Goal: Task Accomplishment & Management: Complete application form

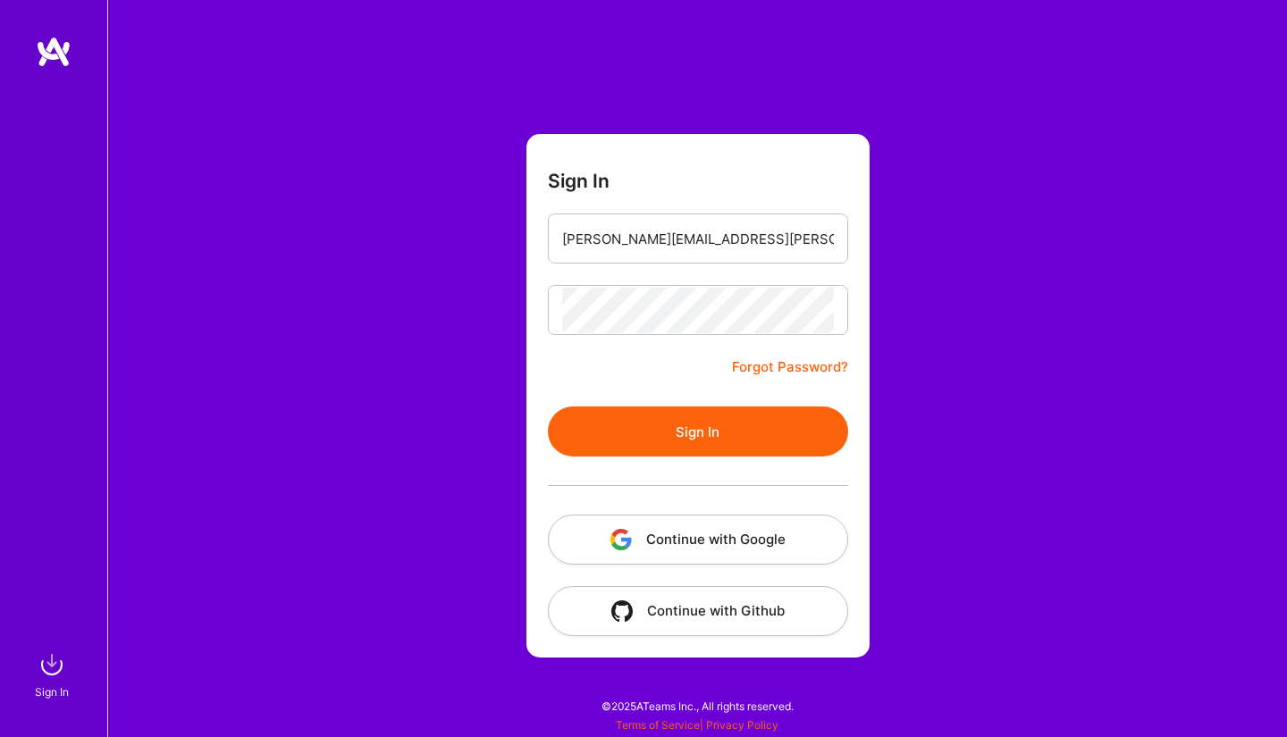
click at [548, 407] on button "Sign In" at bounding box center [698, 432] width 300 height 50
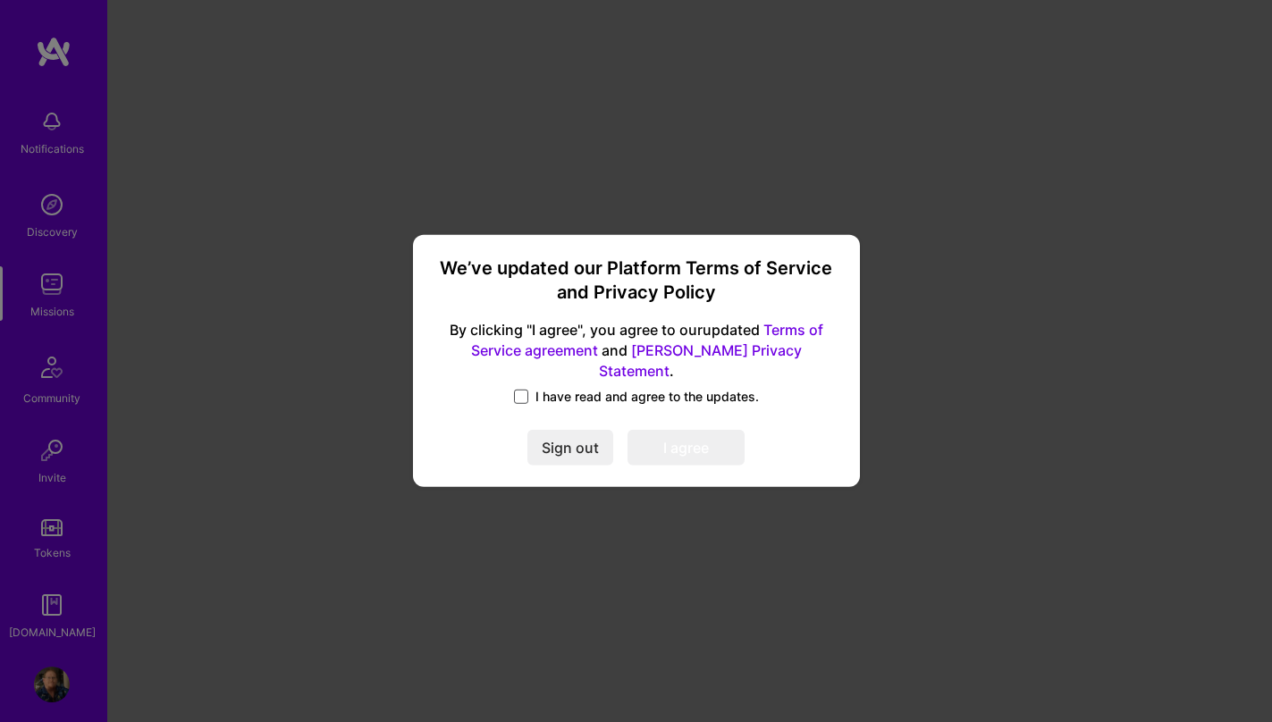
click at [527, 390] on span at bounding box center [521, 397] width 14 height 14
click at [0, 0] on input "I have read and agree to the updates." at bounding box center [0, 0] width 0 height 0
click at [700, 434] on button "I agree" at bounding box center [685, 449] width 117 height 36
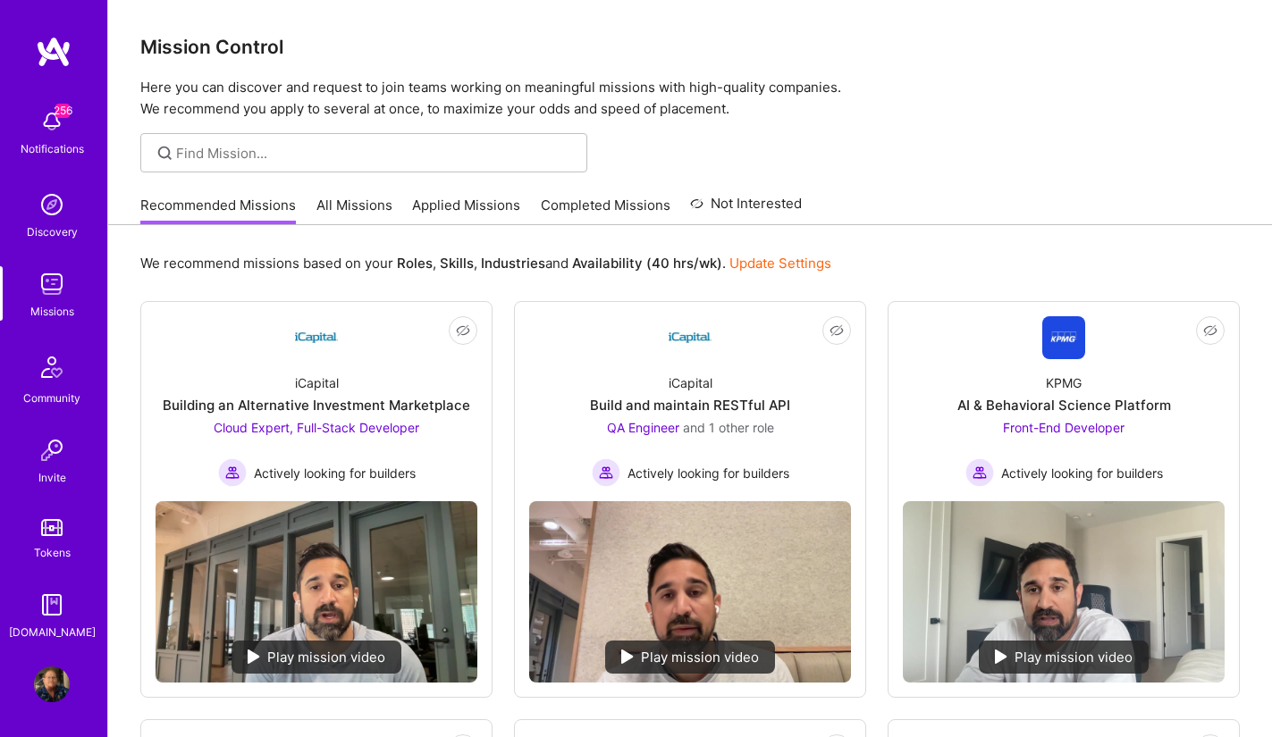
click at [489, 203] on link "Applied Missions" at bounding box center [466, 210] width 108 height 29
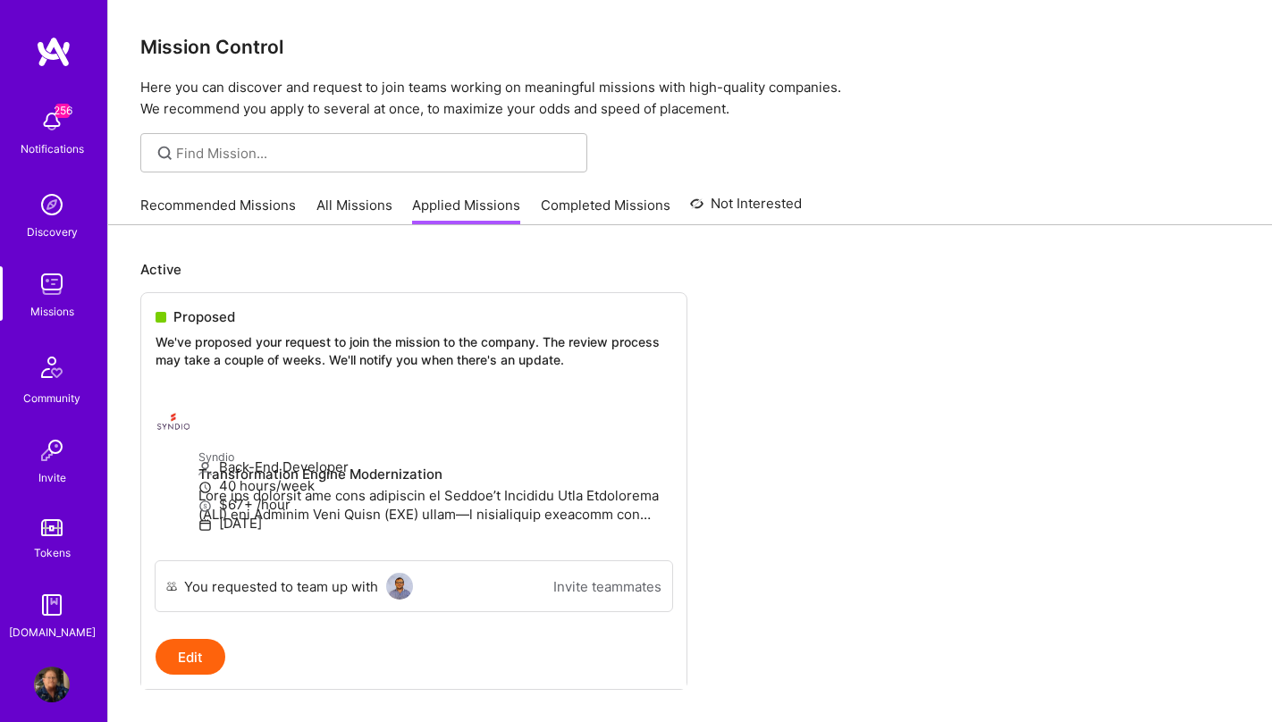
click at [261, 199] on link "Recommended Missions" at bounding box center [218, 210] width 156 height 29
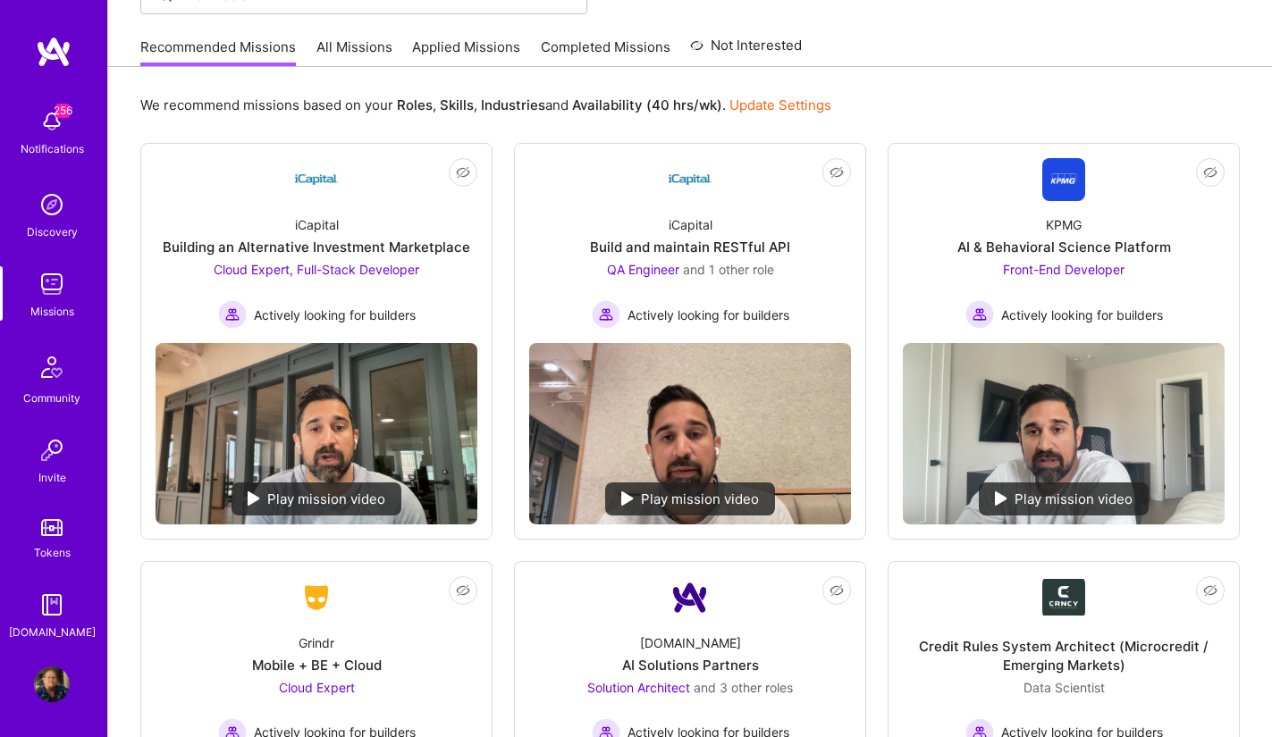
scroll to position [159, 0]
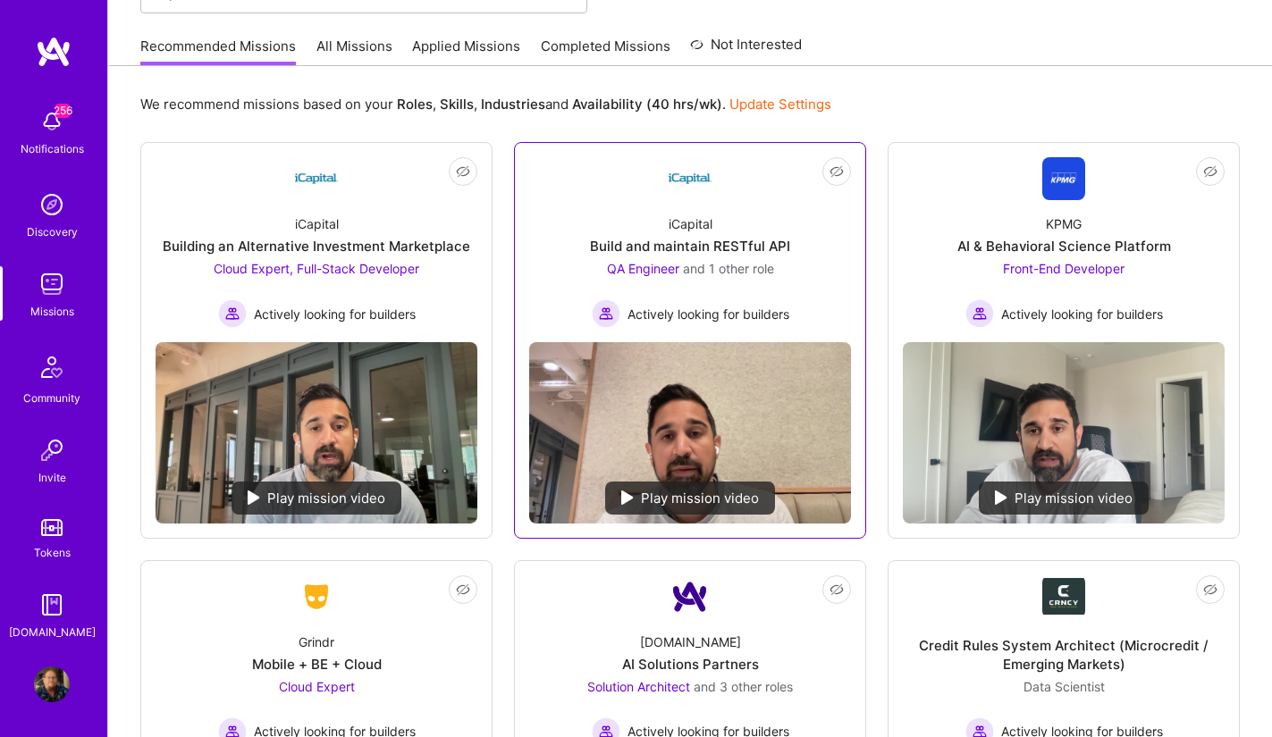
click at [808, 286] on div "iCapital Build and maintain RESTful API QA Engineer and 1 other role Actively l…" at bounding box center [690, 264] width 322 height 128
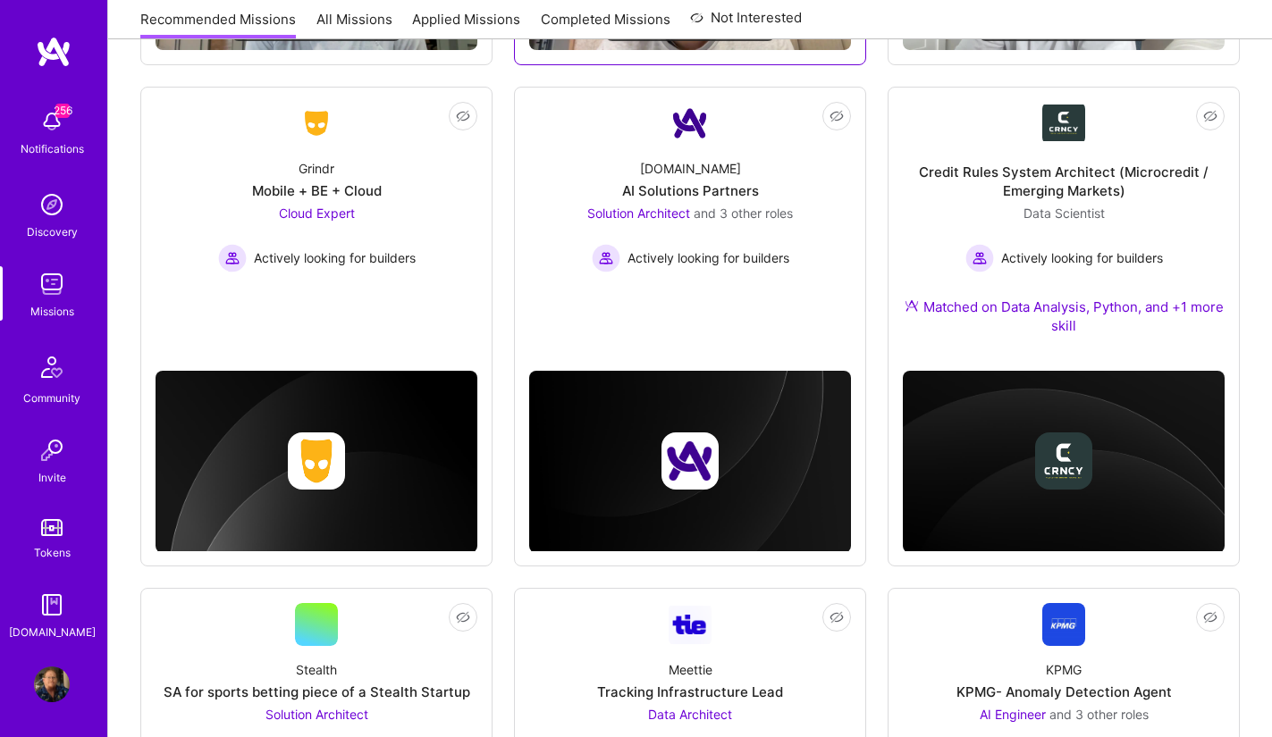
scroll to position [633, 0]
click at [796, 271] on div "A.Team AI Solutions Partners Solution Architect and 3 other roles Actively look…" at bounding box center [690, 209] width 322 height 128
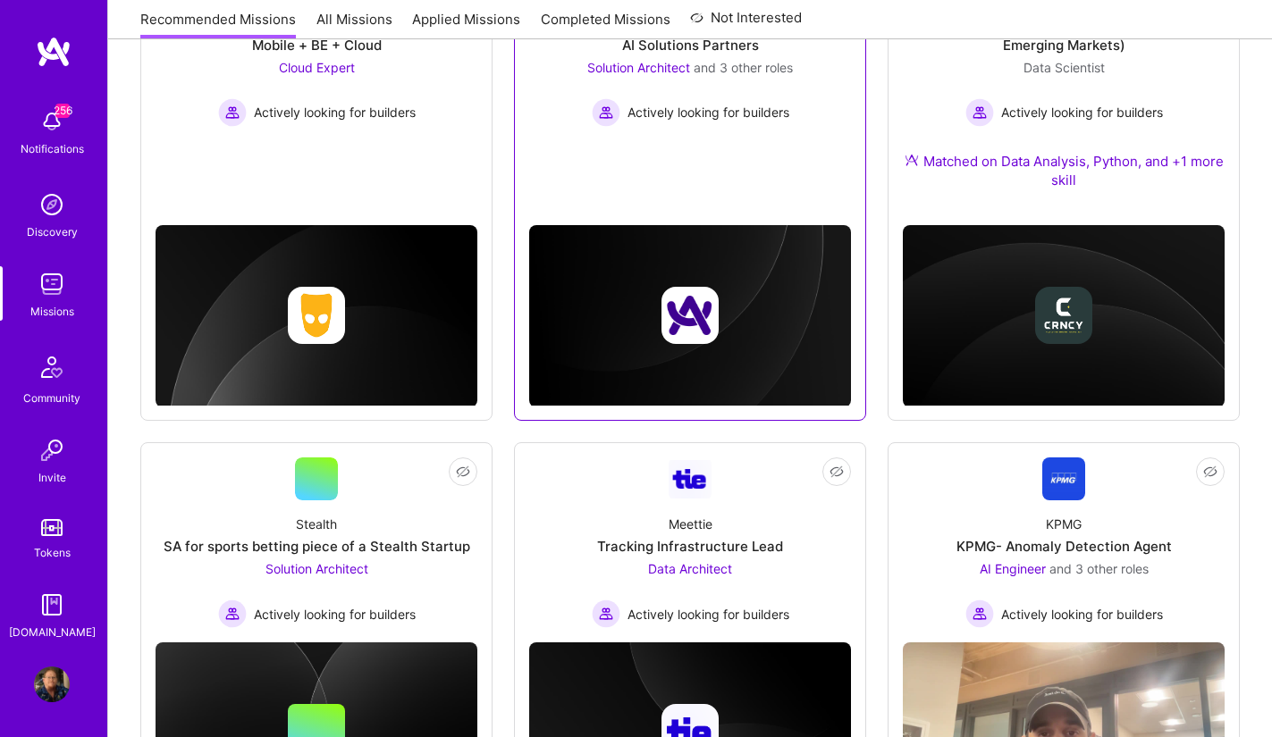
scroll to position [922, 0]
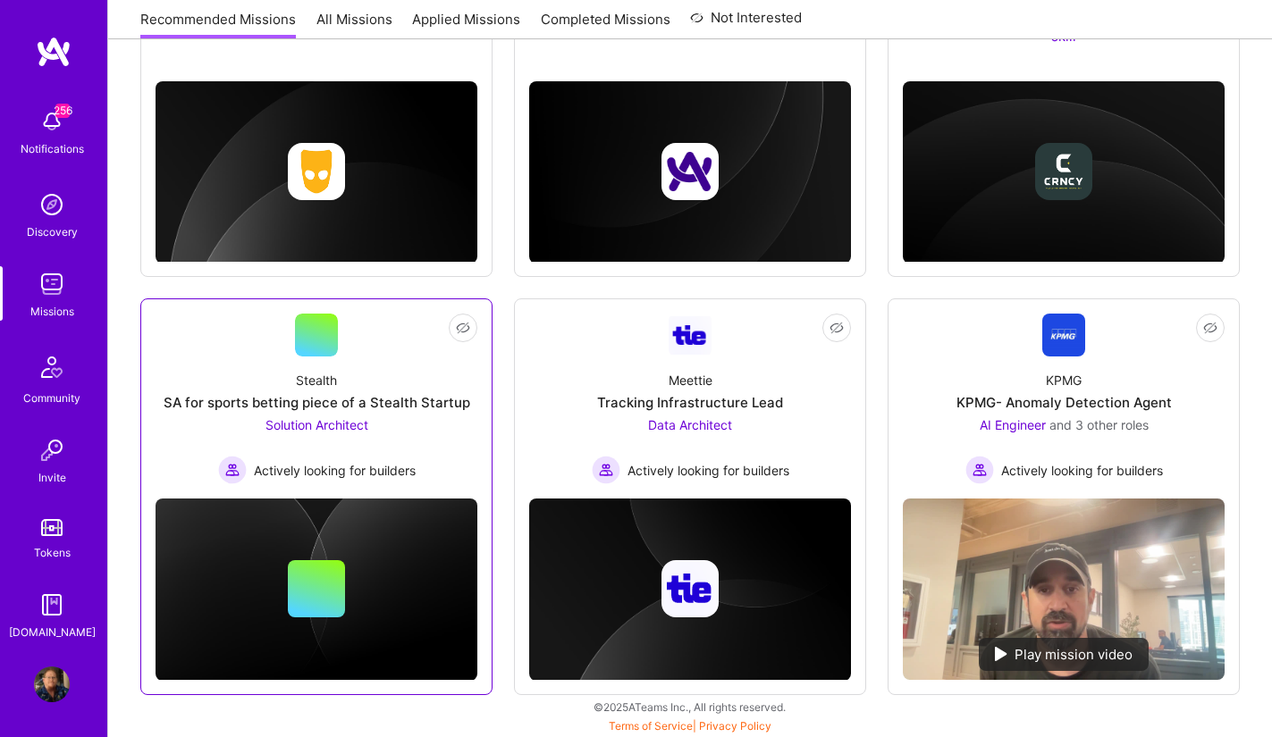
click at [434, 390] on div "Stealth SA for sports betting piece of a Stealth Startup Solution Architect Act…" at bounding box center [317, 421] width 322 height 128
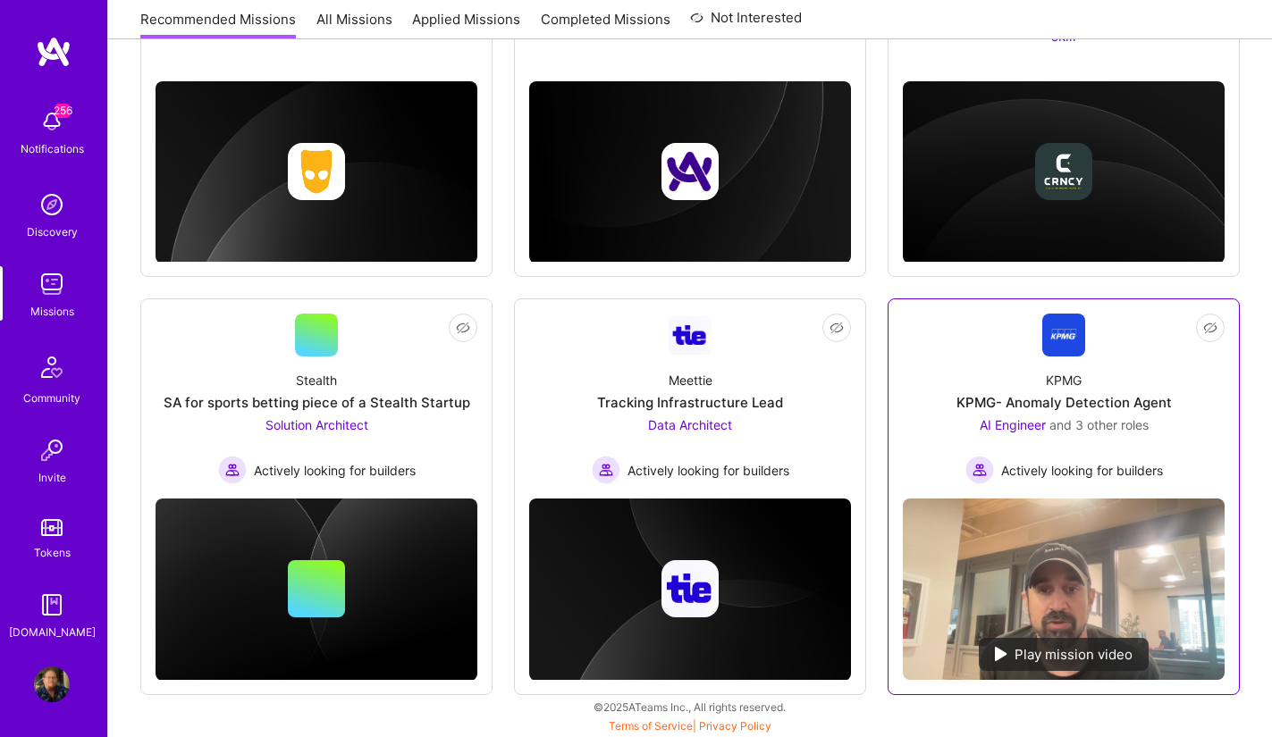
click at [1189, 404] on div "KPMG KPMG- Anomaly Detection Agent AI Engineer and 3 other roles Actively looki…" at bounding box center [1064, 421] width 322 height 128
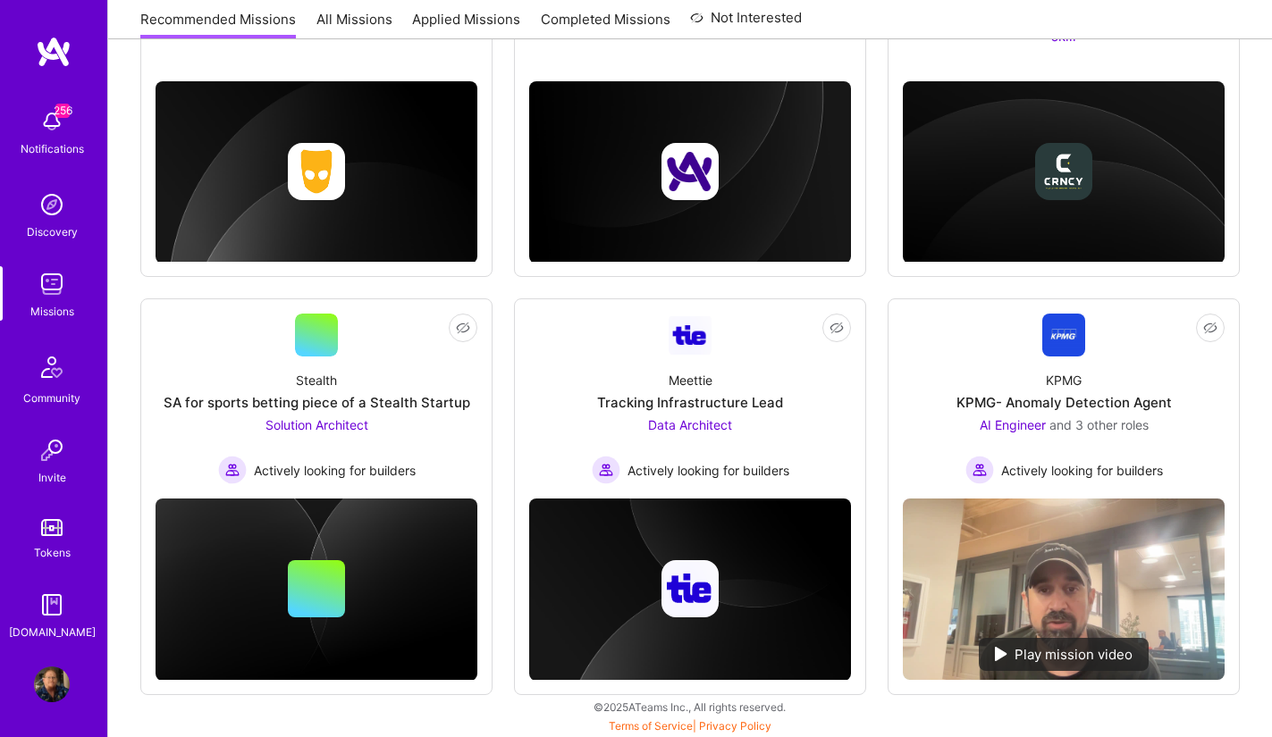
click at [479, 20] on link "Applied Missions" at bounding box center [466, 24] width 108 height 29
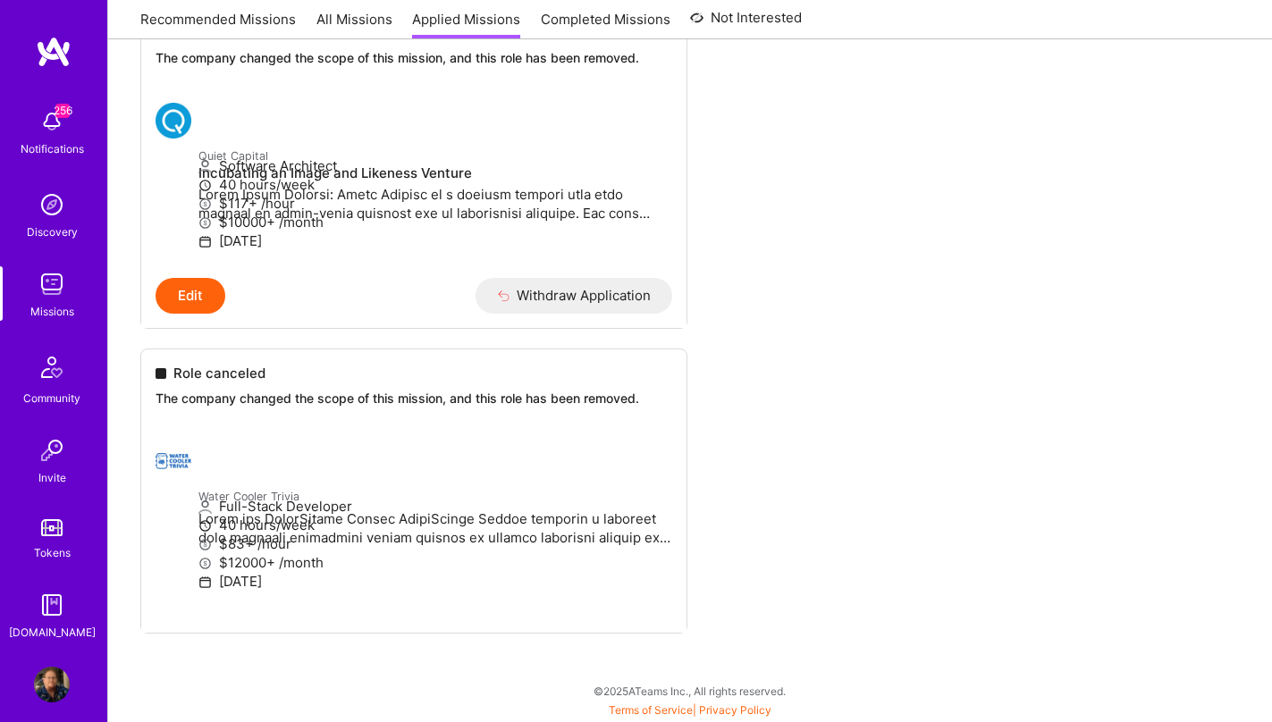
scroll to position [6012, 0]
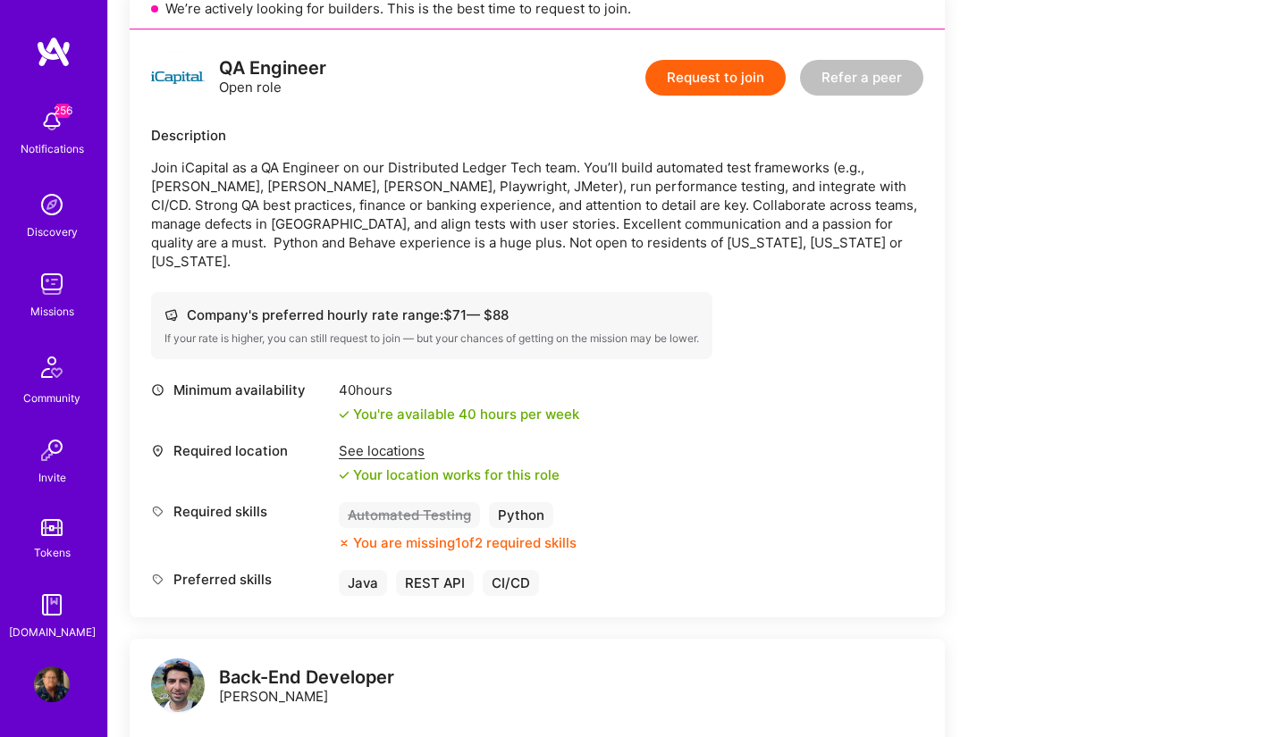
scroll to position [432, 0]
click at [415, 501] on div "Automated Testing" at bounding box center [409, 514] width 141 height 26
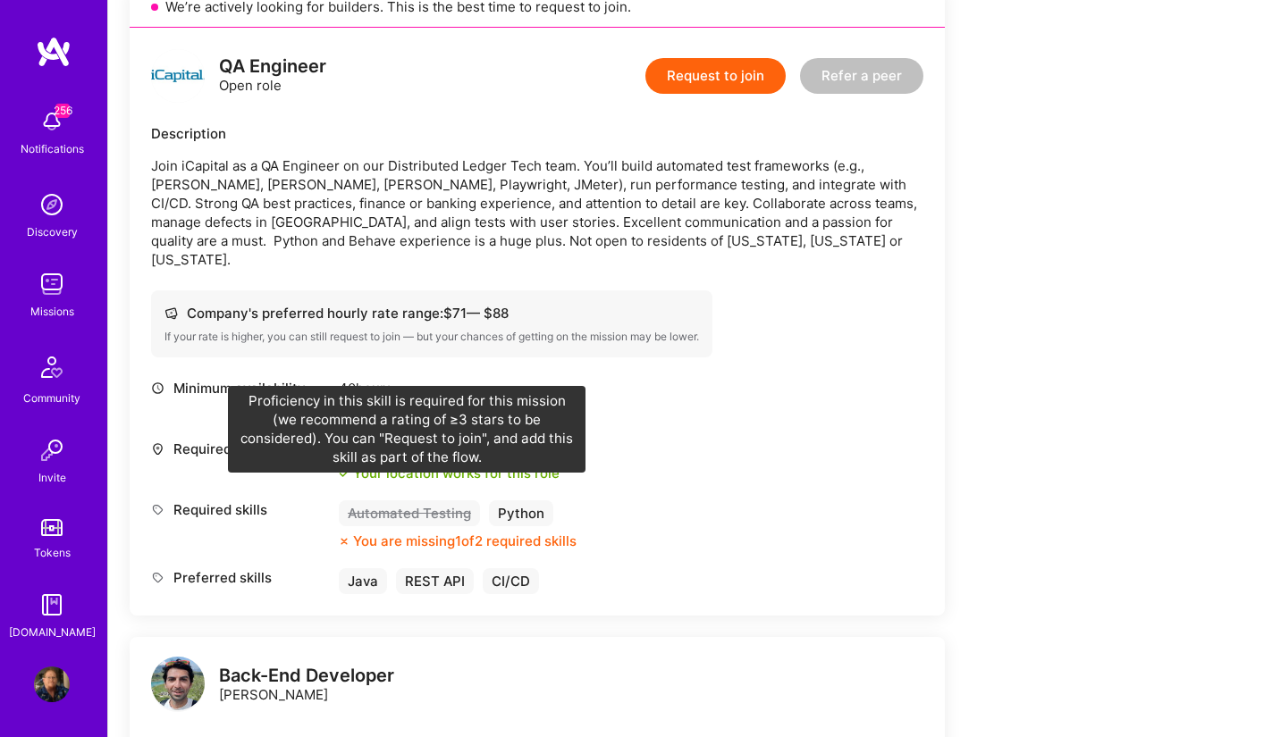
click at [837, 405] on div "Minimum availability 40 hours You're available 40 hours per week Required locat…" at bounding box center [537, 486] width 772 height 215
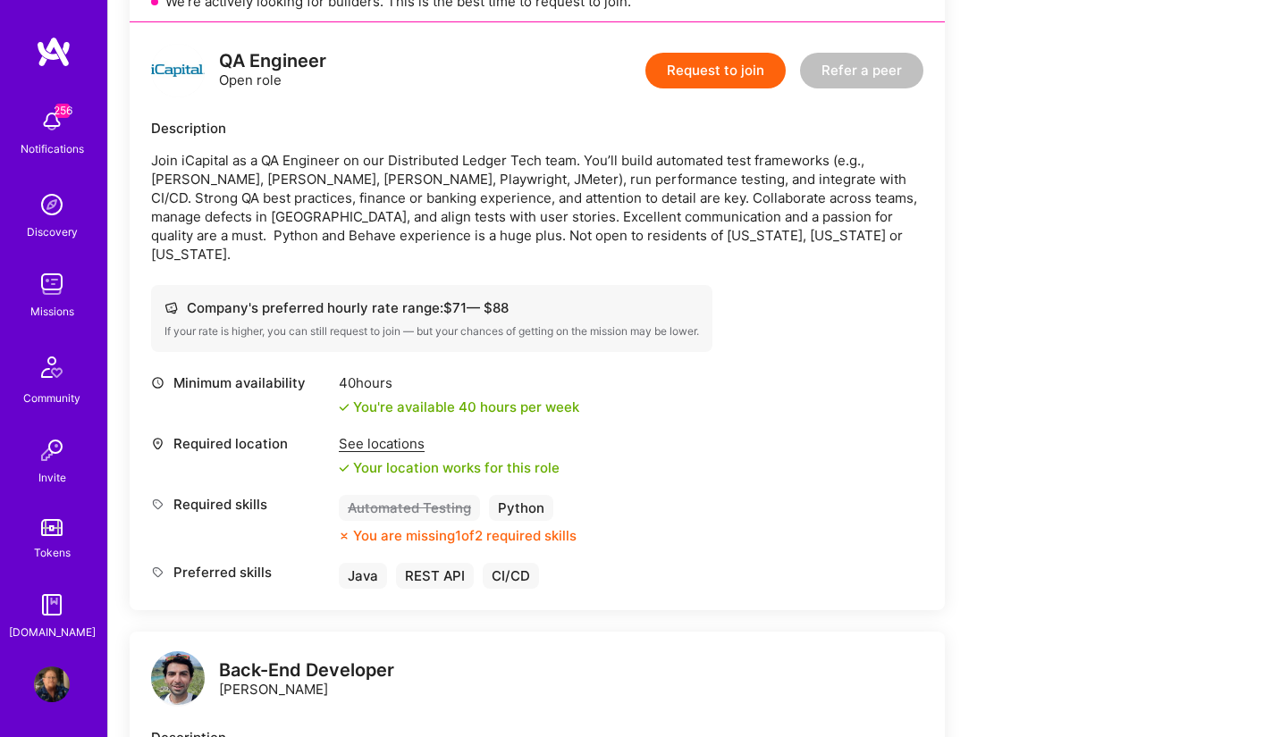
scroll to position [436, 0]
click at [745, 72] on button "Request to join" at bounding box center [715, 72] width 140 height 36
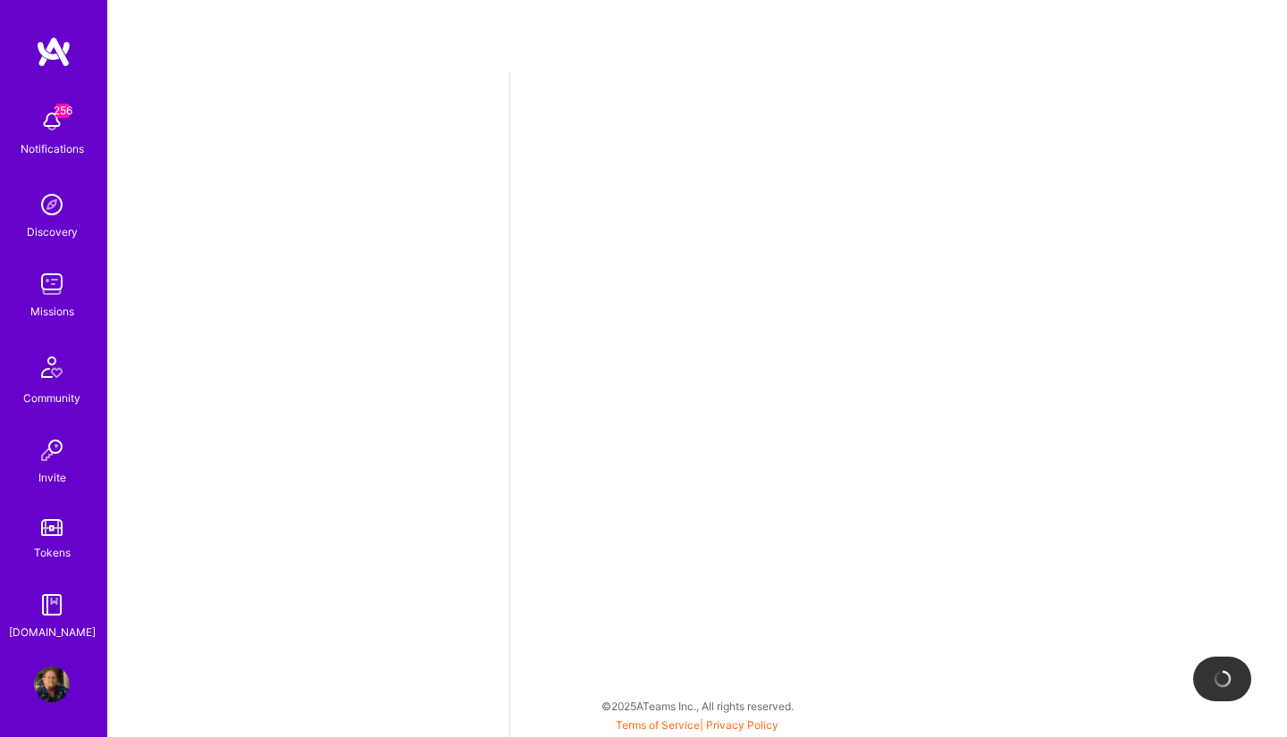
select select "US"
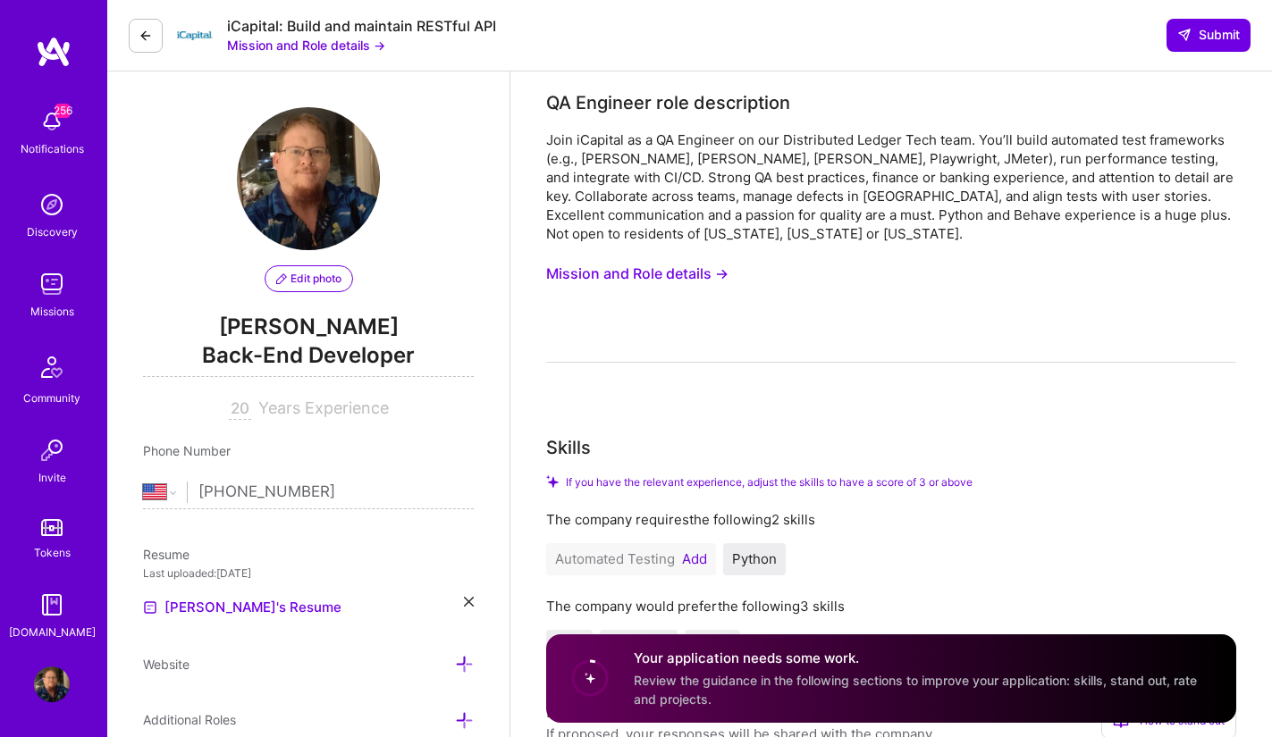
click at [695, 555] on button "Add" at bounding box center [694, 559] width 25 height 14
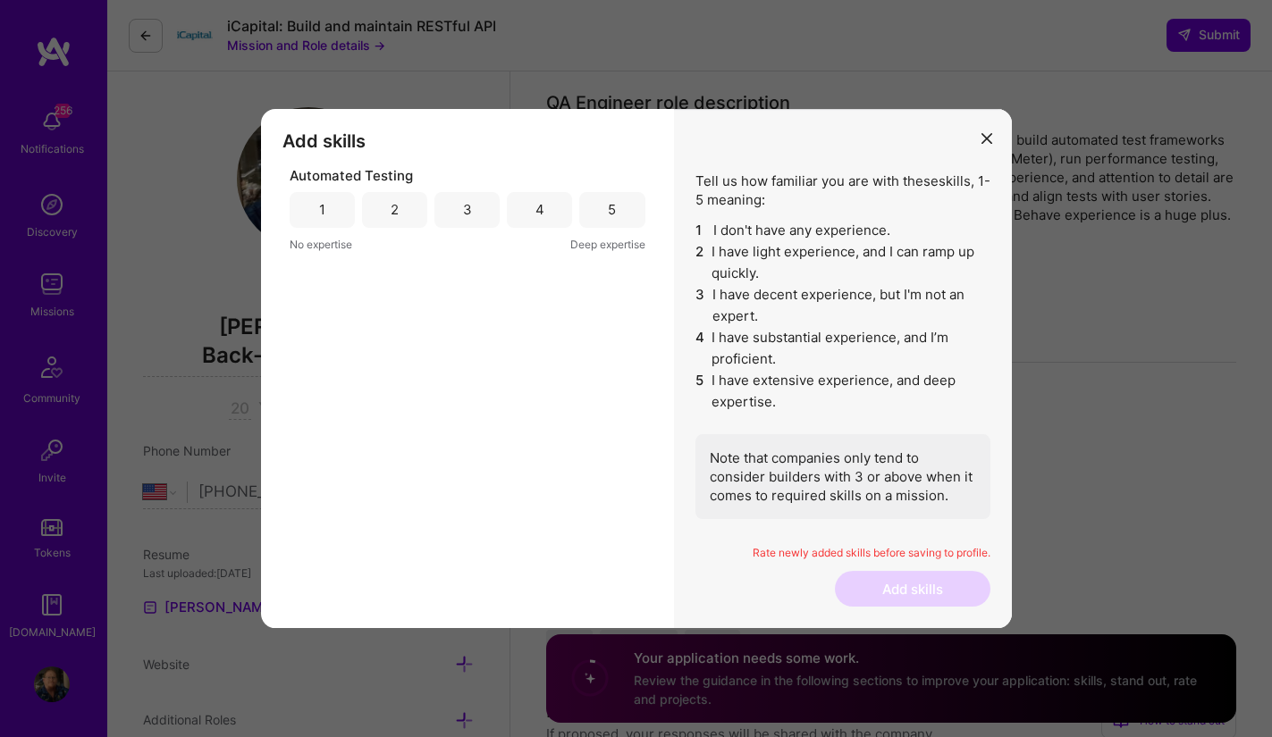
click at [602, 211] on div "5" at bounding box center [611, 210] width 65 height 36
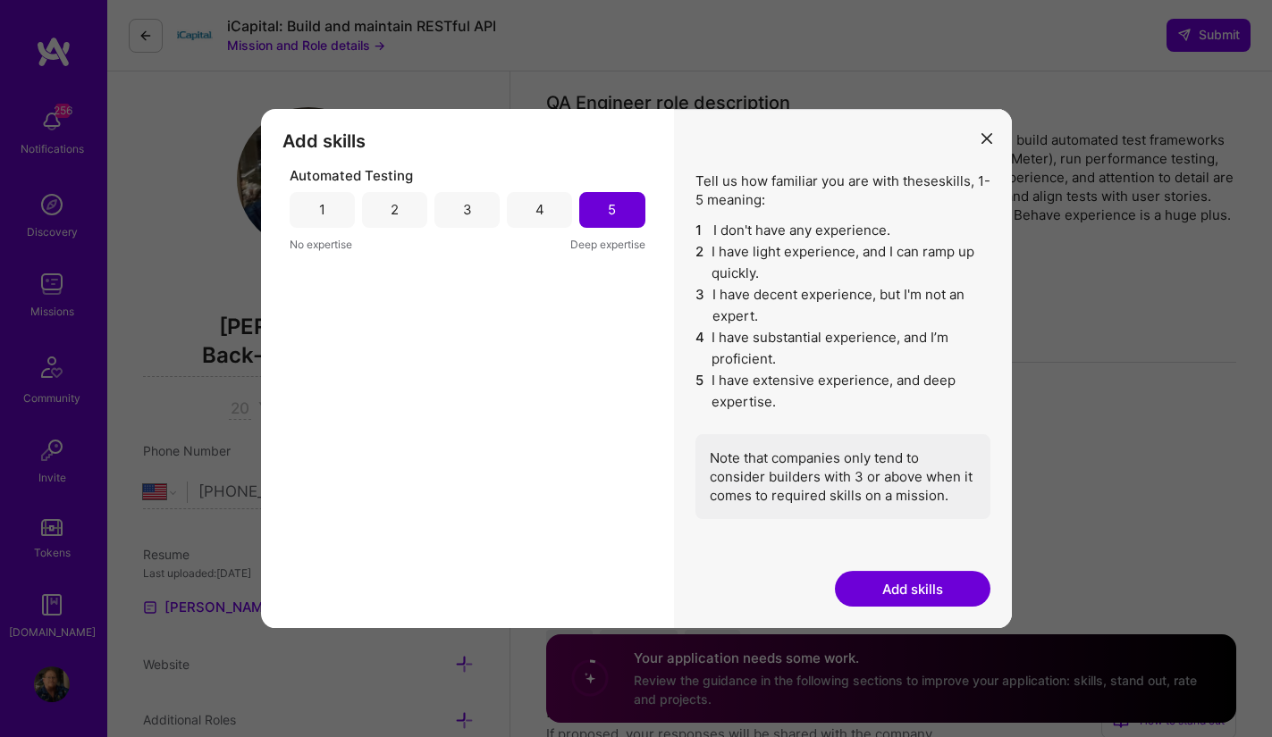
click at [929, 586] on button "Add skills" at bounding box center [913, 589] width 156 height 36
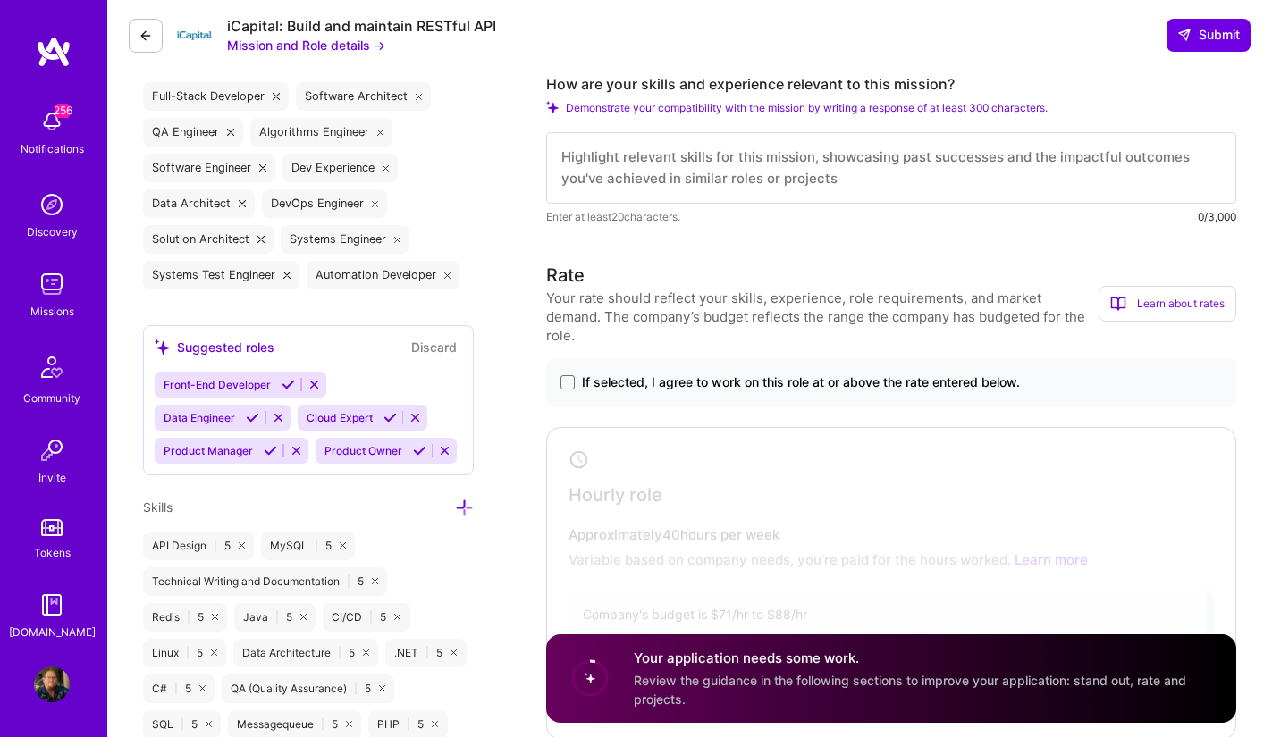
scroll to position [663, 0]
click at [569, 375] on span at bounding box center [567, 382] width 14 height 14
click at [0, 0] on input "If selected, I agree to work on this role at or above the rate entered below." at bounding box center [0, 0] width 0 height 0
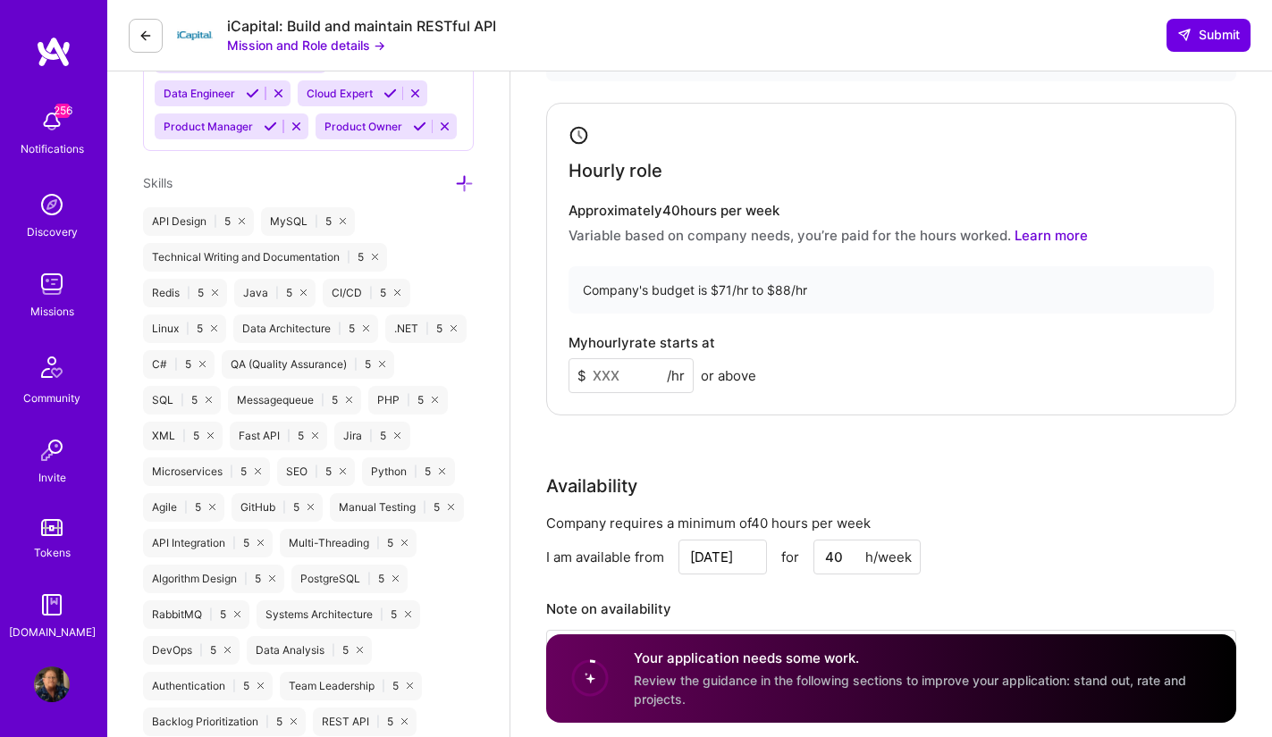
scroll to position [989, 0]
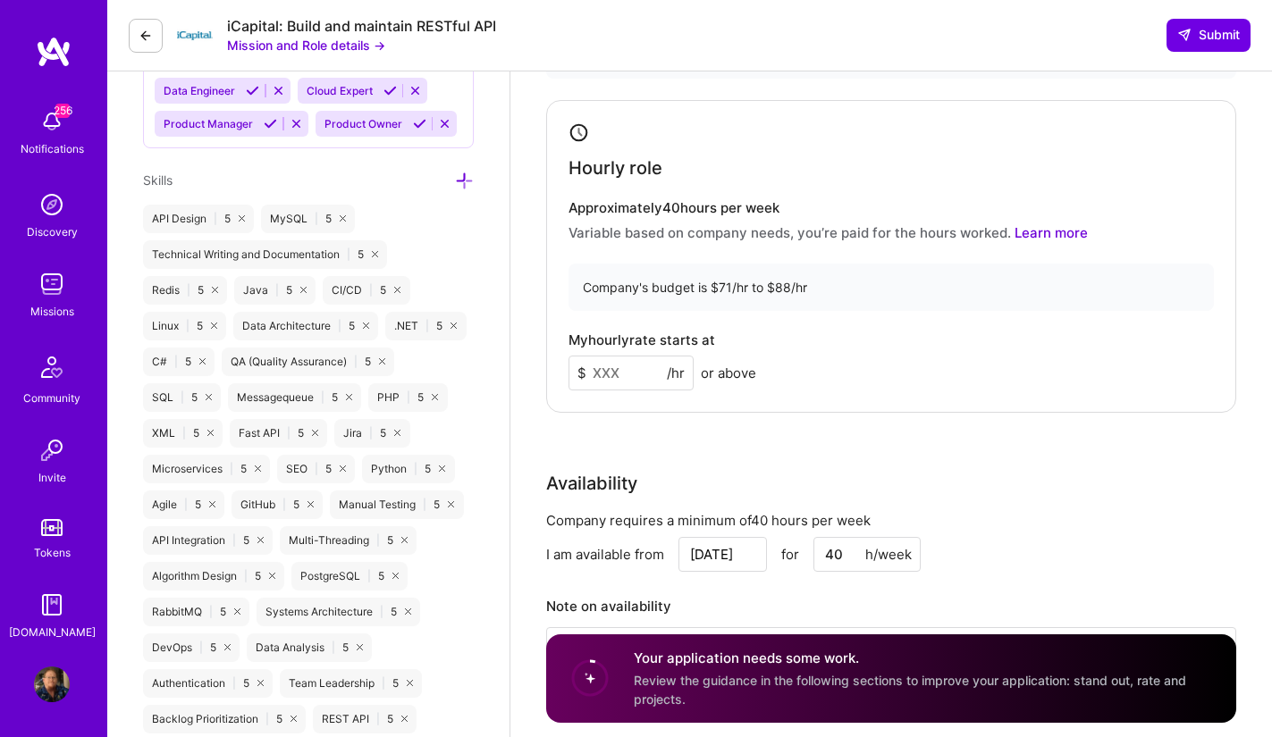
click at [620, 356] on input at bounding box center [630, 373] width 125 height 35
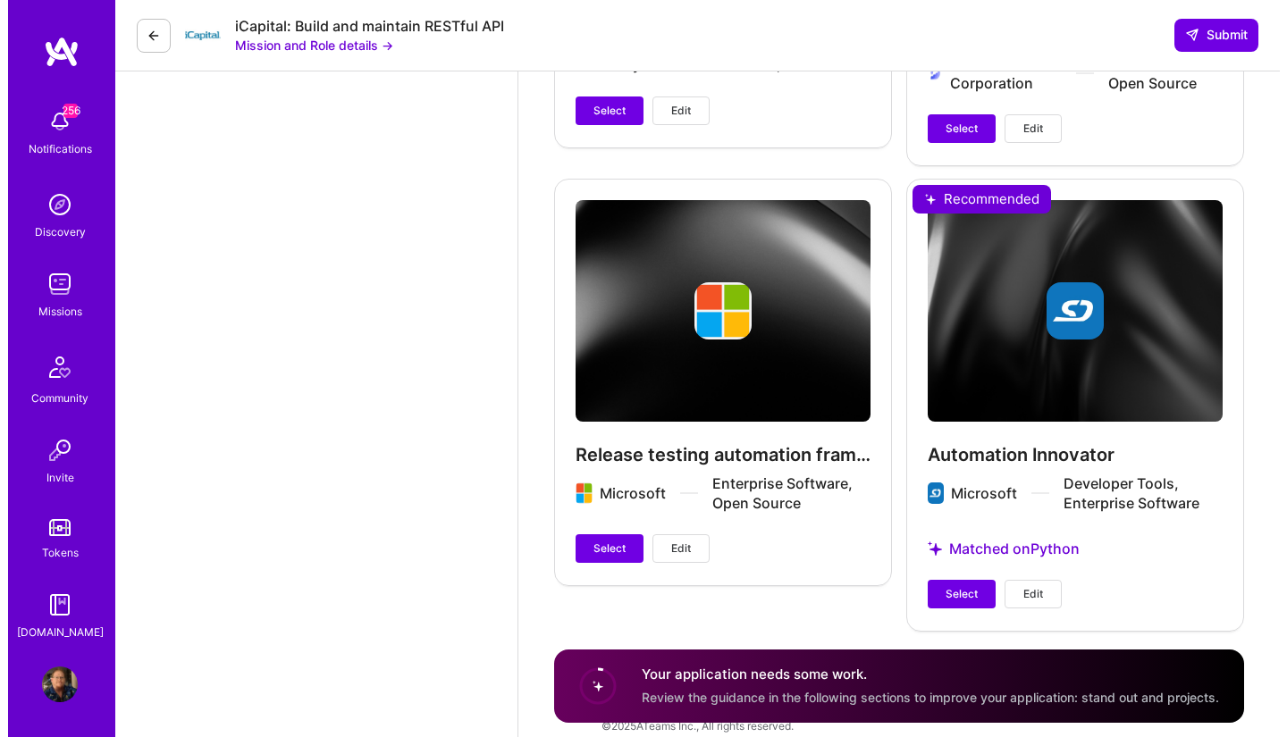
scroll to position [3199, 0]
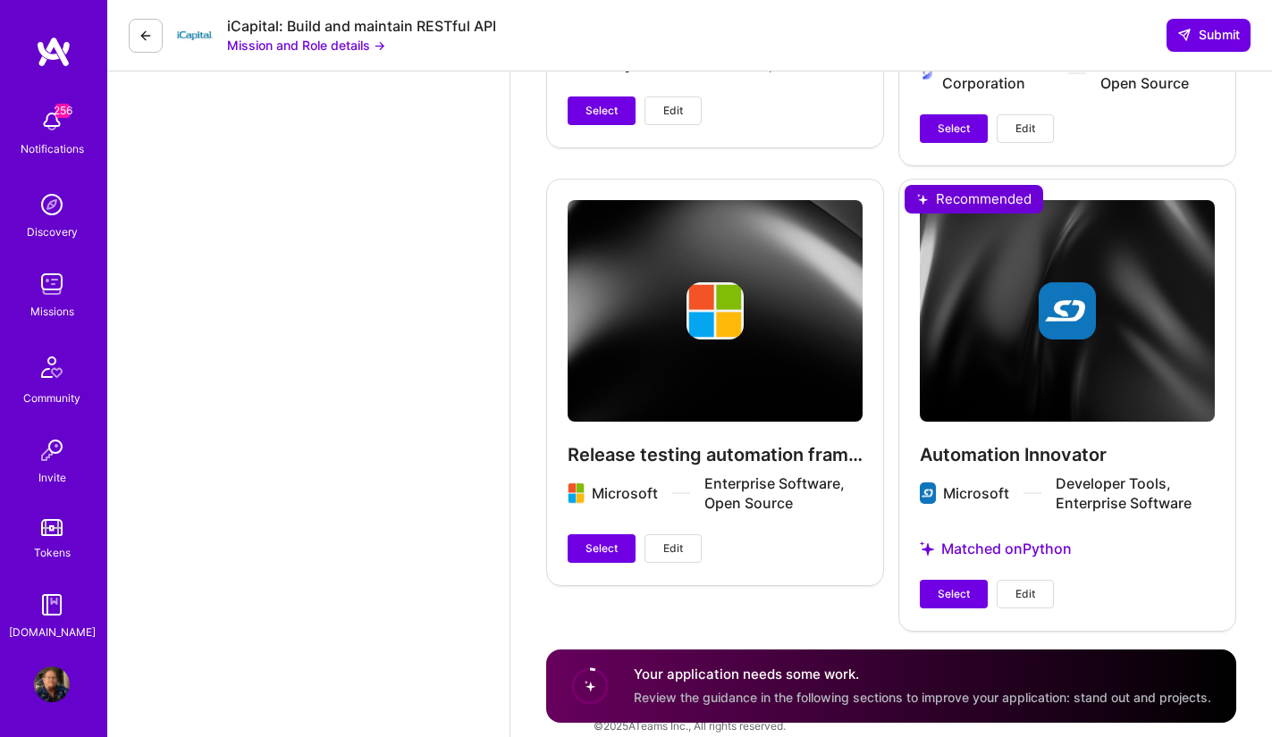
type input "71"
click at [1053, 437] on div "Automation Innovator Microsoft Developer Tools, Enterprise Software Matched on …" at bounding box center [1067, 404] width 338 height 451
click at [1105, 447] on div "Automation Innovator Microsoft Developer Tools, Enterprise Software Matched on …" at bounding box center [1067, 404] width 338 height 451
click at [1057, 422] on div "Automation Innovator Microsoft Developer Tools, Enterprise Software Matched on …" at bounding box center [1067, 404] width 338 height 451
click at [1133, 283] on div "Automation Innovator Microsoft Developer Tools, Enterprise Software Matched on …" at bounding box center [1067, 404] width 338 height 451
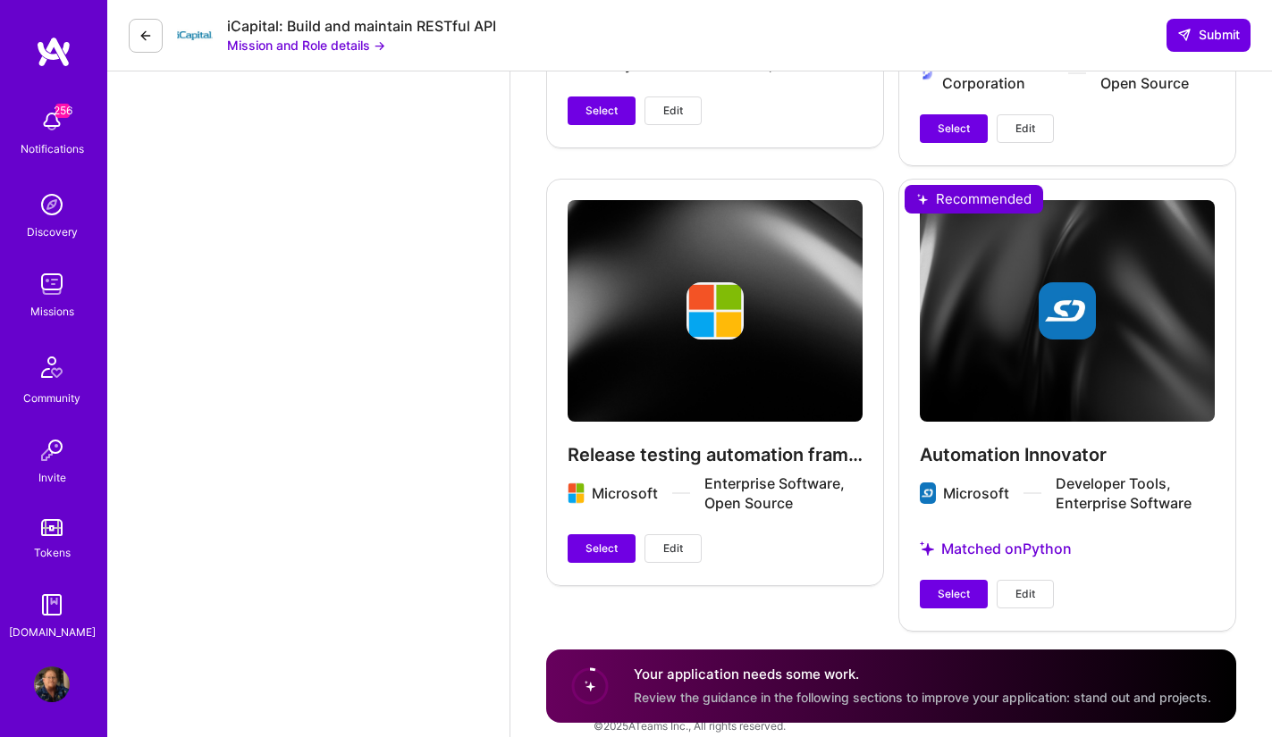
click at [1112, 358] on div "Automation Innovator Microsoft Developer Tools, Enterprise Software Matched on …" at bounding box center [1067, 404] width 338 height 451
click at [1030, 585] on button "Edit" at bounding box center [1025, 594] width 57 height 29
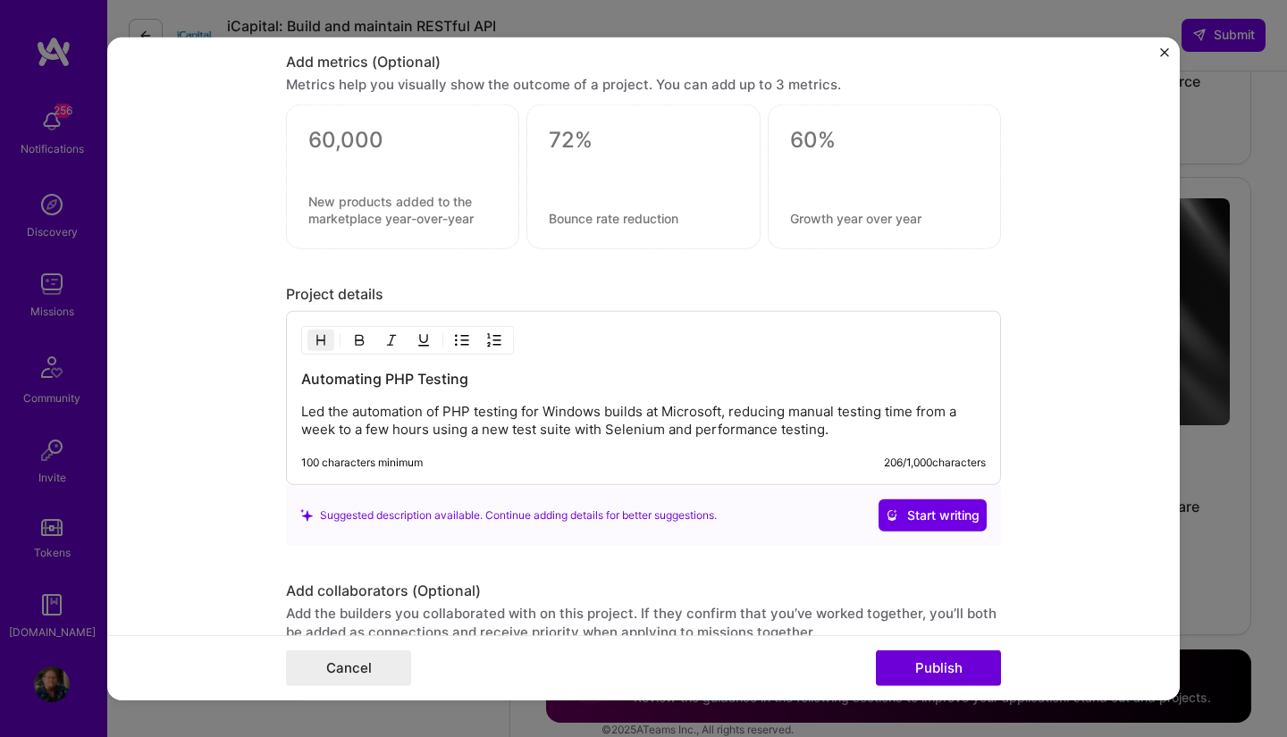
scroll to position [1474, 0]
click at [410, 379] on h3 "Automating PHP Testing" at bounding box center [643, 379] width 685 height 20
click at [825, 433] on p "Led the automation of PHP testing for Windows builds at Microsoft, reducing man…" at bounding box center [643, 421] width 685 height 36
click at [1103, 419] on form "Project title Automation Innovator Company Microsoft Project industry Industry …" at bounding box center [643, 369] width 1073 height 664
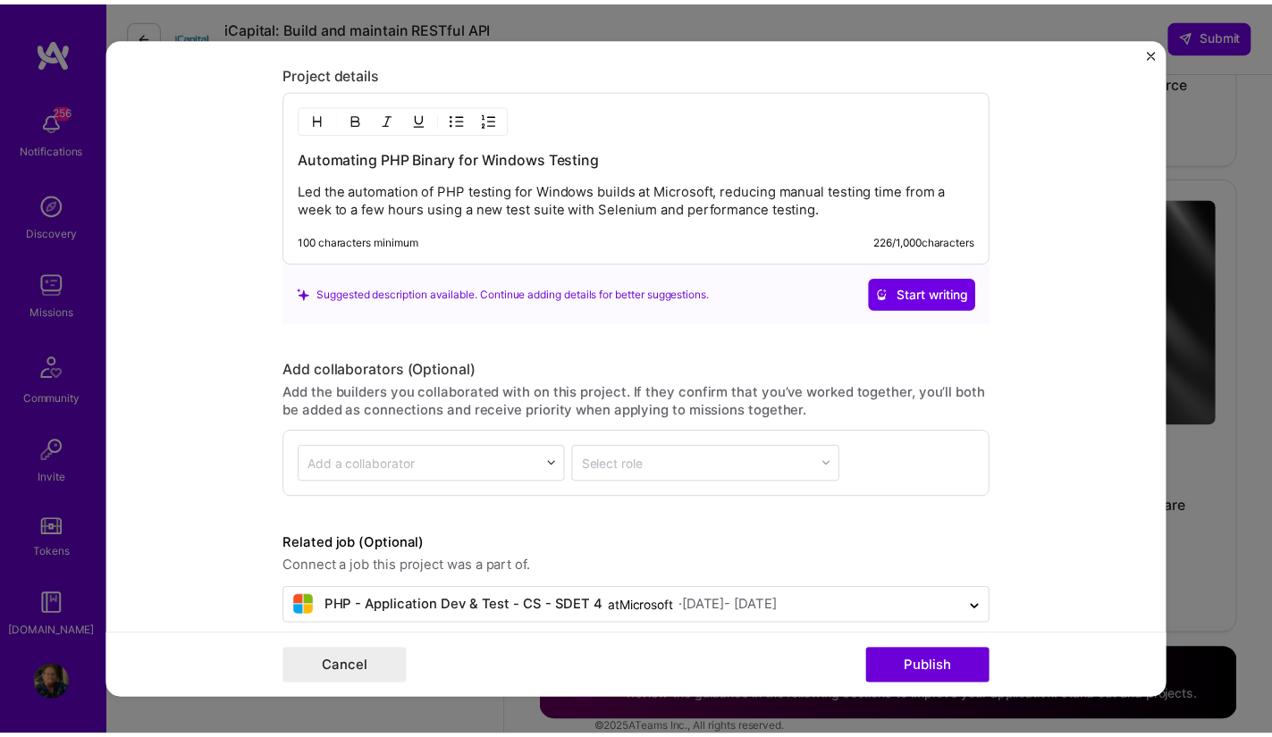
scroll to position [1720, 0]
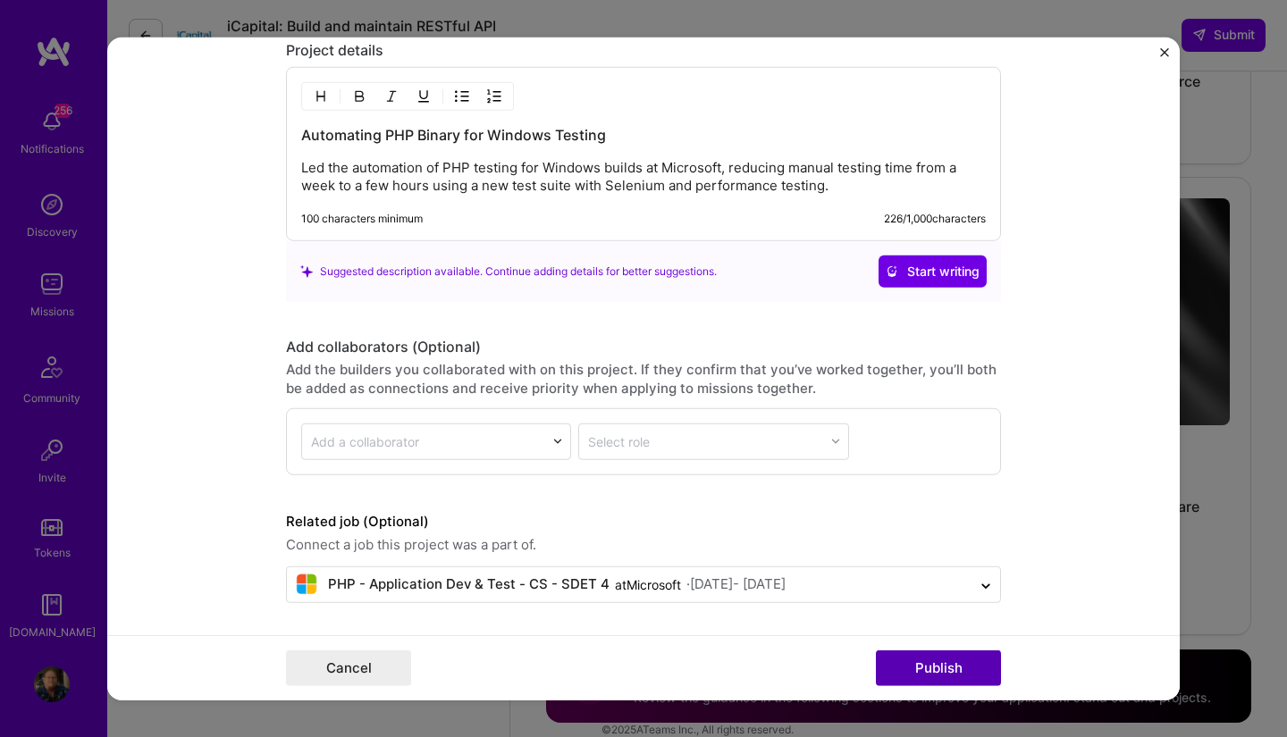
click at [947, 669] on button "Publish" at bounding box center [938, 669] width 125 height 36
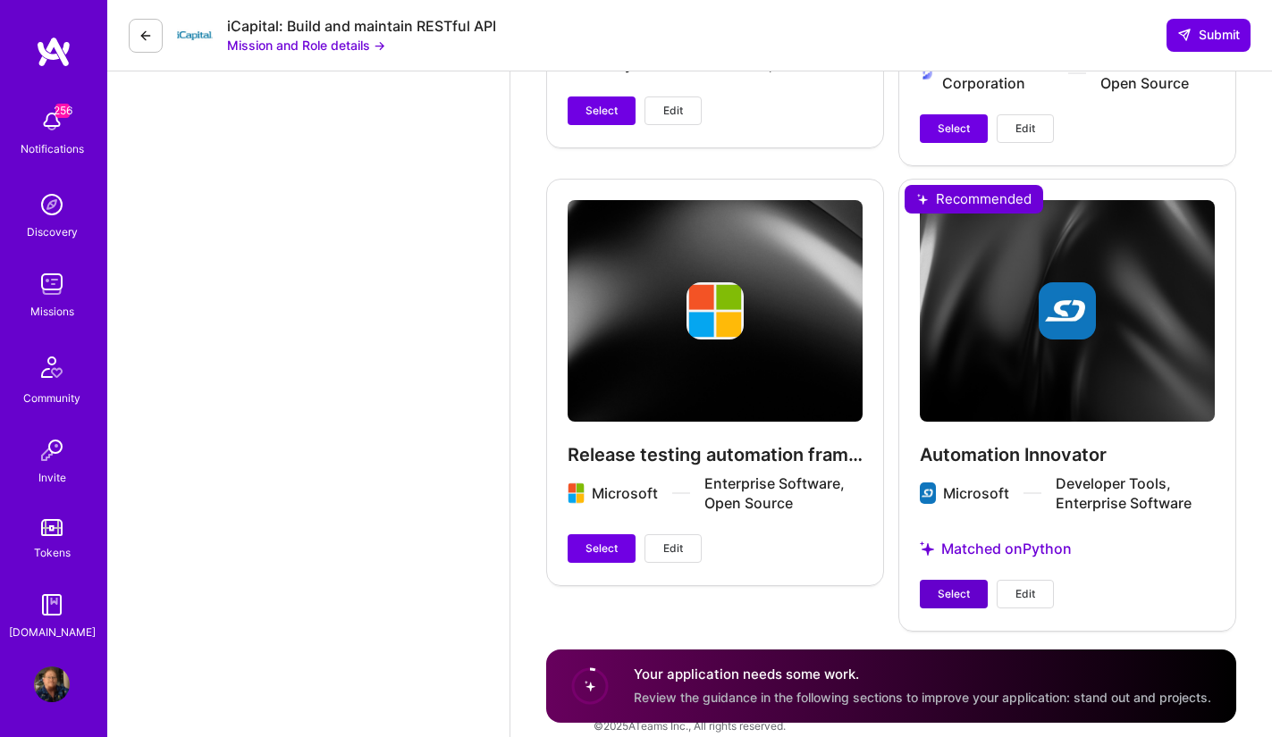
click at [954, 586] on span "Select" at bounding box center [954, 594] width 32 height 16
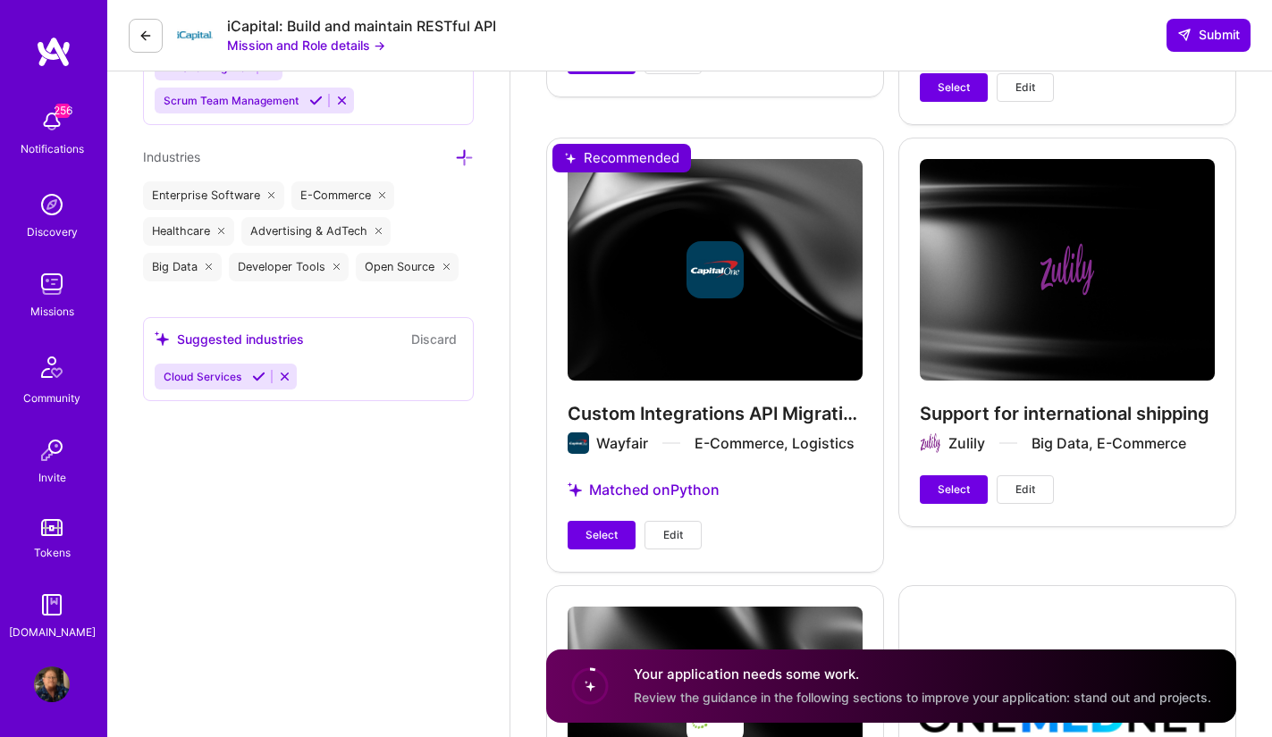
scroll to position [2372, 0]
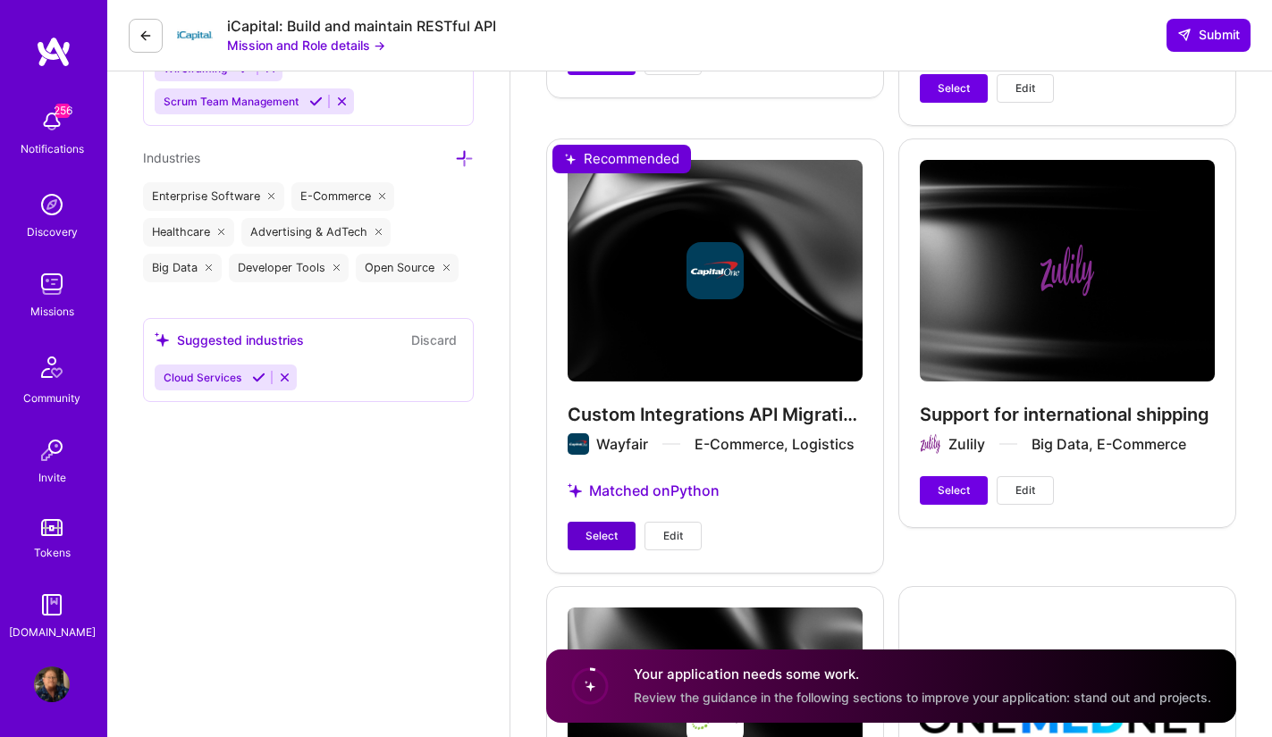
click at [612, 528] on span "Select" at bounding box center [601, 536] width 32 height 16
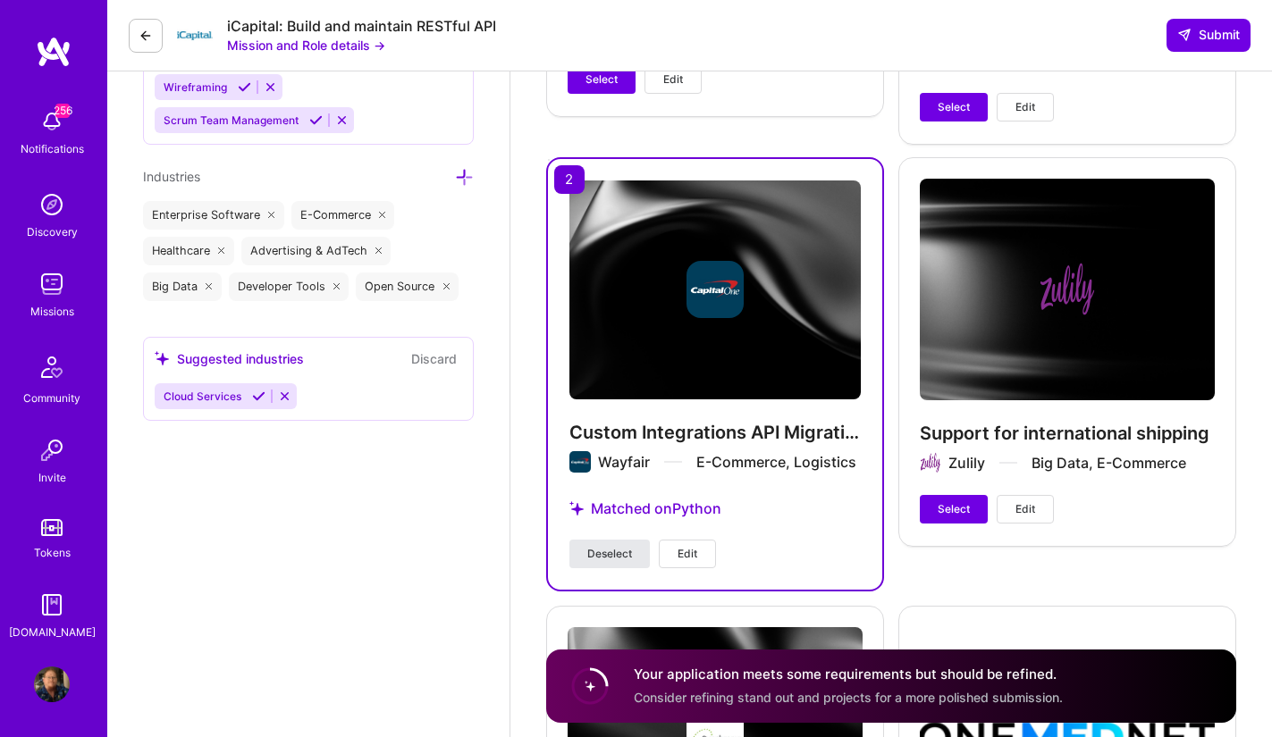
scroll to position [2354, 0]
click at [617, 546] on span "Deselect" at bounding box center [609, 554] width 45 height 16
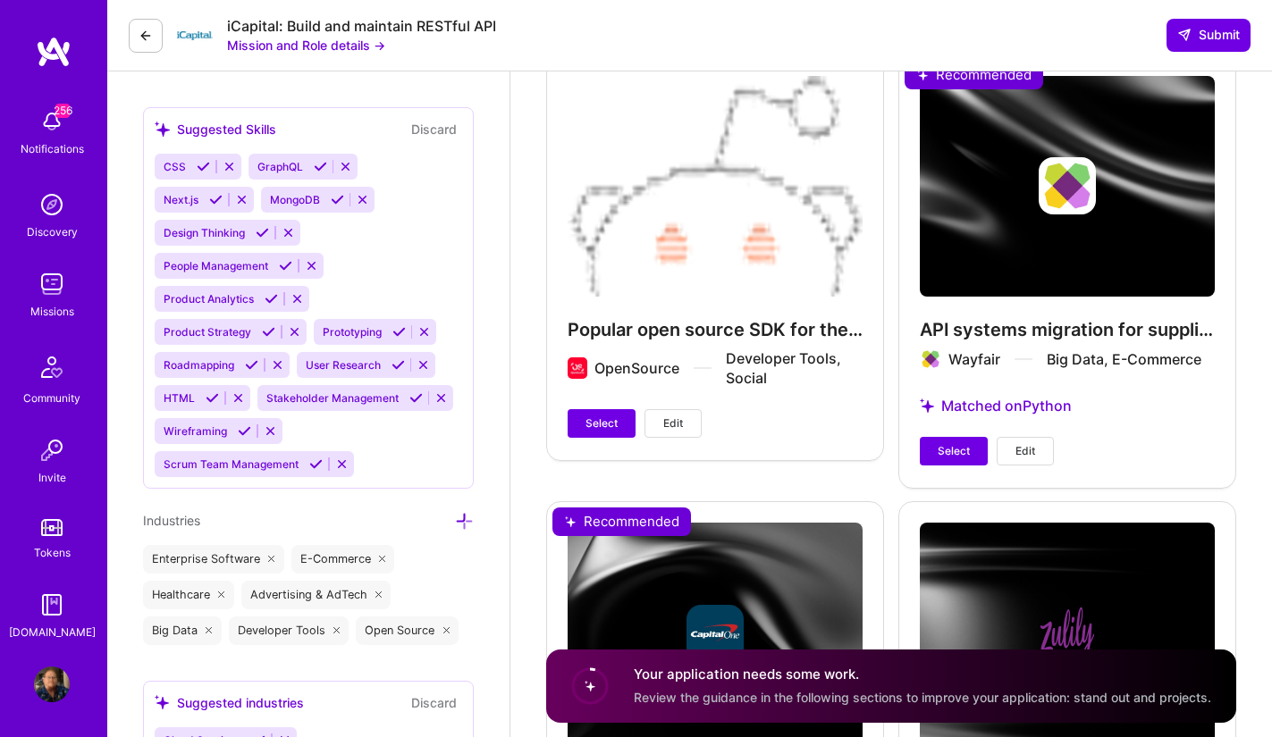
scroll to position [2008, 0]
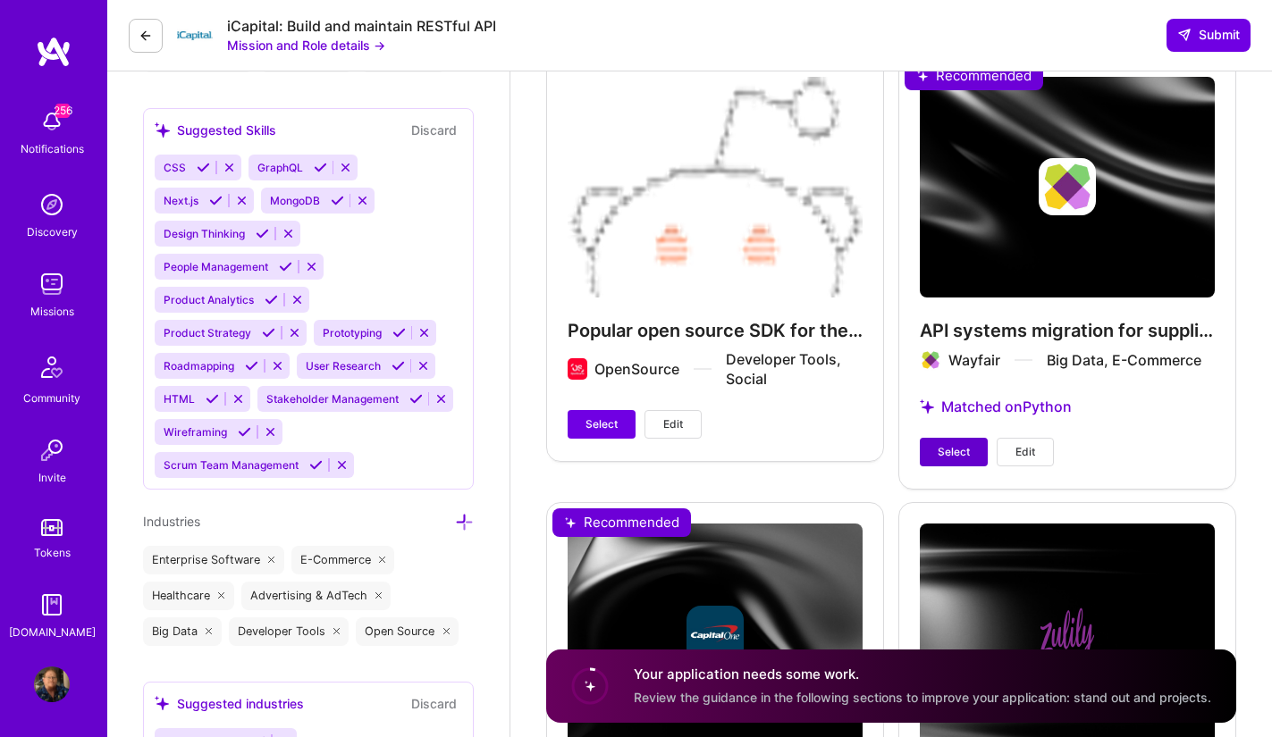
click at [956, 444] on span "Select" at bounding box center [954, 452] width 32 height 16
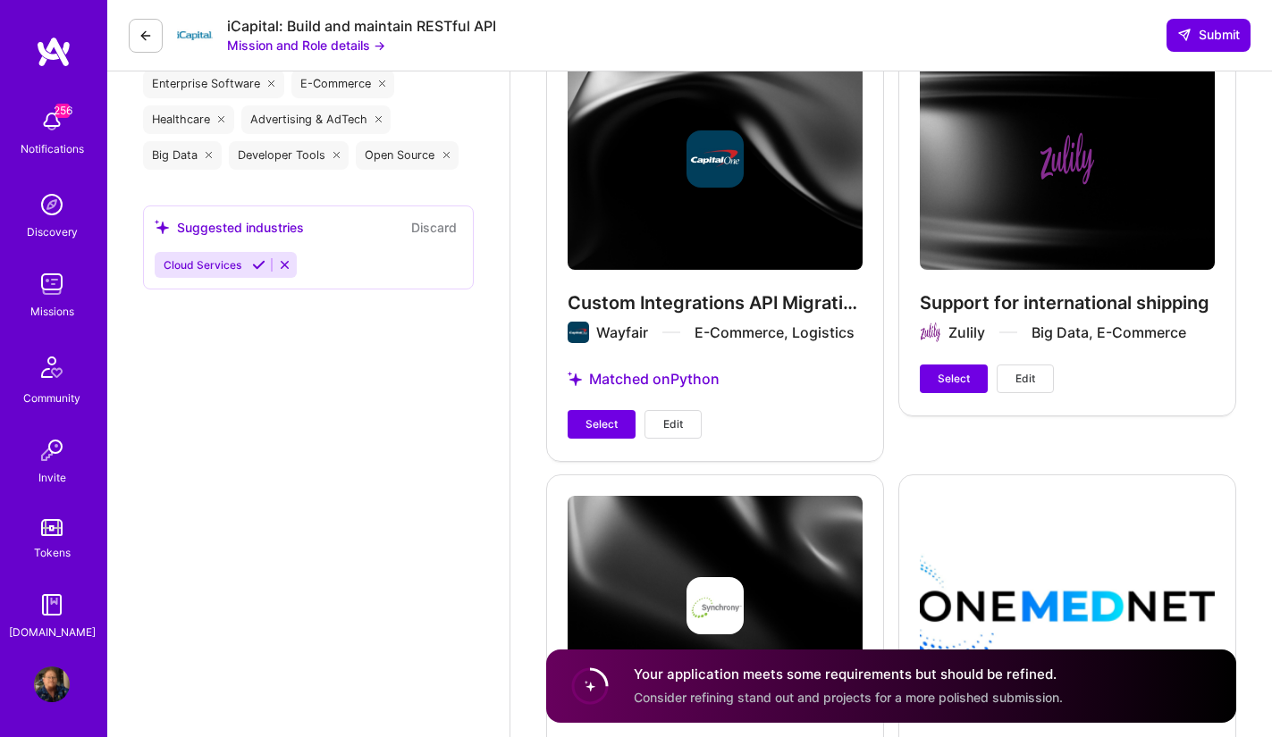
scroll to position [2484, 0]
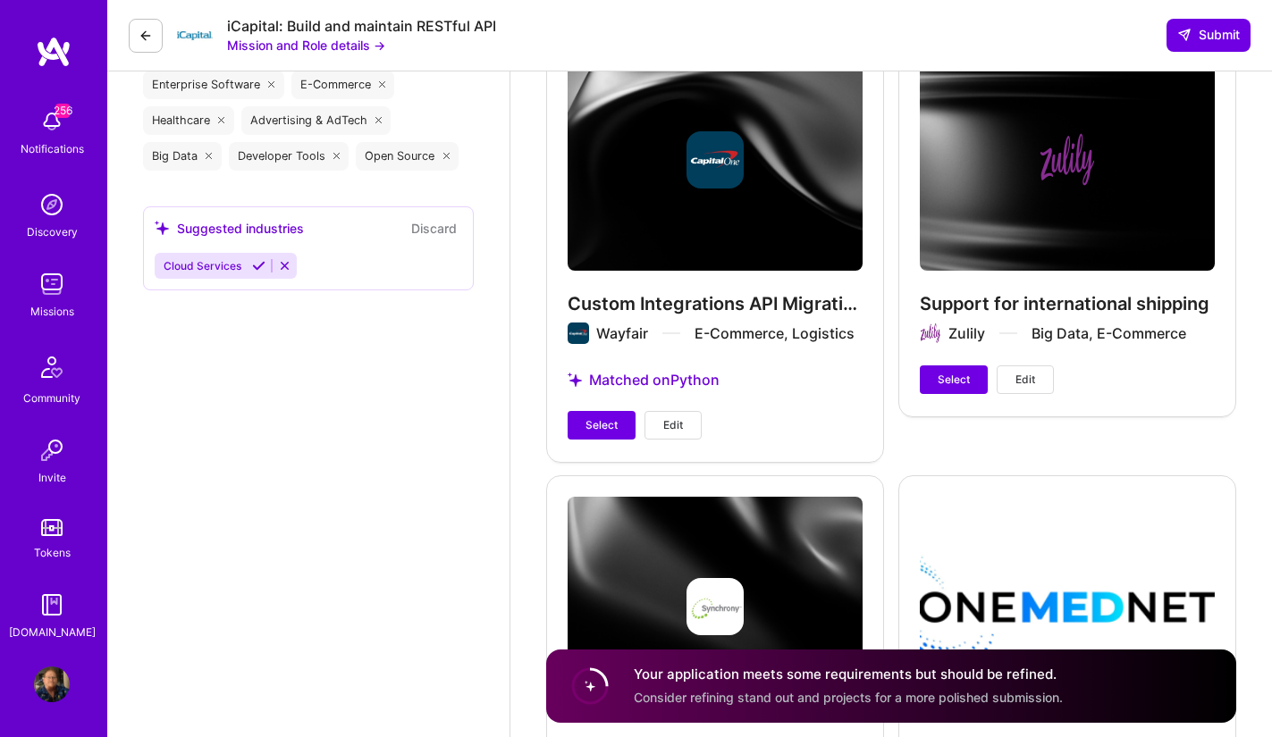
click at [353, 48] on button "Mission and Role details →" at bounding box center [306, 45] width 158 height 19
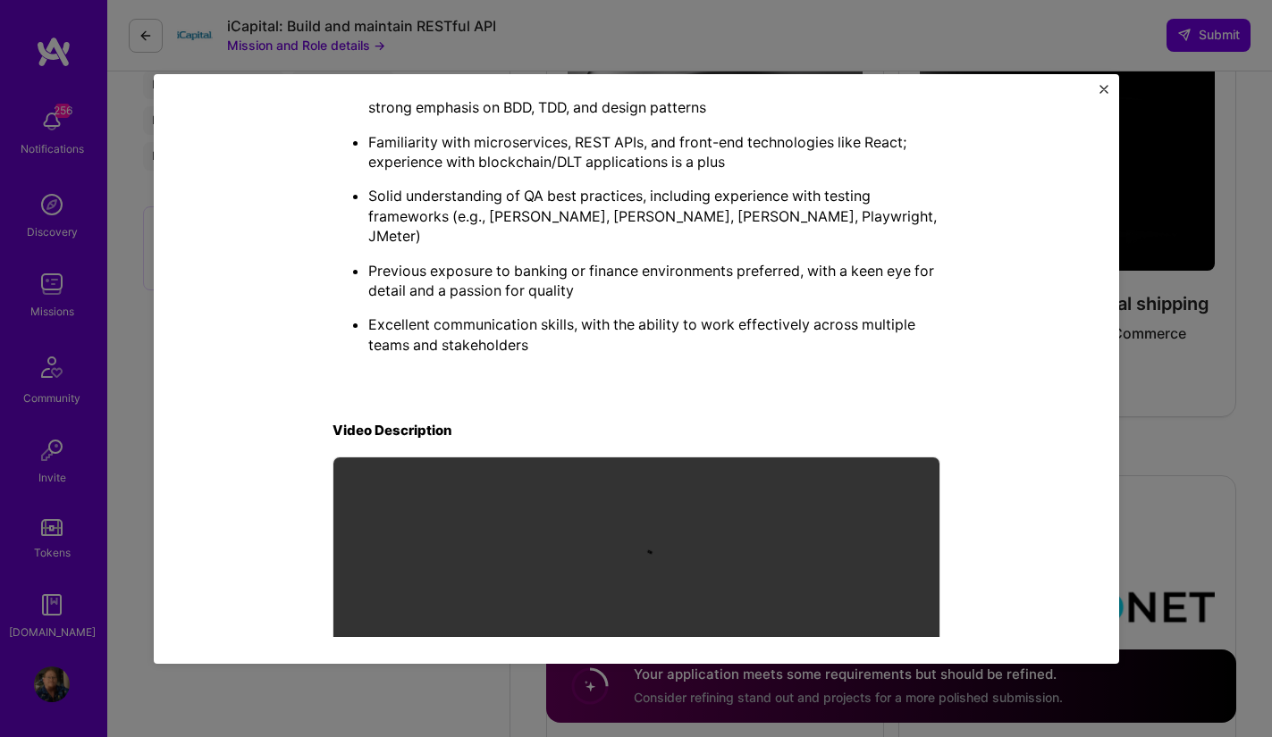
scroll to position [1621, 0]
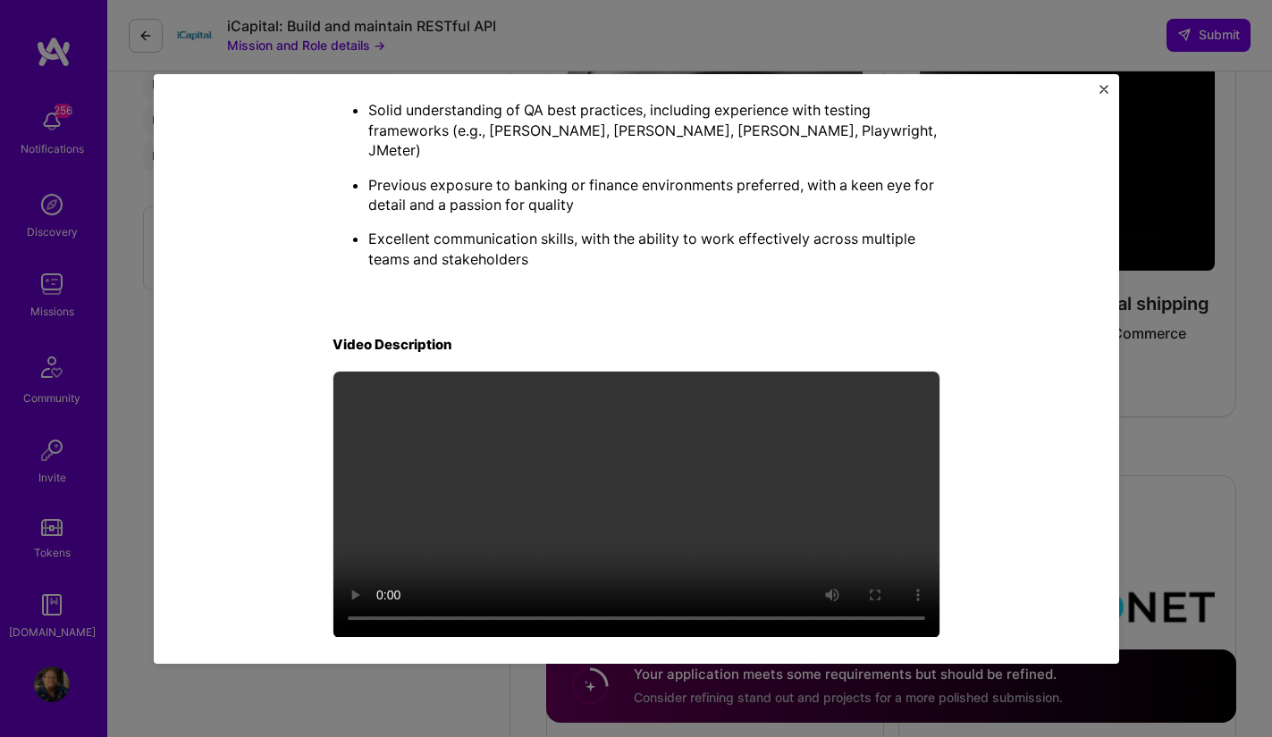
click at [1103, 88] on img "Close" at bounding box center [1103, 89] width 9 height 9
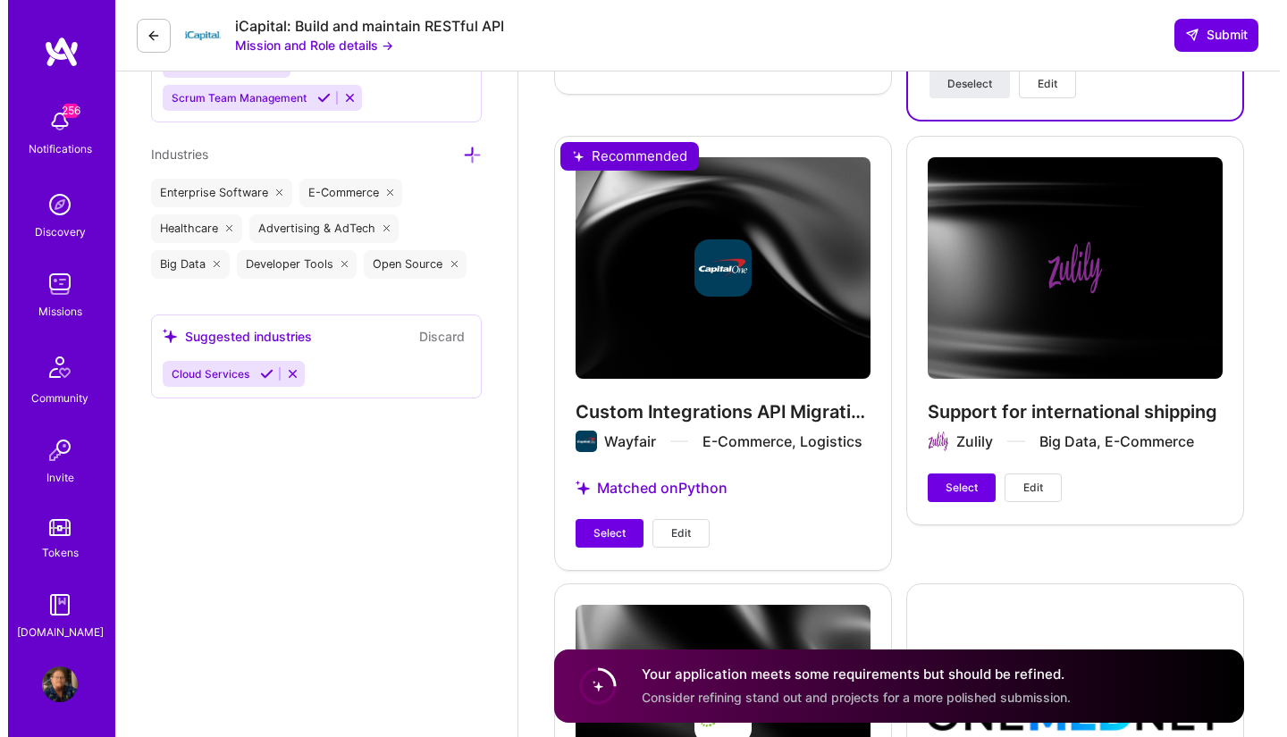
scroll to position [2374, 0]
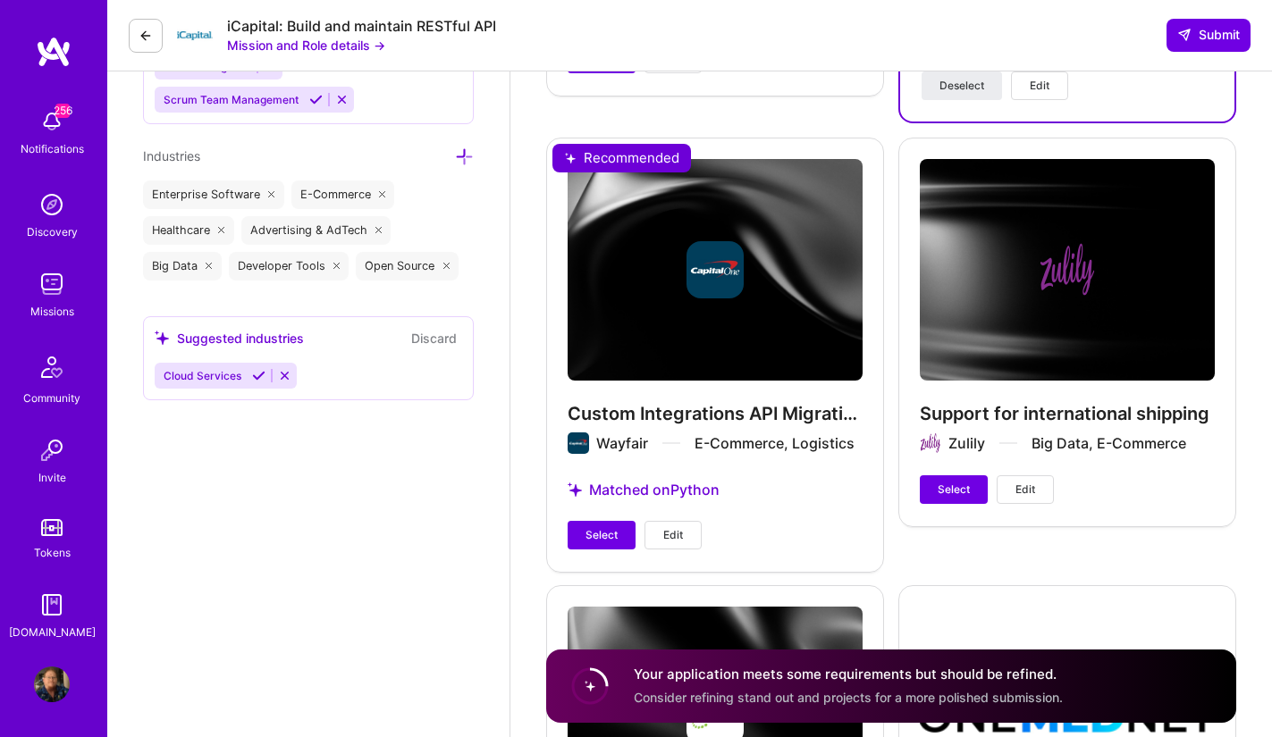
click at [1025, 482] on span "Edit" at bounding box center [1025, 490] width 20 height 16
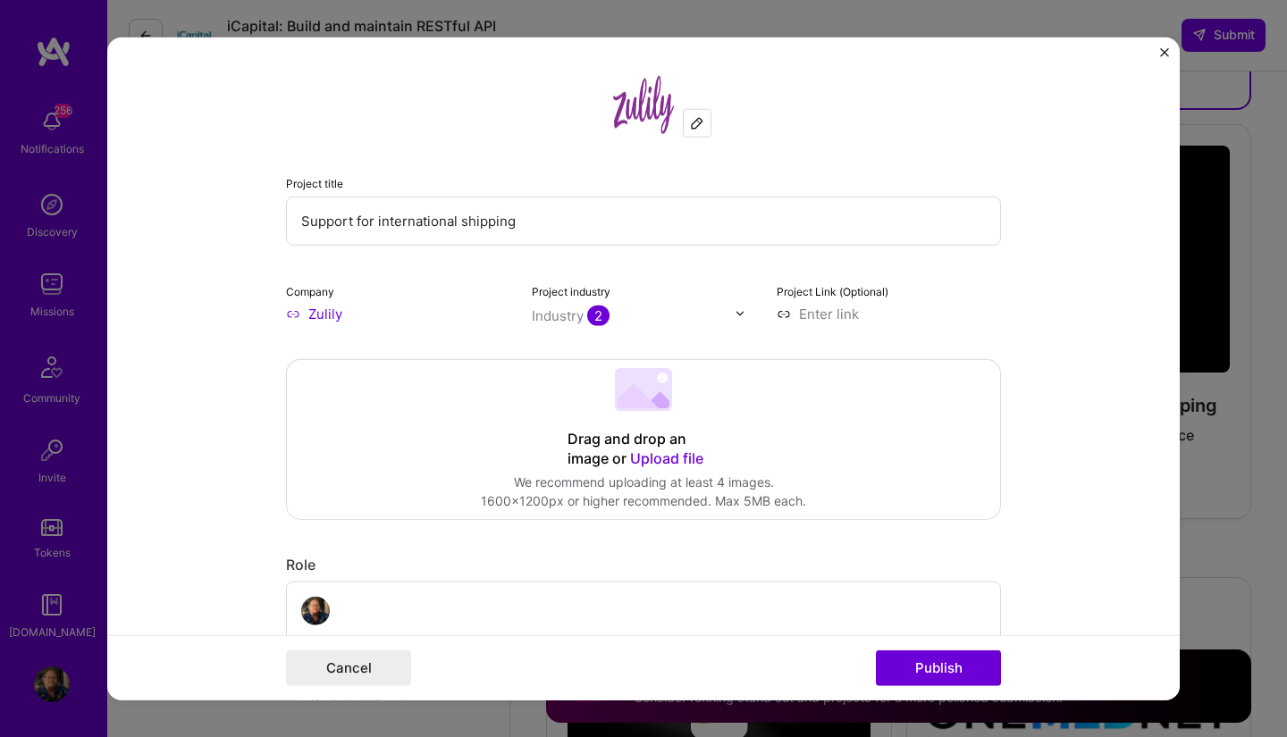
click at [1166, 51] on img "Close" at bounding box center [1164, 51] width 9 height 9
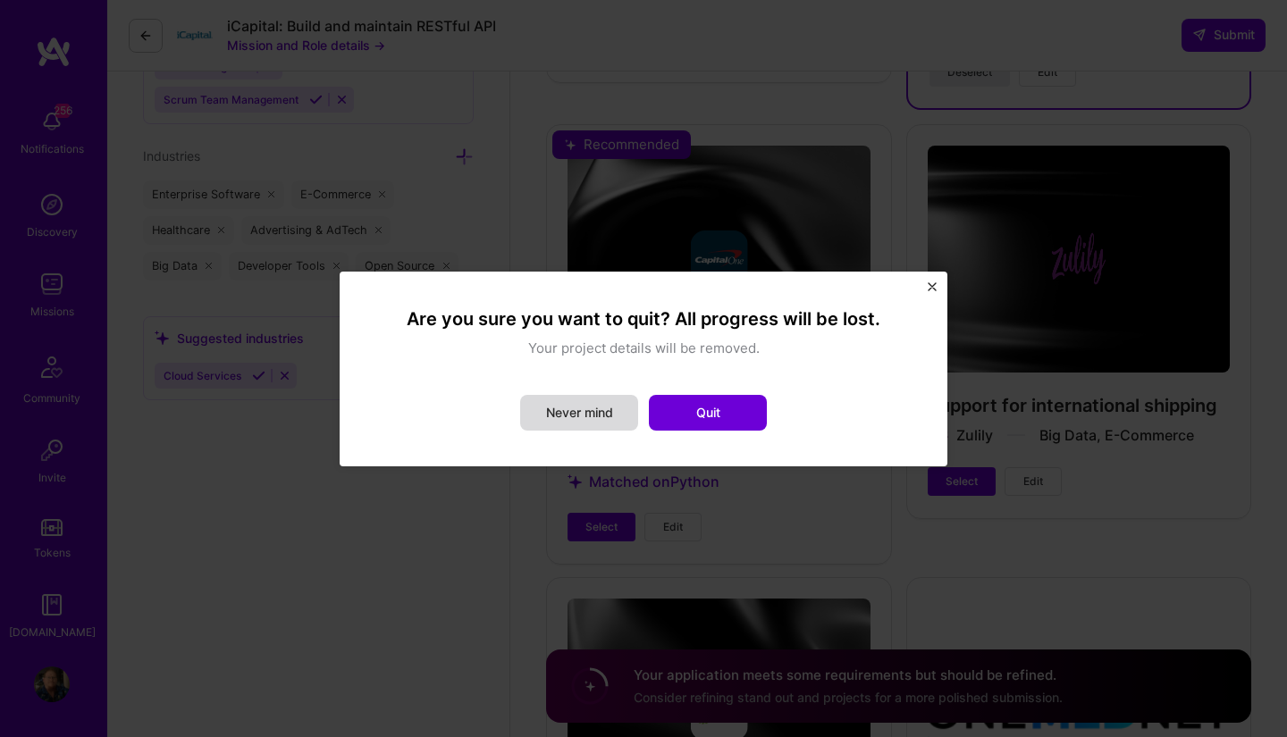
click at [572, 416] on button "Never mind" at bounding box center [579, 413] width 118 height 36
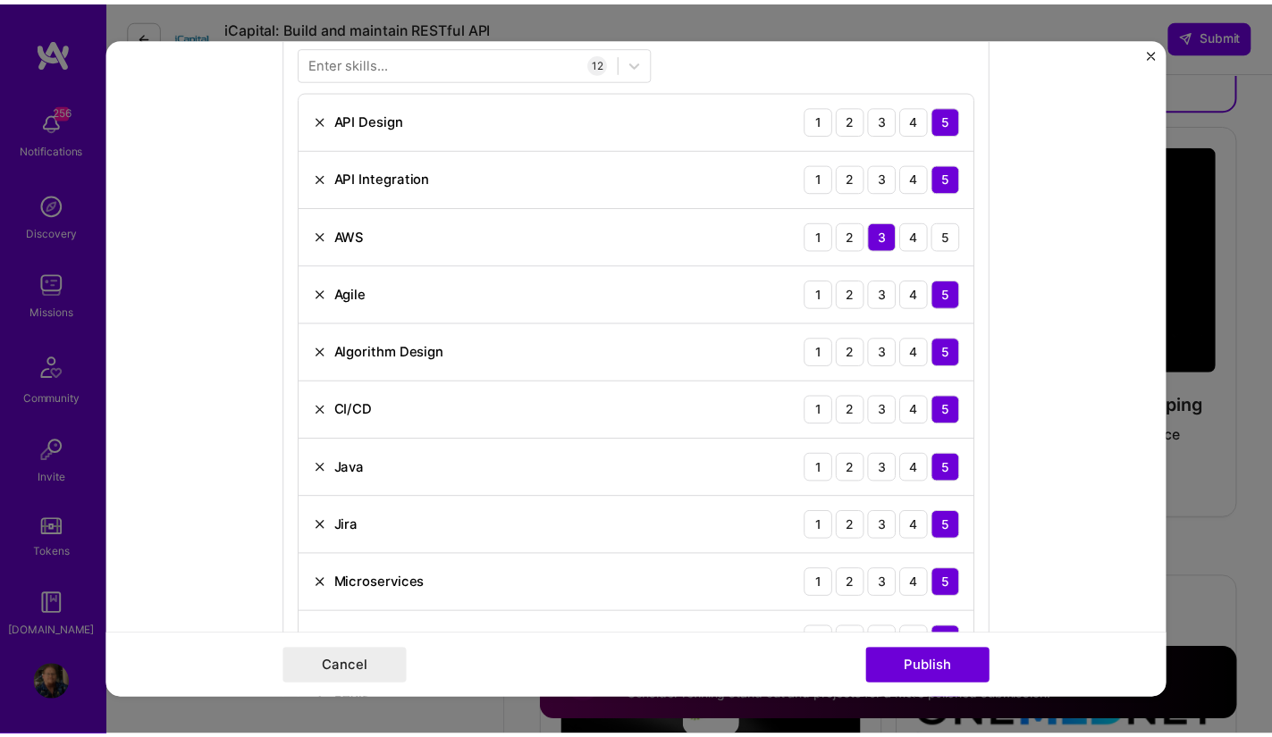
scroll to position [867, 0]
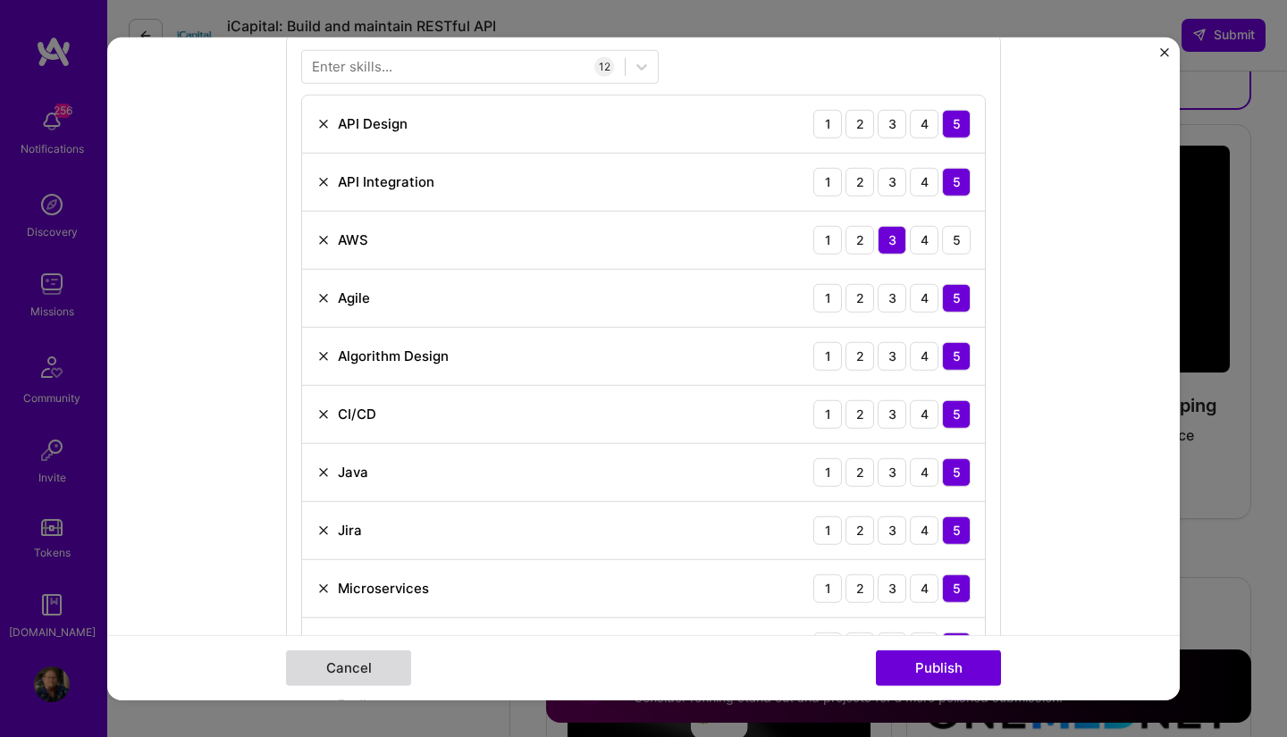
click at [366, 667] on button "Cancel" at bounding box center [348, 669] width 125 height 36
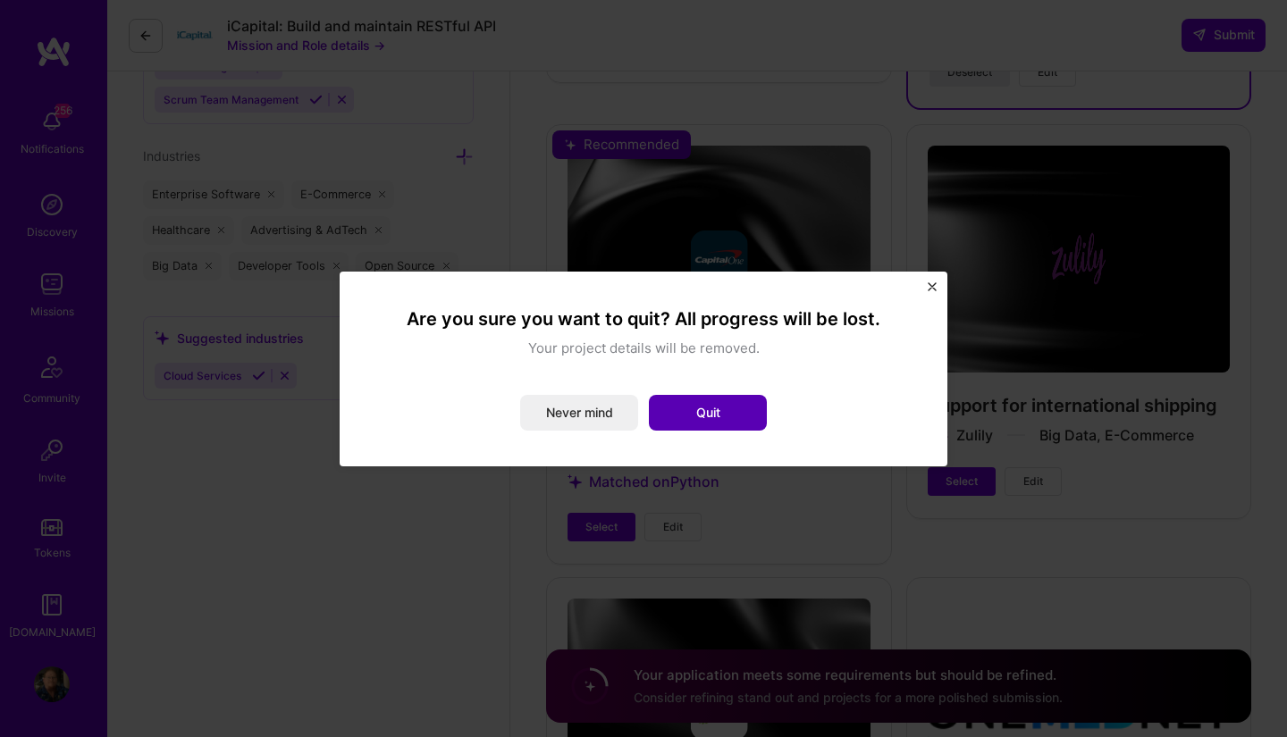
click at [700, 419] on button "Quit" at bounding box center [708, 413] width 118 height 36
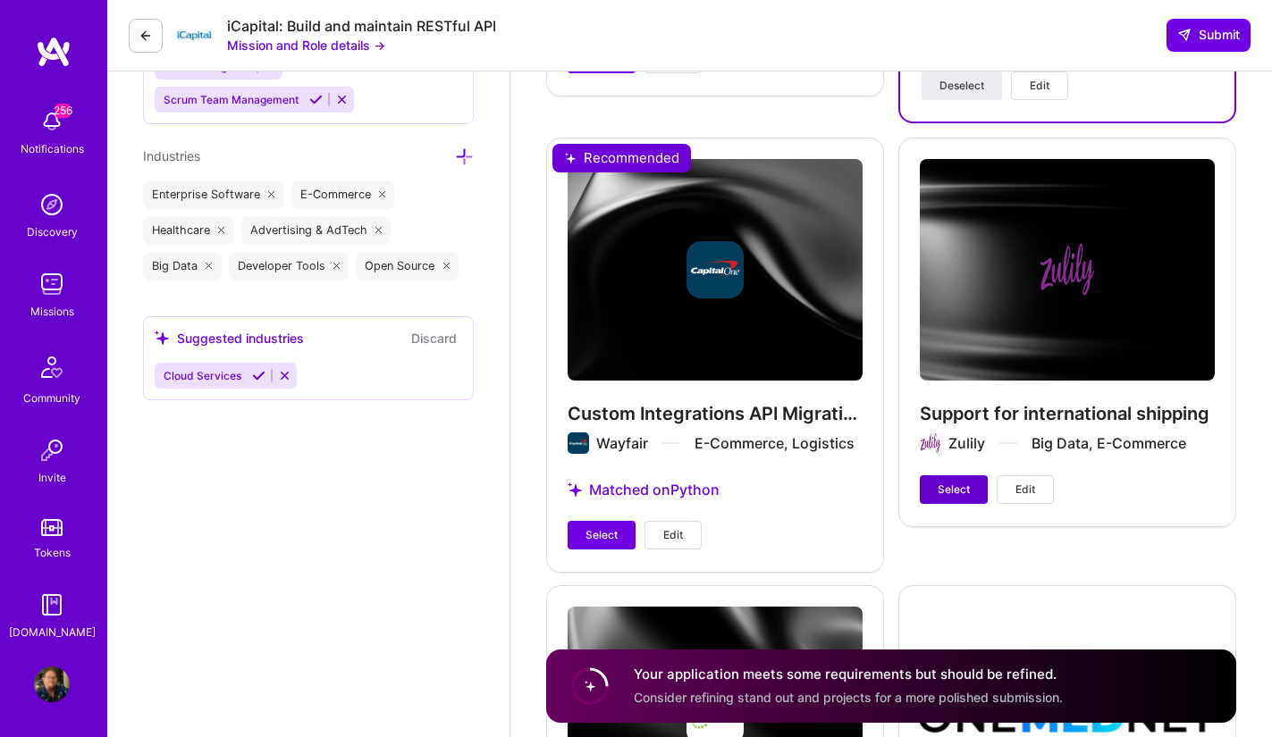
click at [952, 482] on span "Select" at bounding box center [954, 490] width 32 height 16
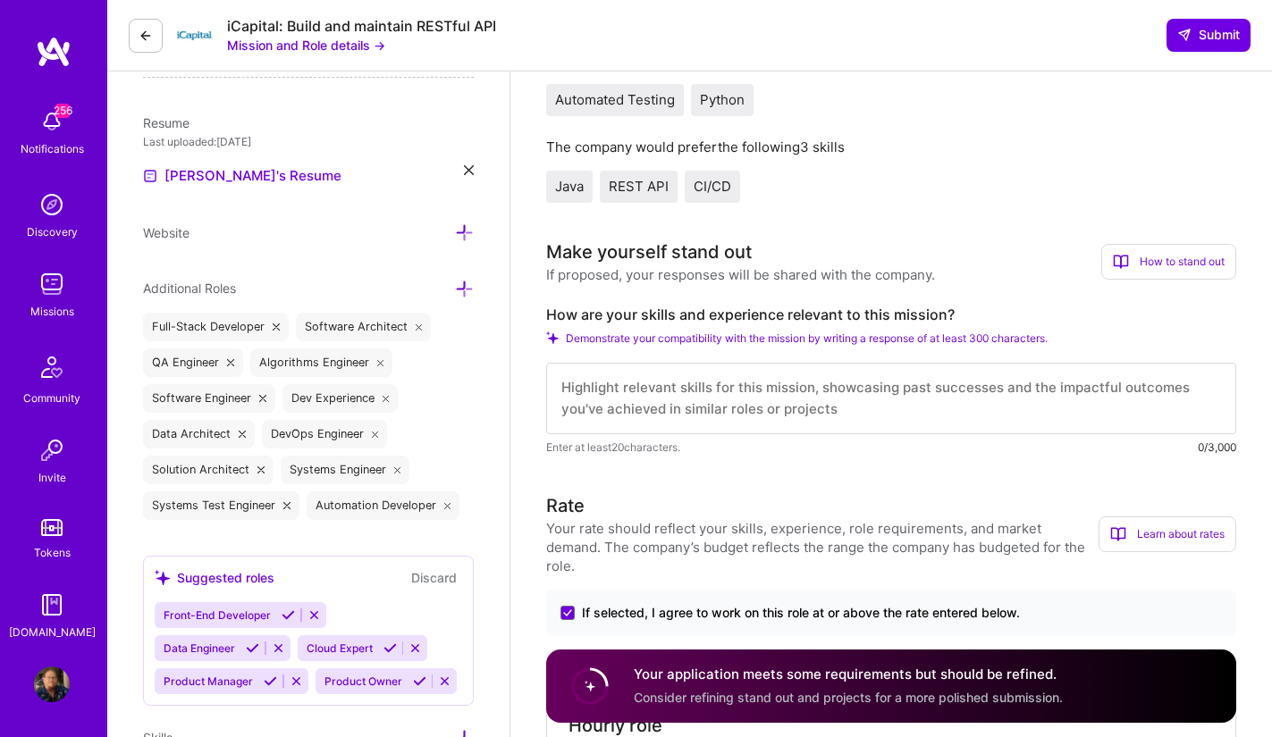
scroll to position [431, 0]
click at [883, 379] on textarea at bounding box center [891, 400] width 690 height 72
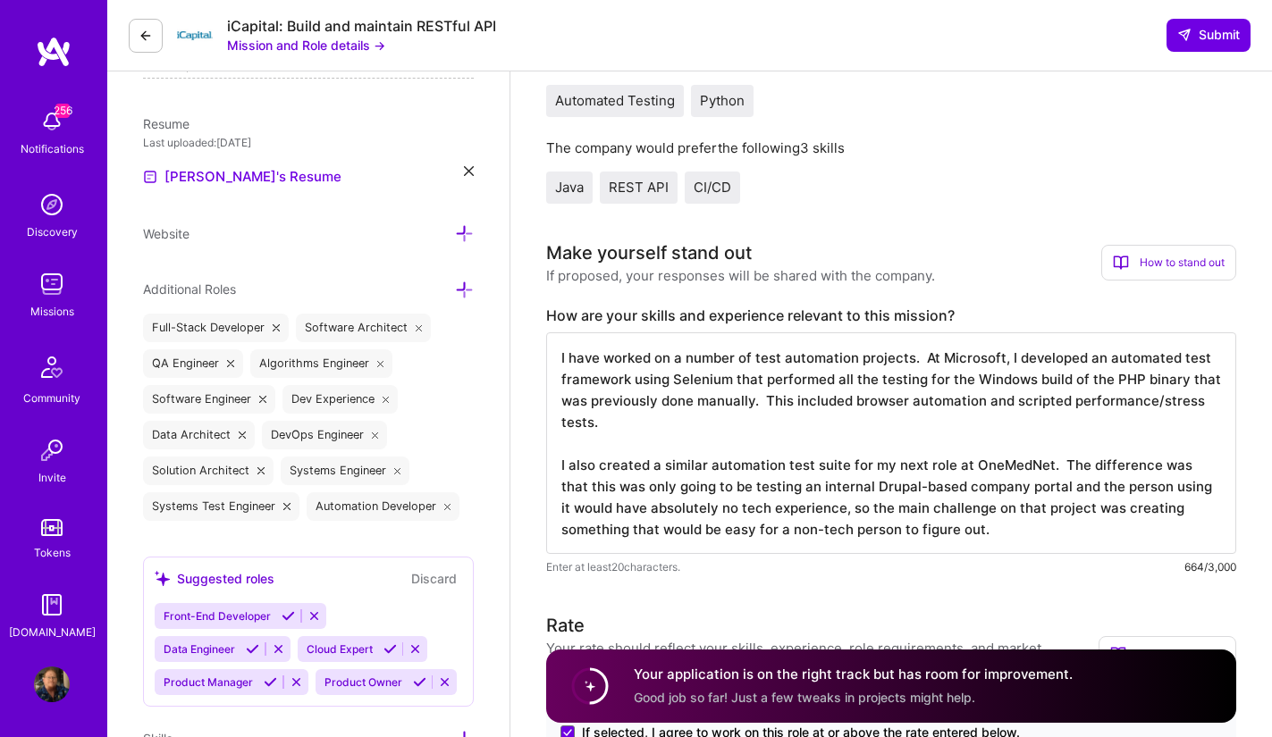
scroll to position [2, 0]
drag, startPoint x: 1040, startPoint y: 464, endPoint x: 1070, endPoint y: 554, distance: 95.0
click at [1070, 554] on div "I have worked on a number of test automation projects. At Microsoft, I develope…" at bounding box center [891, 455] width 690 height 244
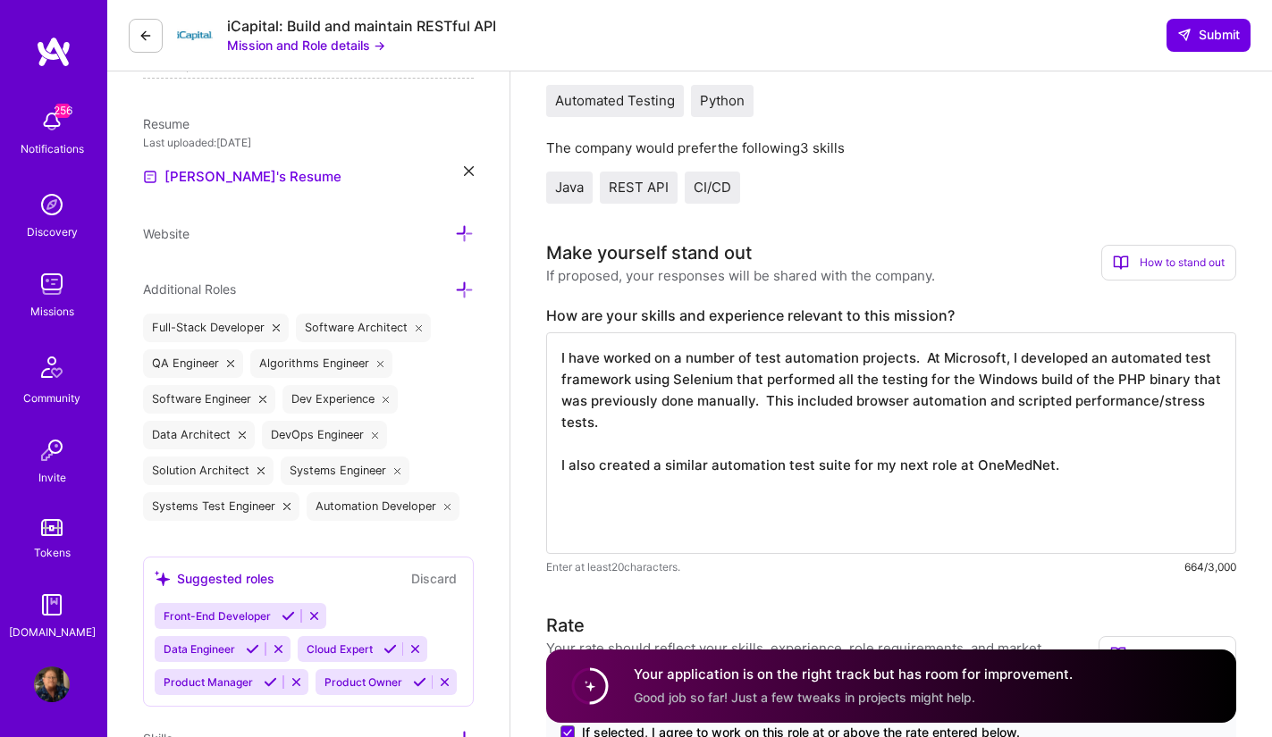
scroll to position [0, 0]
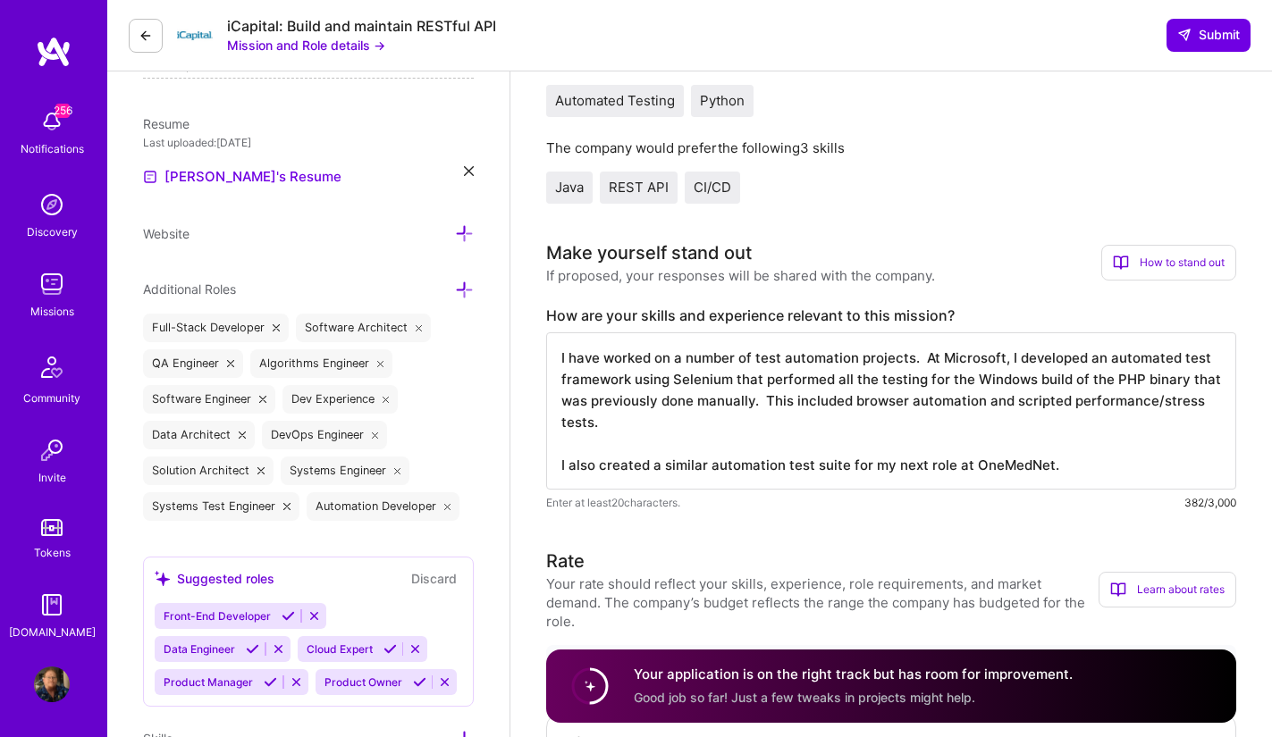
click at [626, 431] on textarea "I have worked on a number of test automation projects. At Microsoft, I develope…" at bounding box center [891, 411] width 690 height 157
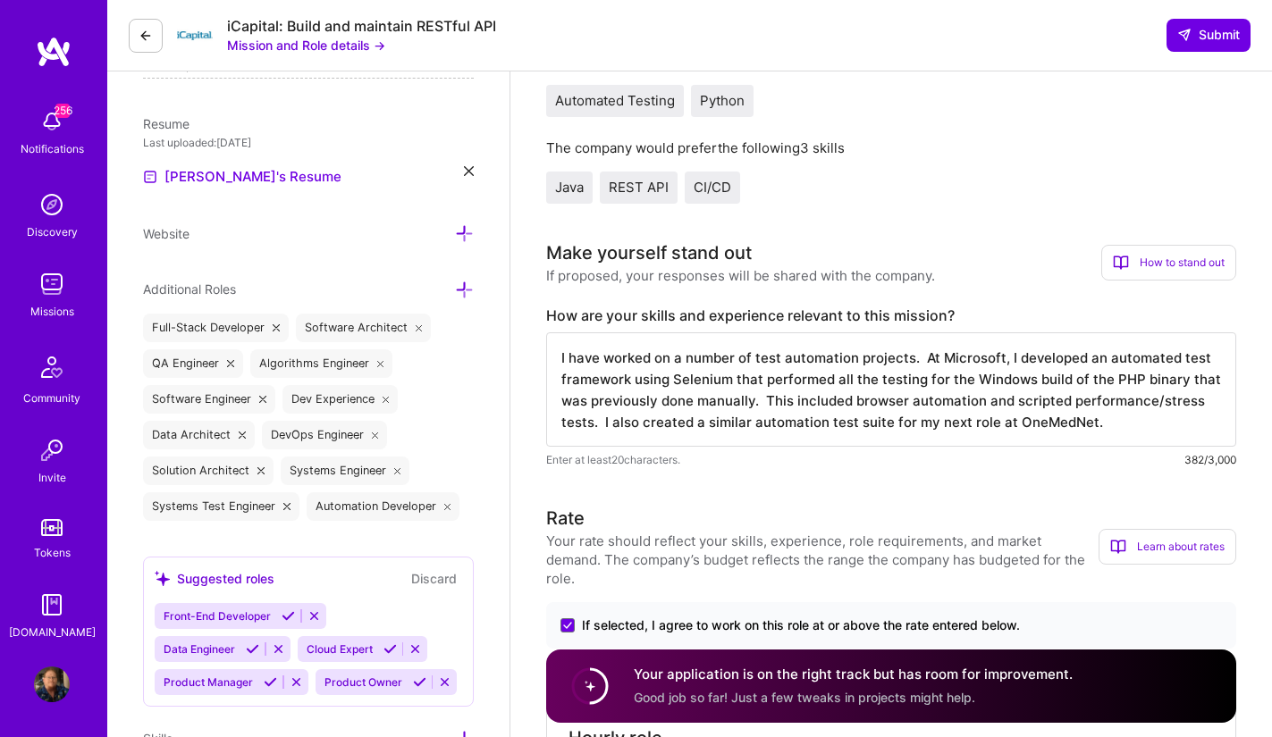
click at [1144, 423] on textarea "I have worked on a number of test automation projects. At Microsoft, I develope…" at bounding box center [891, 390] width 690 height 114
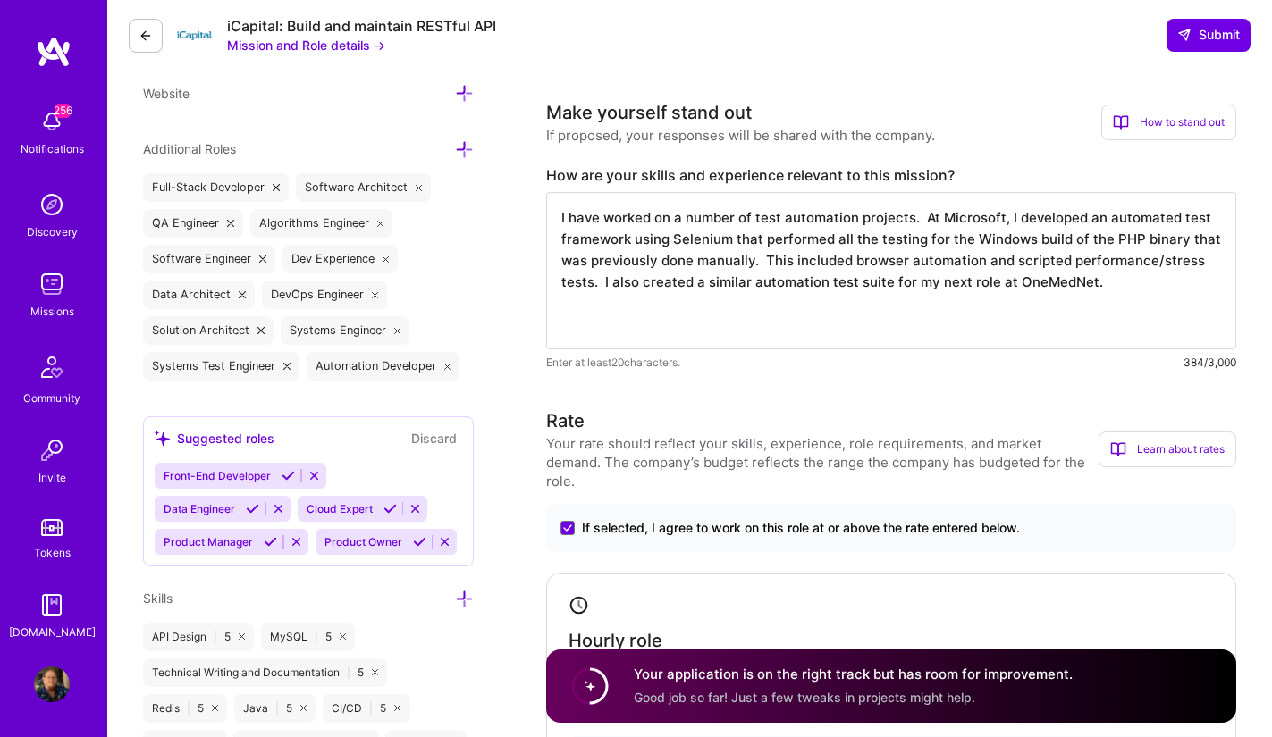
scroll to position [570, 0]
click at [590, 282] on textarea "I have worked on a number of test automation projects. At Microsoft, I develope…" at bounding box center [891, 271] width 690 height 157
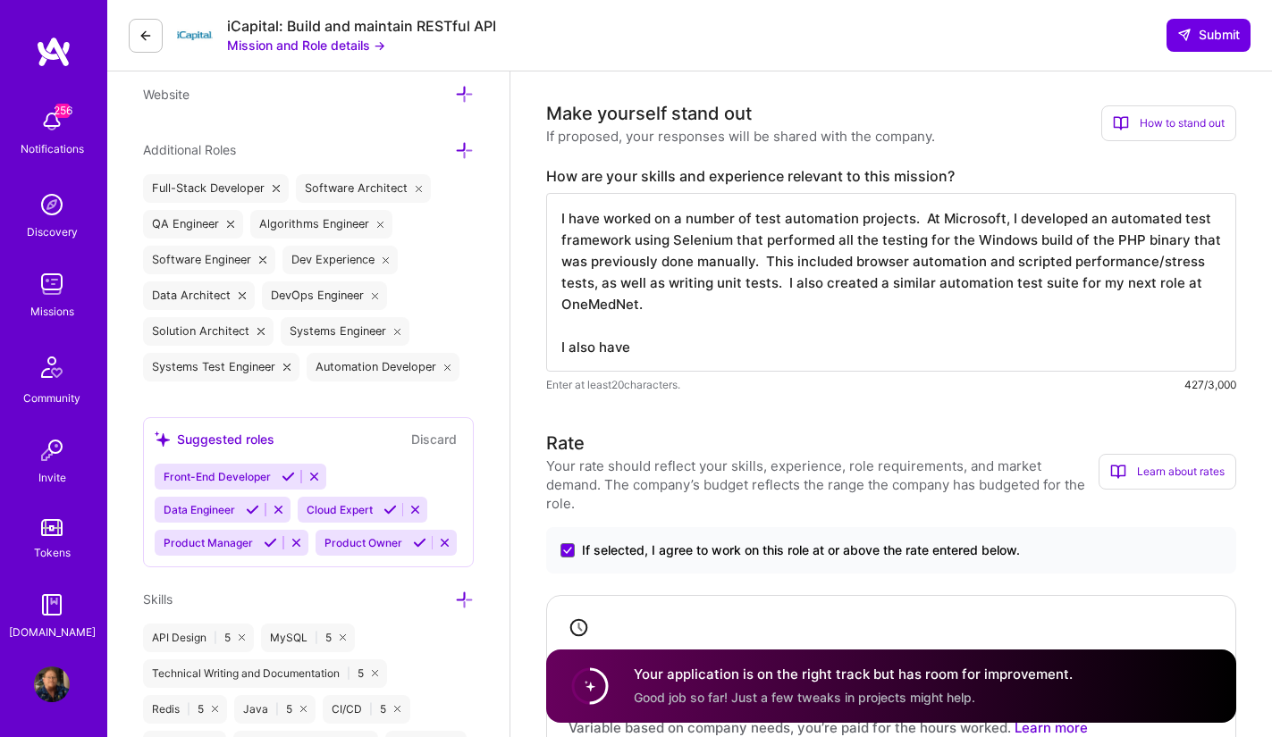
drag, startPoint x: 591, startPoint y: 284, endPoint x: 766, endPoint y: 279, distance: 175.3
click at [766, 279] on textarea "I have worked on a number of test automation projects. At Microsoft, I develope…" at bounding box center [891, 282] width 690 height 179
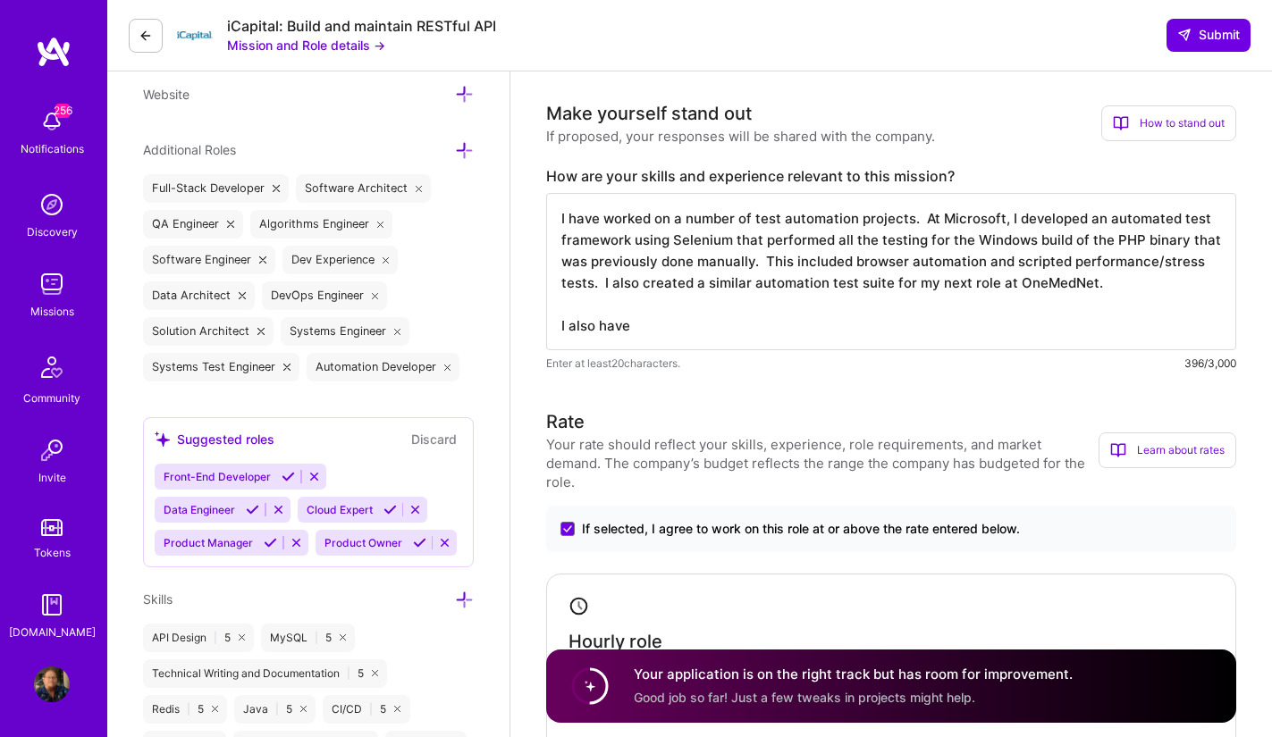
click at [756, 333] on textarea "I have worked on a number of test automation projects. At Microsoft, I develope…" at bounding box center [891, 271] width 690 height 157
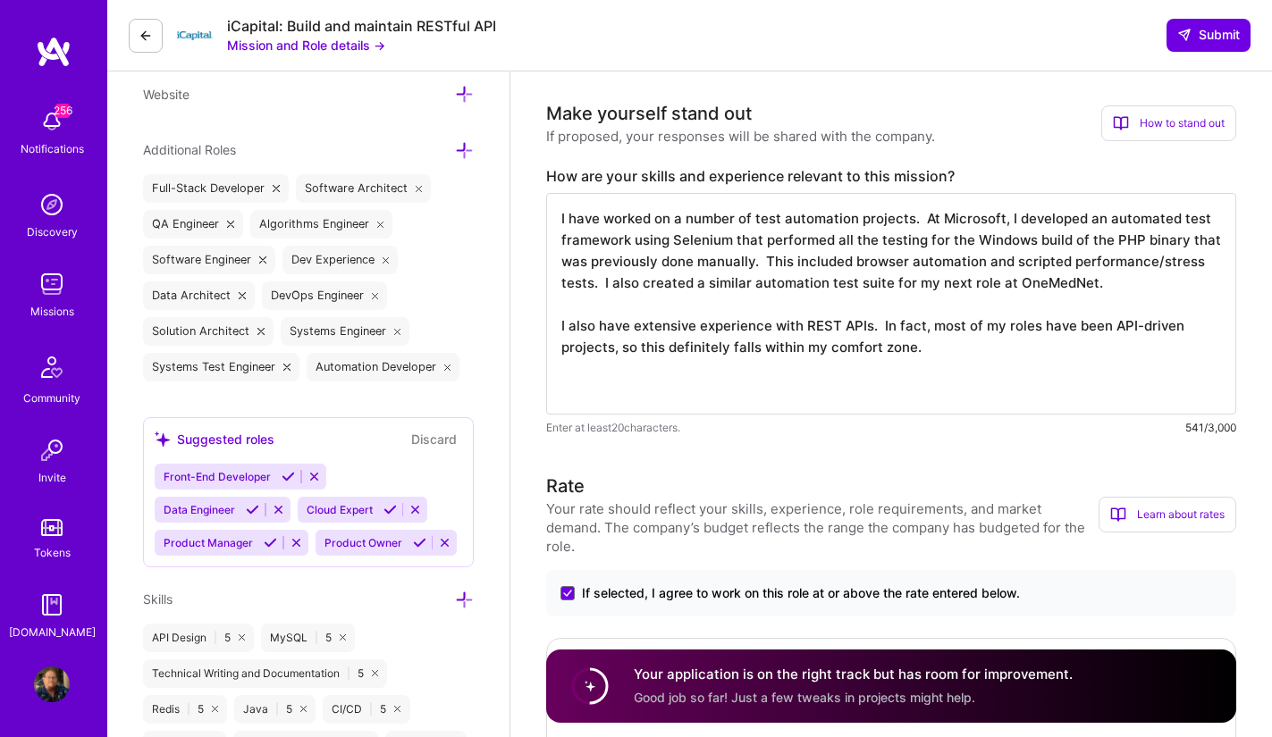
click at [334, 46] on button "Mission and Role details →" at bounding box center [306, 45] width 158 height 19
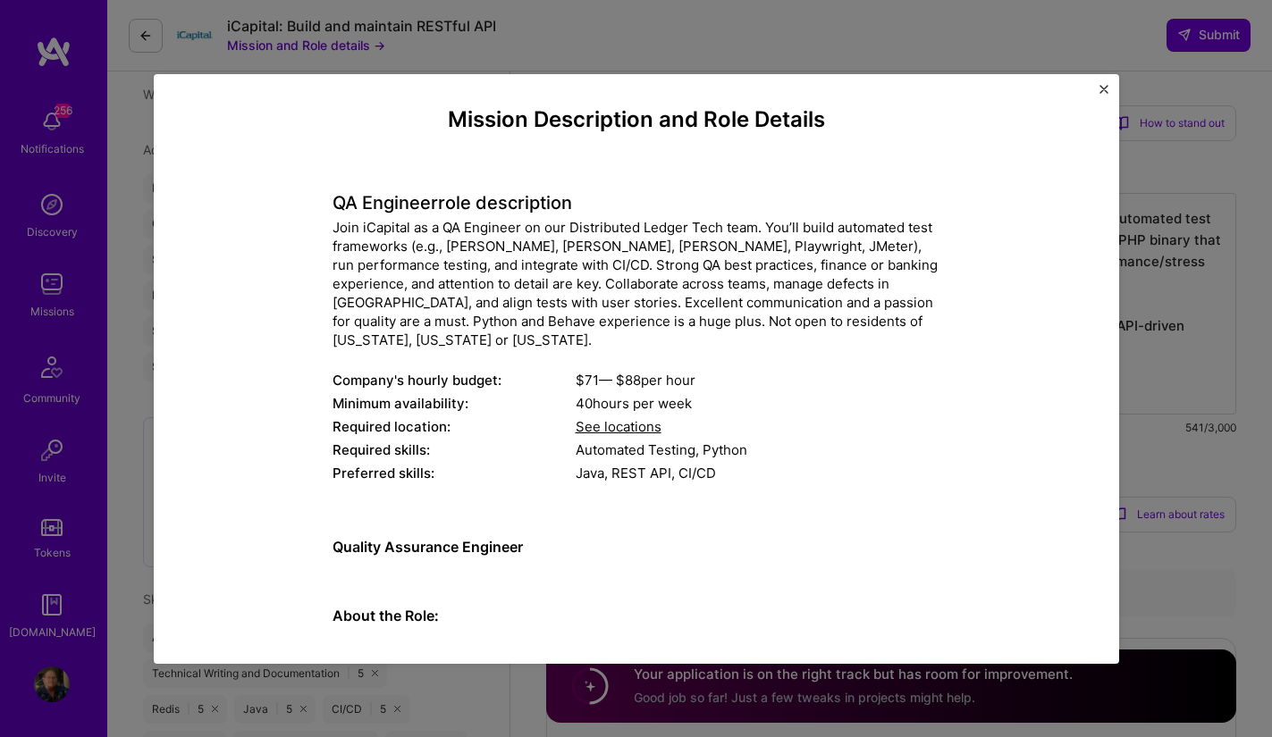
scroll to position [7, 0]
click at [1104, 95] on button "Close" at bounding box center [1103, 94] width 9 height 19
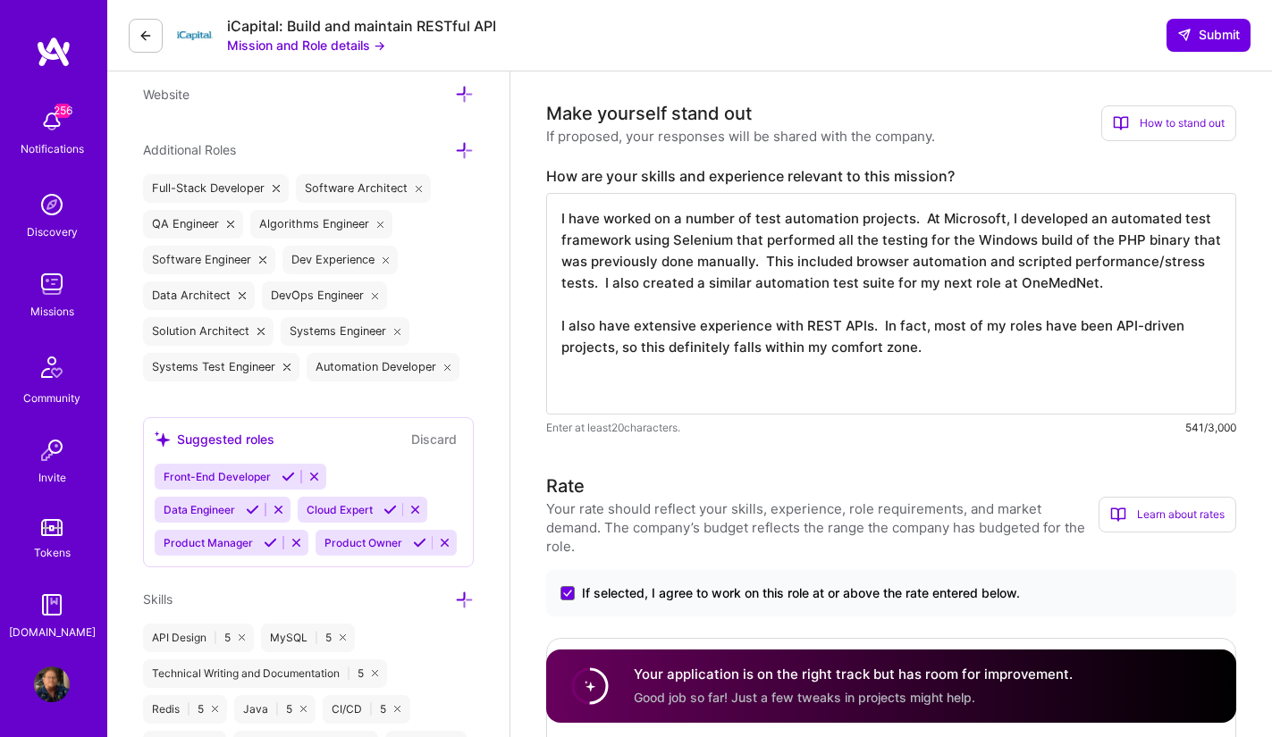
click at [838, 396] on textarea "I have worked on a number of test automation projects. At Microsoft, I develope…" at bounding box center [891, 304] width 690 height 222
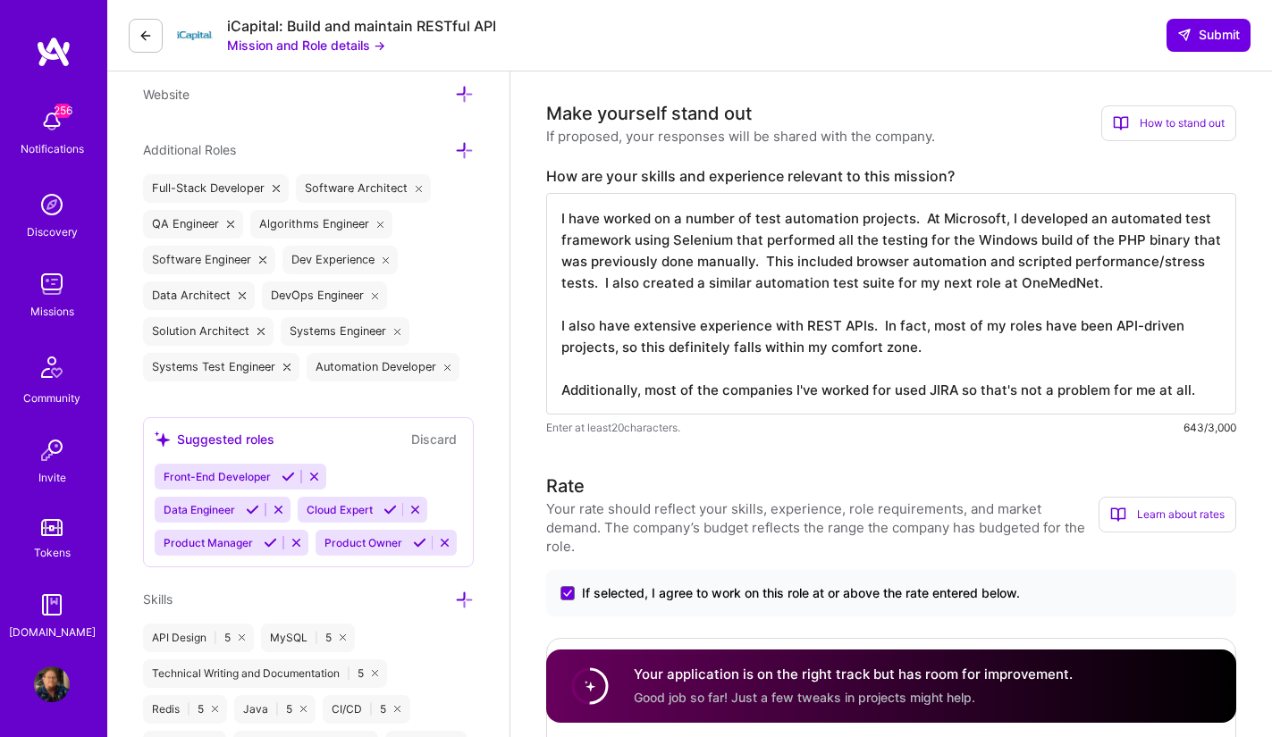
click at [360, 49] on button "Mission and Role details →" at bounding box center [306, 45] width 158 height 19
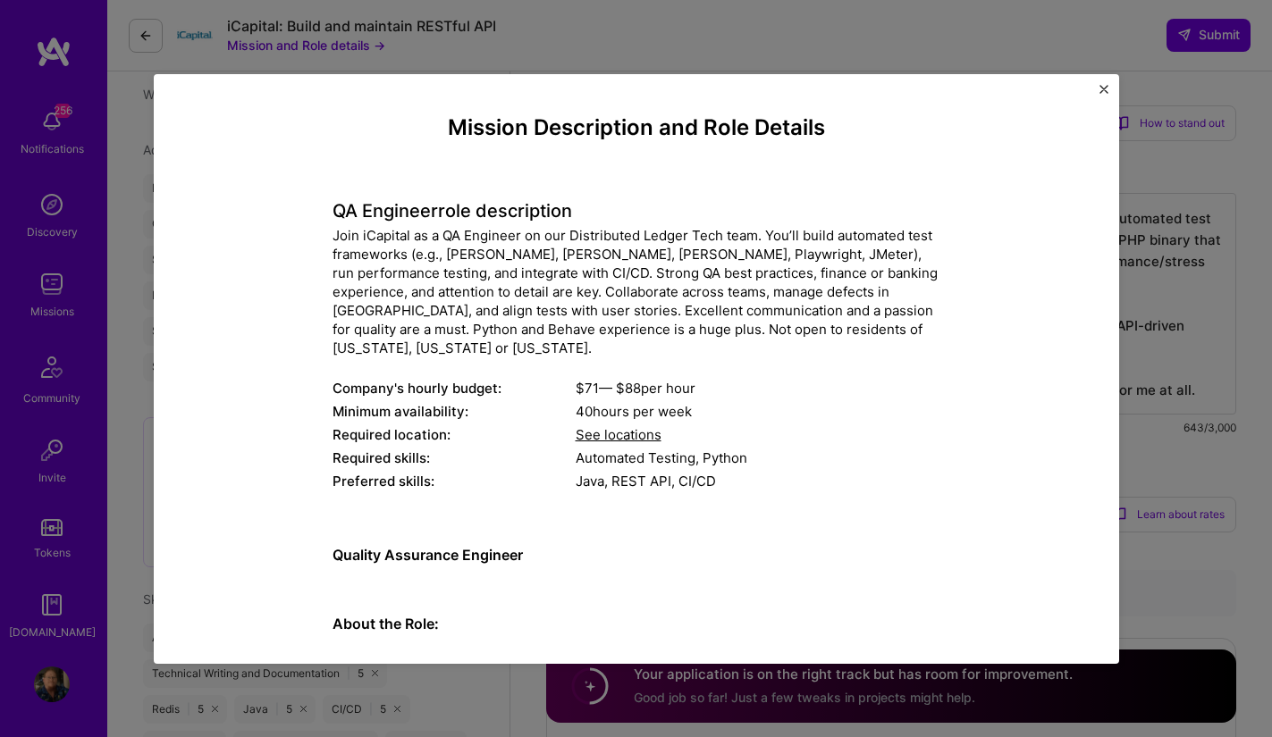
click at [973, 38] on div "Mission Description and Role Details QA Engineer role description Join iCapital…" at bounding box center [636, 368] width 1272 height 737
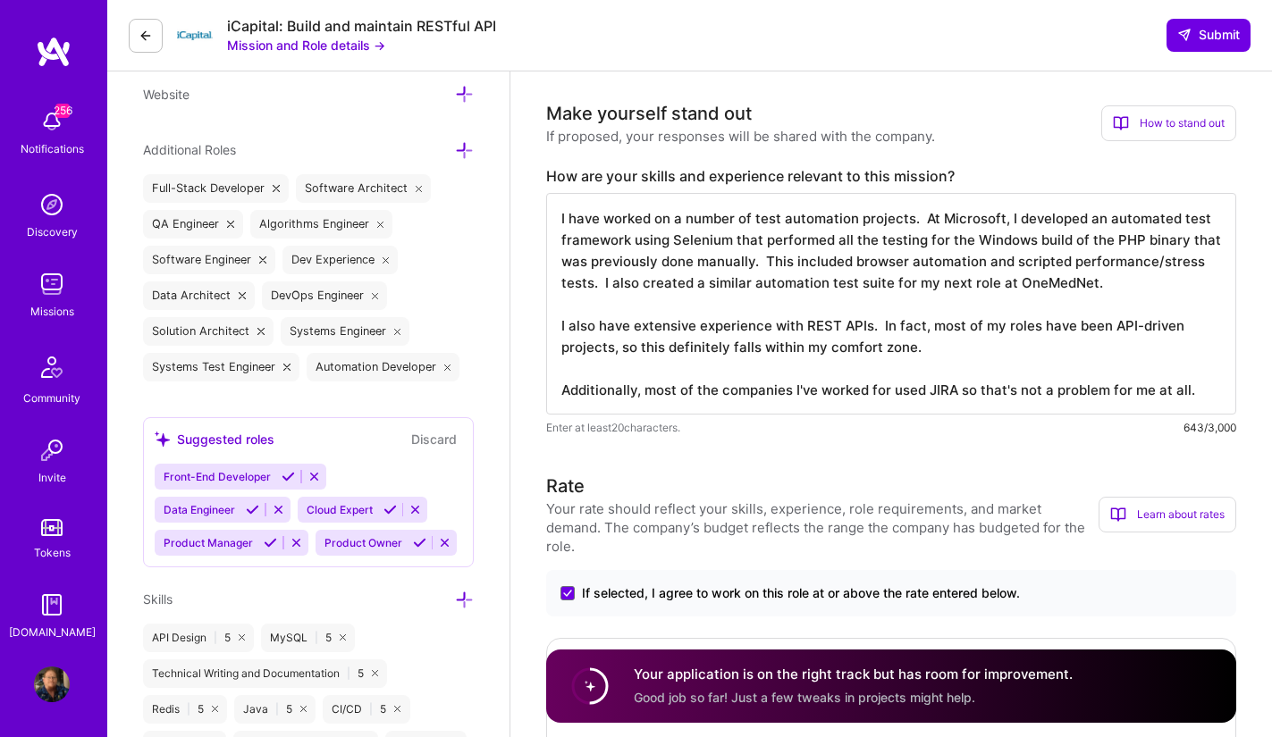
click at [1197, 392] on textarea "I have worked on a number of test automation projects. At Microsoft, I develope…" at bounding box center [891, 304] width 690 height 222
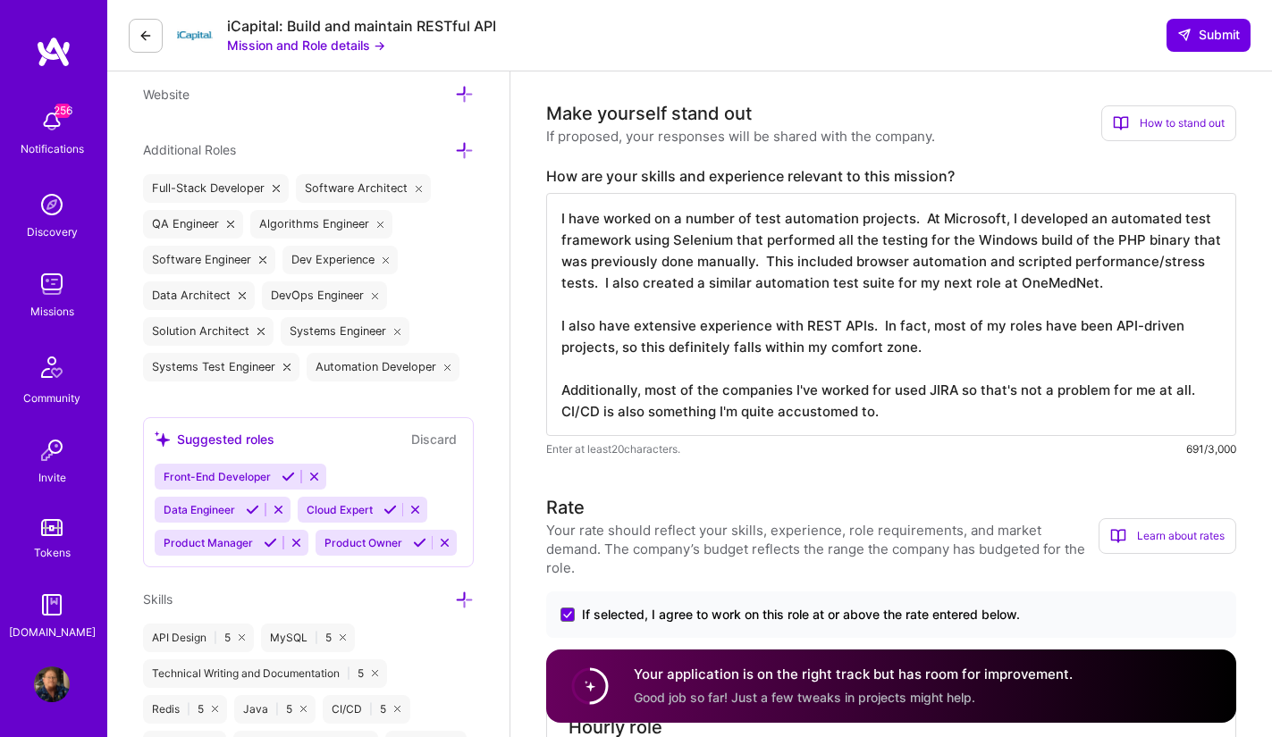
click at [357, 45] on button "Mission and Role details →" at bounding box center [306, 45] width 158 height 19
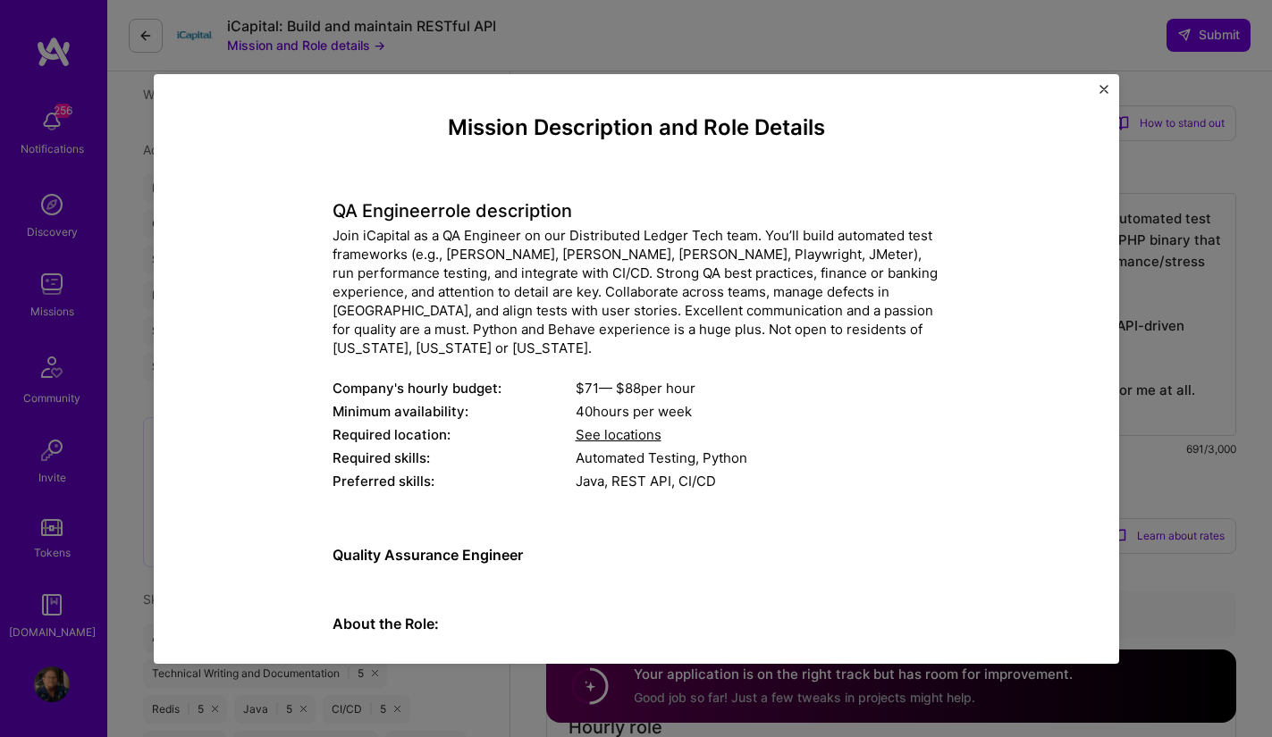
click at [1103, 94] on button "Close" at bounding box center [1103, 94] width 9 height 19
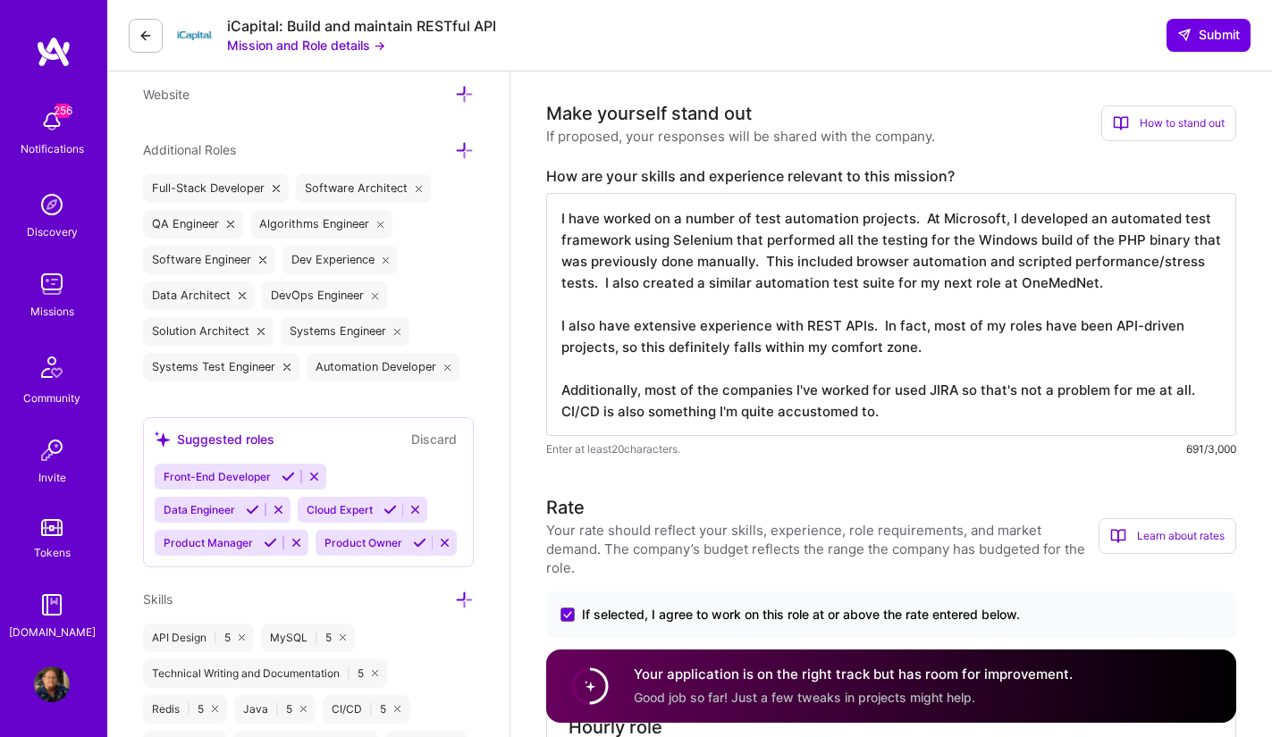
click at [956, 410] on textarea "I have worked on a number of test automation projects. At Microsoft, I develope…" at bounding box center [891, 314] width 690 height 243
type textarea "I have worked on a number of test automation projects. At Microsoft, I develope…"
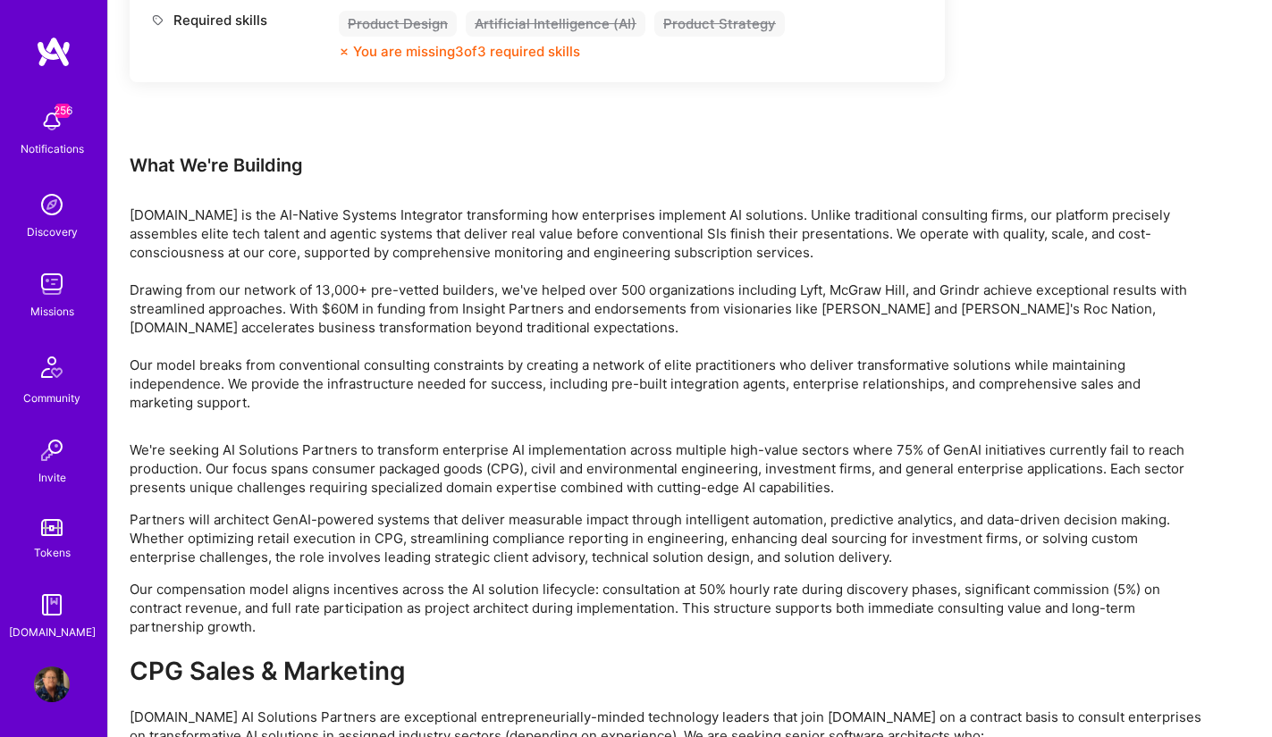
scroll to position [2908, 0]
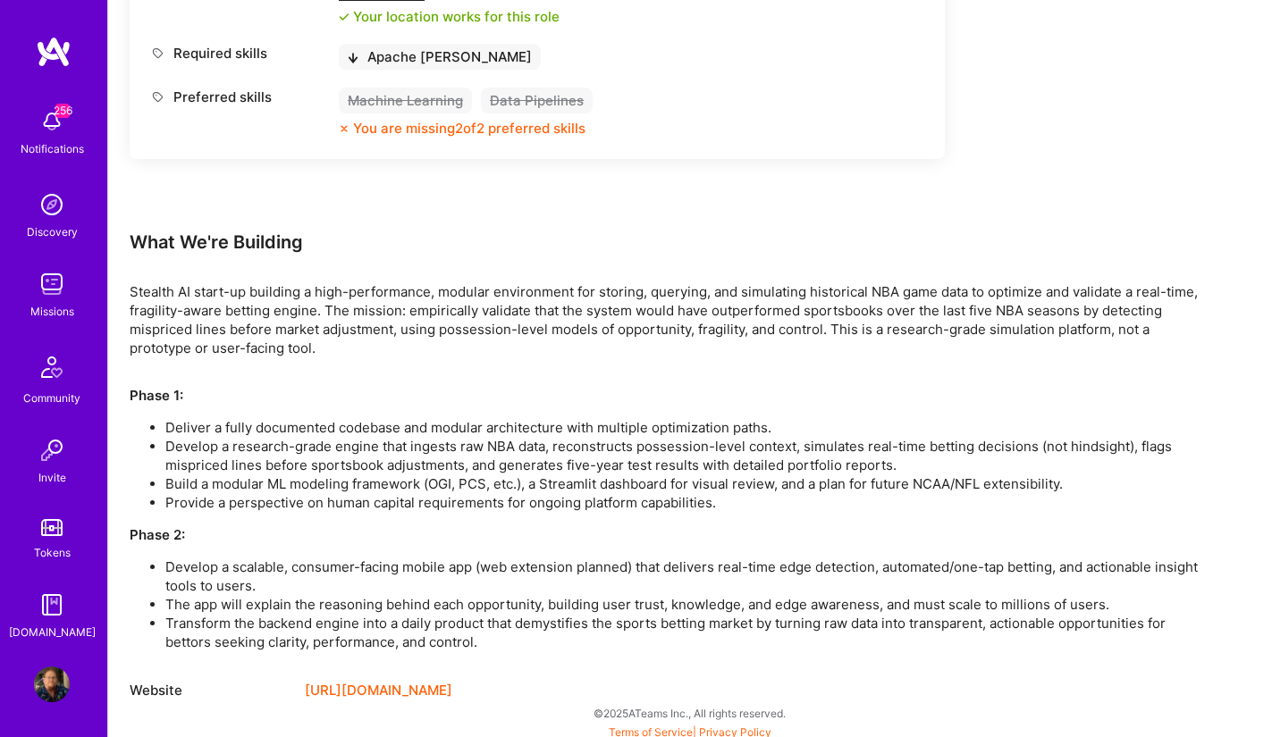
scroll to position [986, 0]
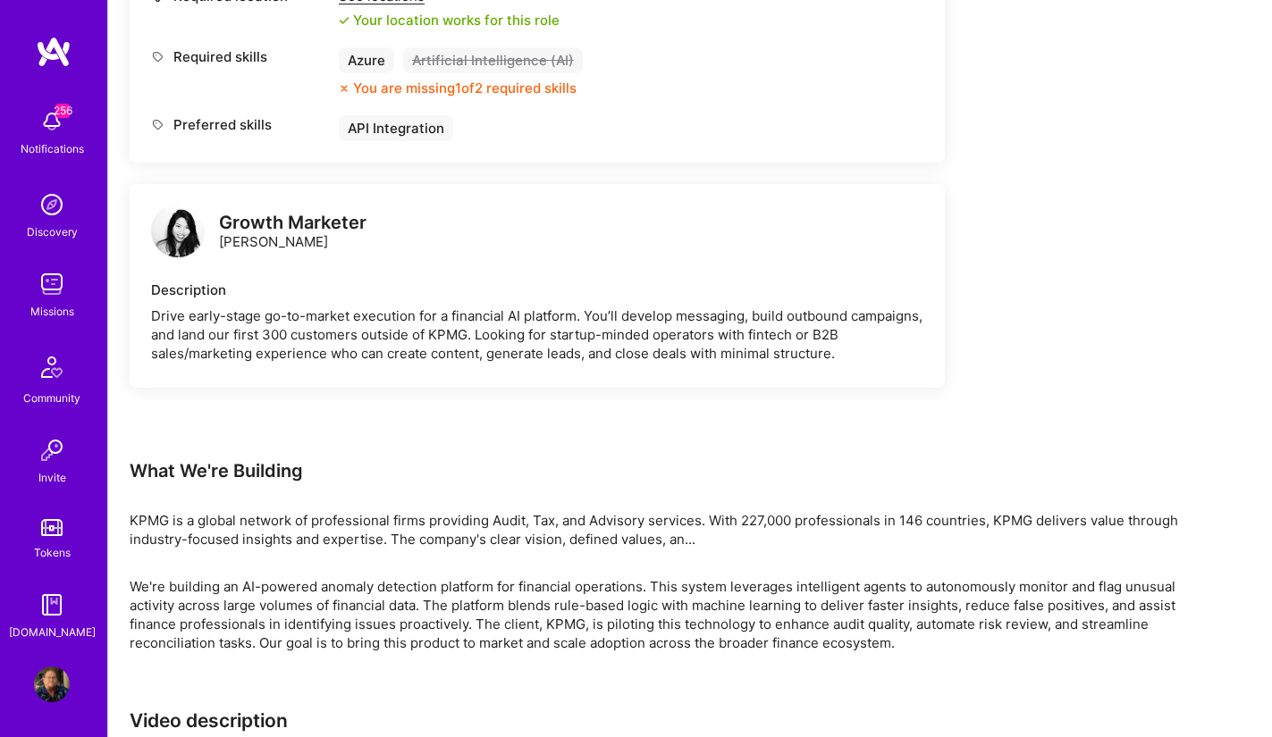
scroll to position [2780, 0]
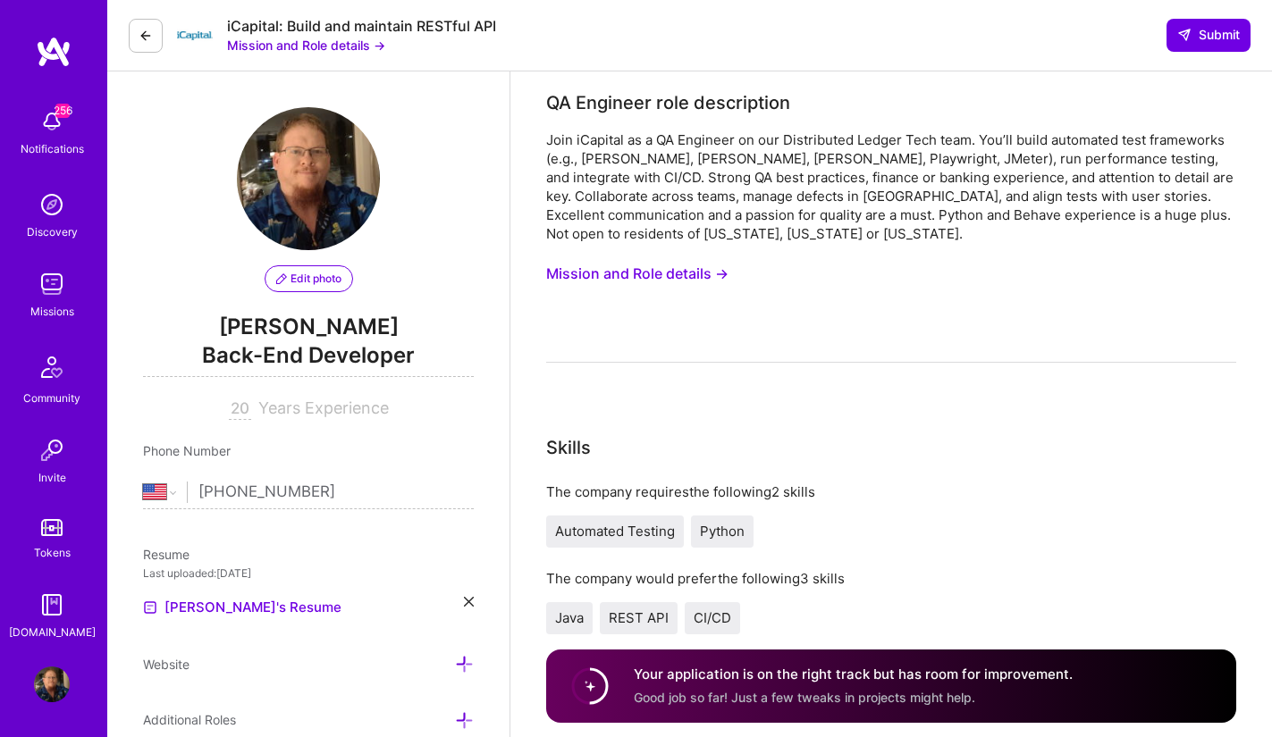
select select "US"
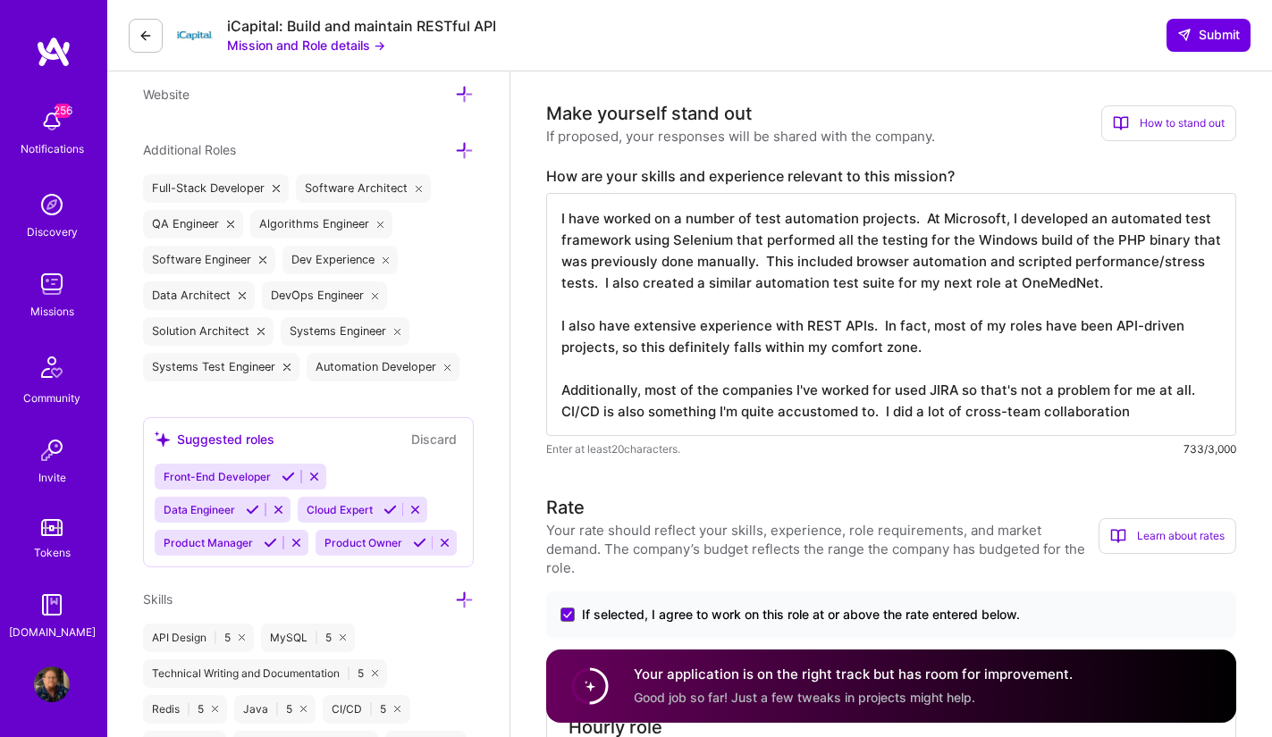
click at [880, 412] on textarea "I have worked on a number of test automation projects. At Microsoft, I develope…" at bounding box center [891, 314] width 690 height 243
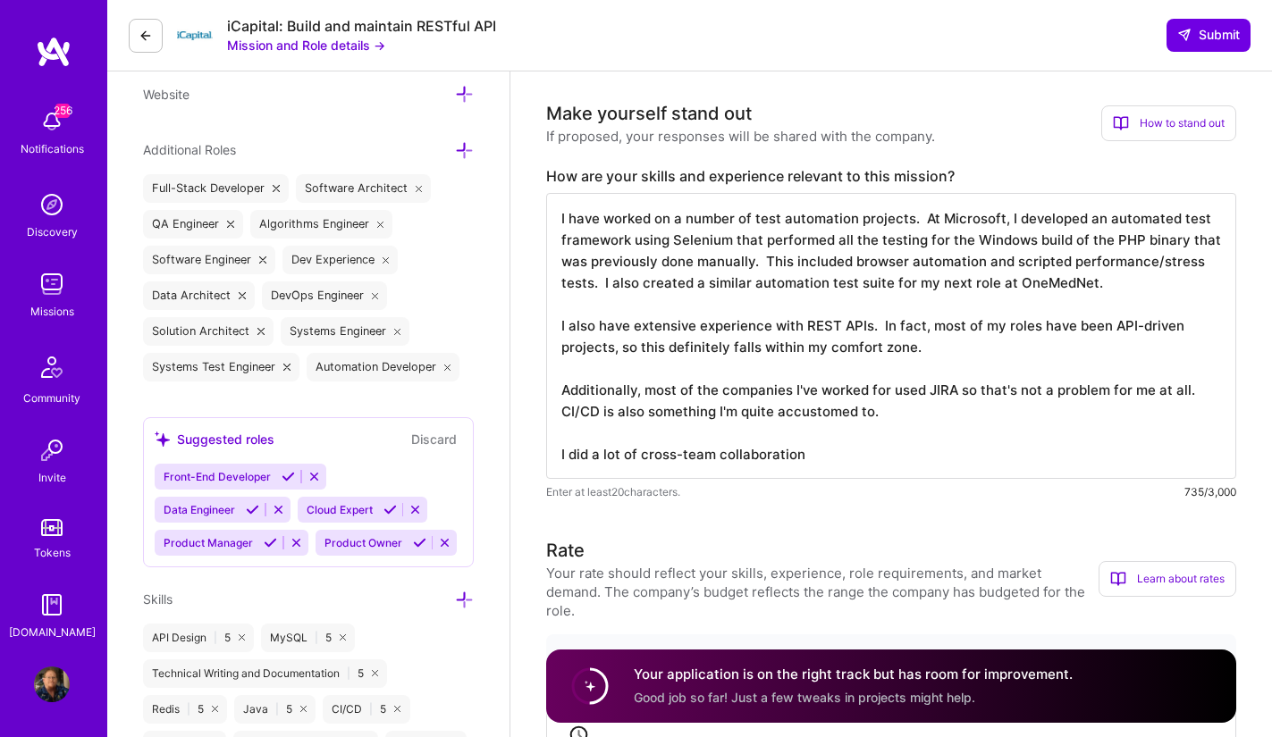
click at [863, 451] on textarea "I have worked on a number of test automation projects. At Microsoft, I develope…" at bounding box center [891, 336] width 690 height 286
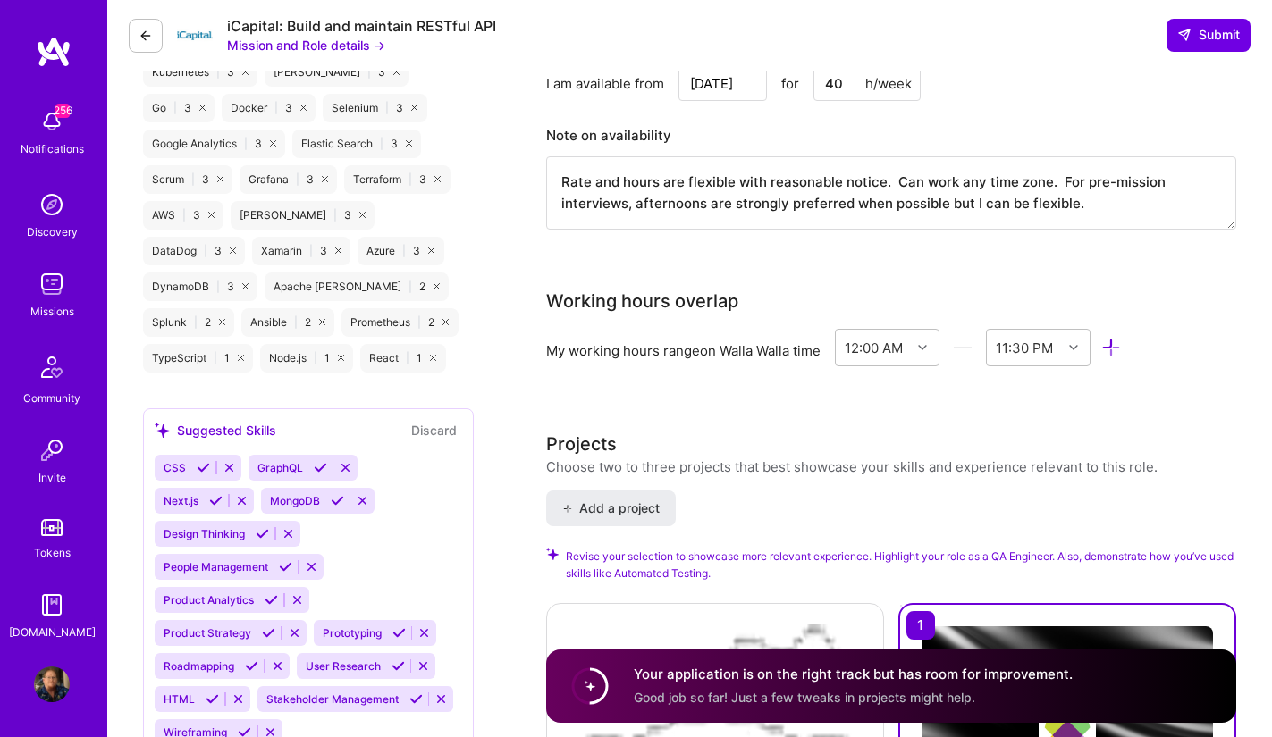
scroll to position [1733, 0]
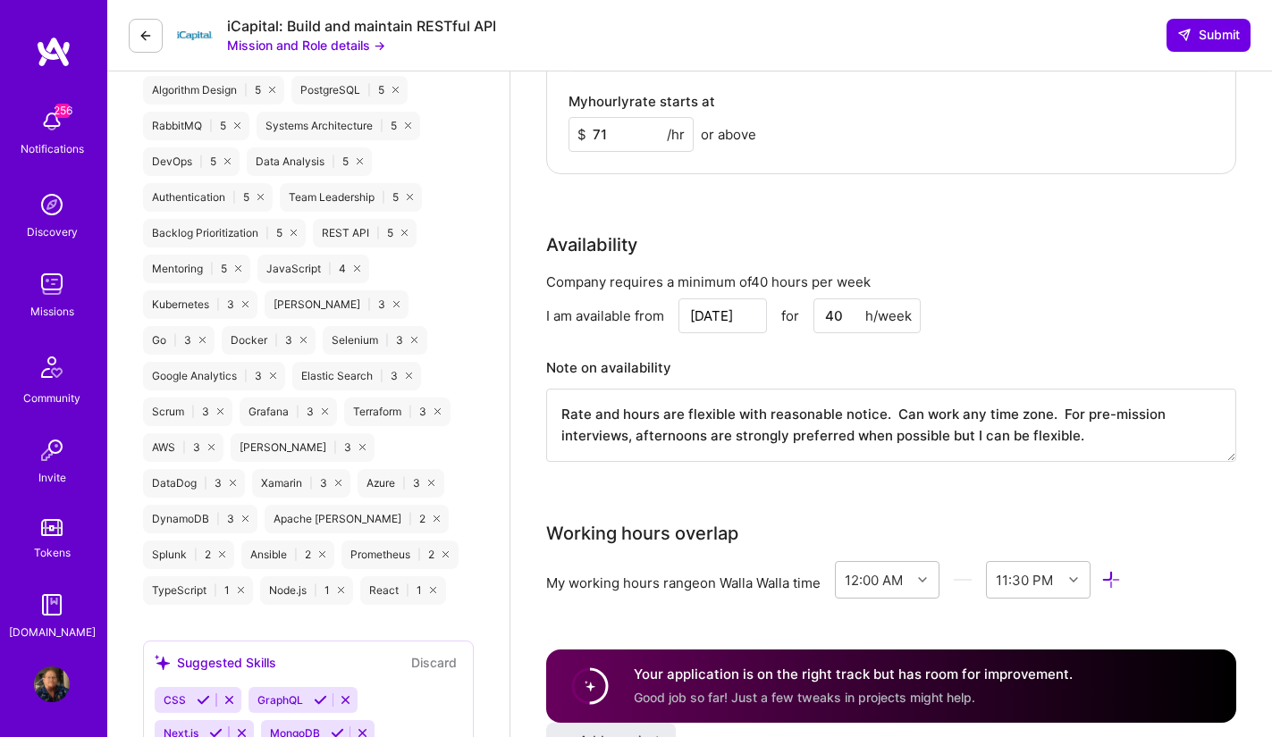
type textarea "I have worked on a number of test automation projects. At Microsoft, I develope…"
click at [1047, 484] on div "Company requires a minimum of 40 hours per week I am available from [DATE] for …" at bounding box center [891, 379] width 690 height 212
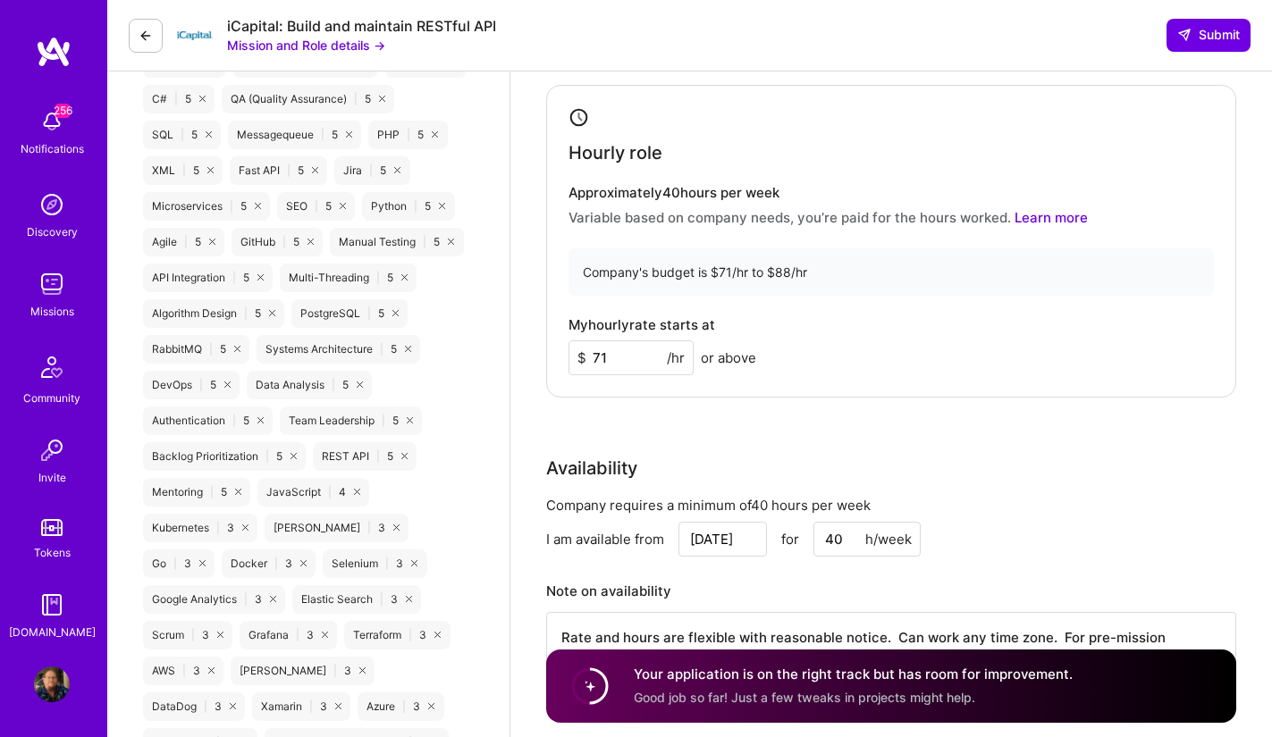
click at [349, 52] on button "Mission and Role details →" at bounding box center [306, 45] width 158 height 19
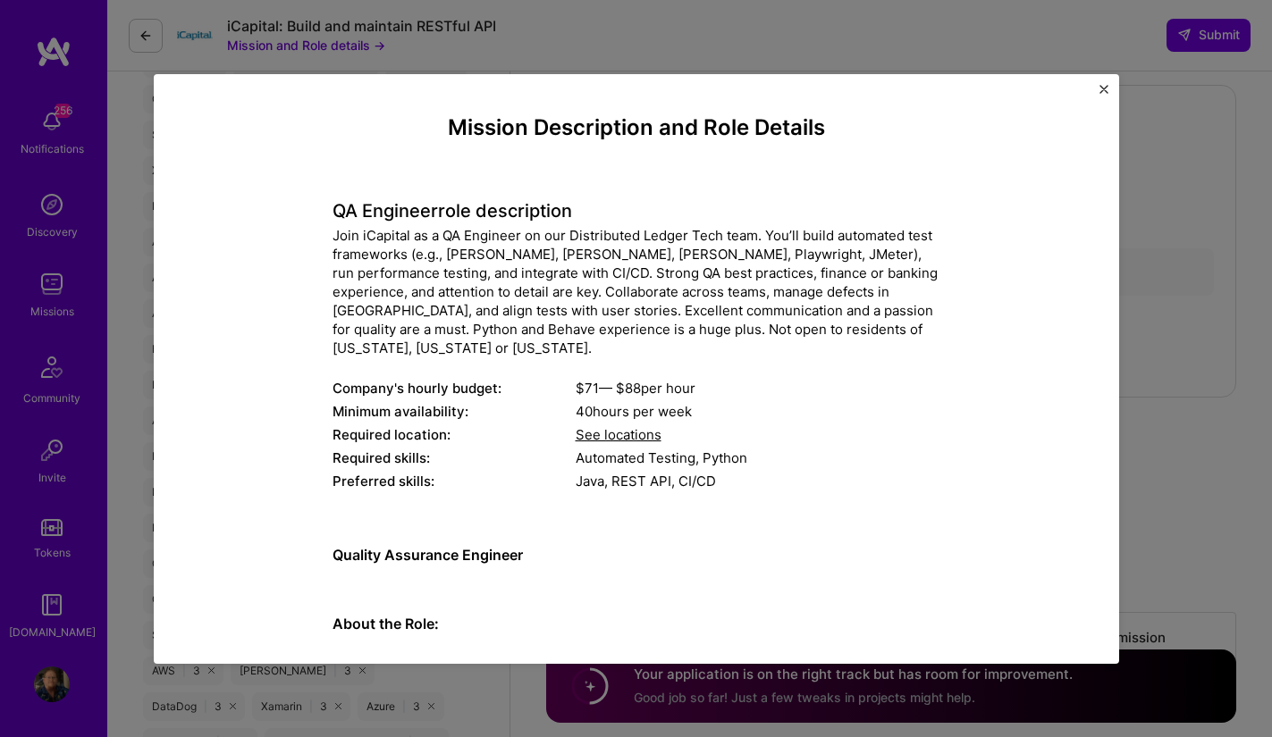
click at [1101, 89] on img "Close" at bounding box center [1103, 89] width 9 height 9
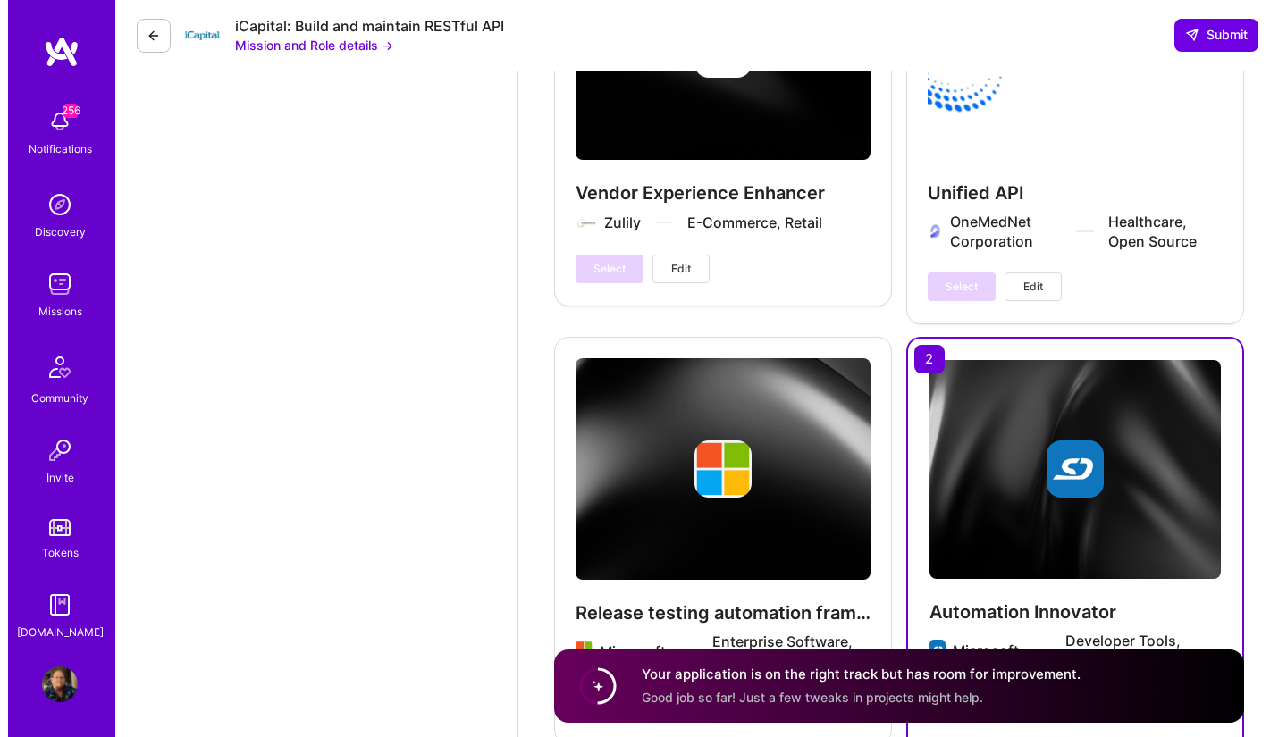
scroll to position [3448, 0]
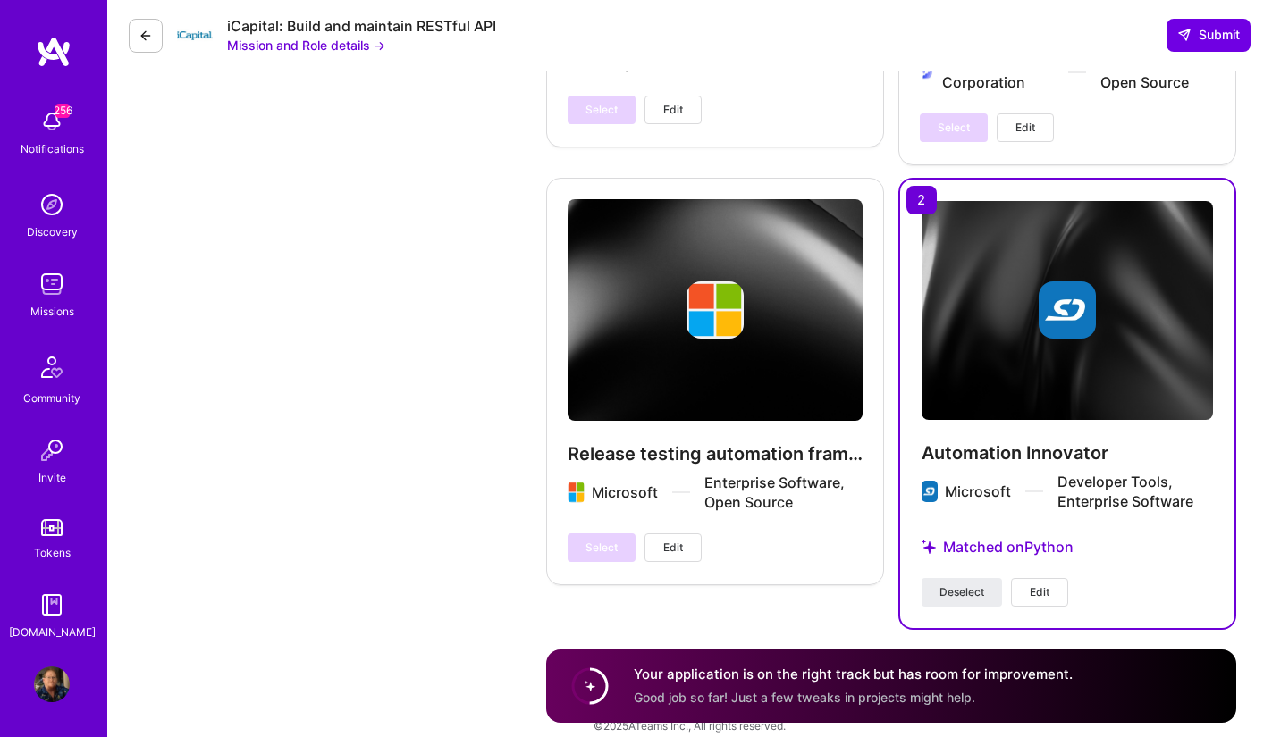
click at [1047, 585] on span "Edit" at bounding box center [1040, 593] width 20 height 16
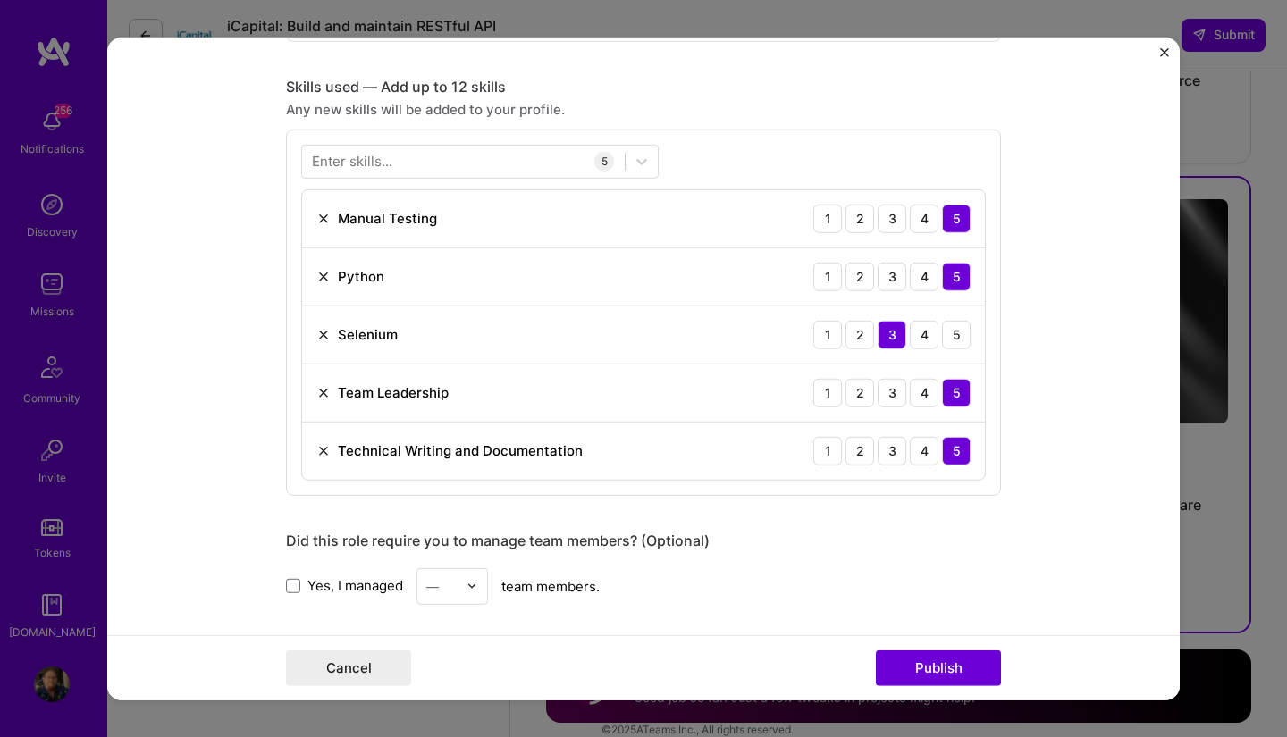
scroll to position [770, 0]
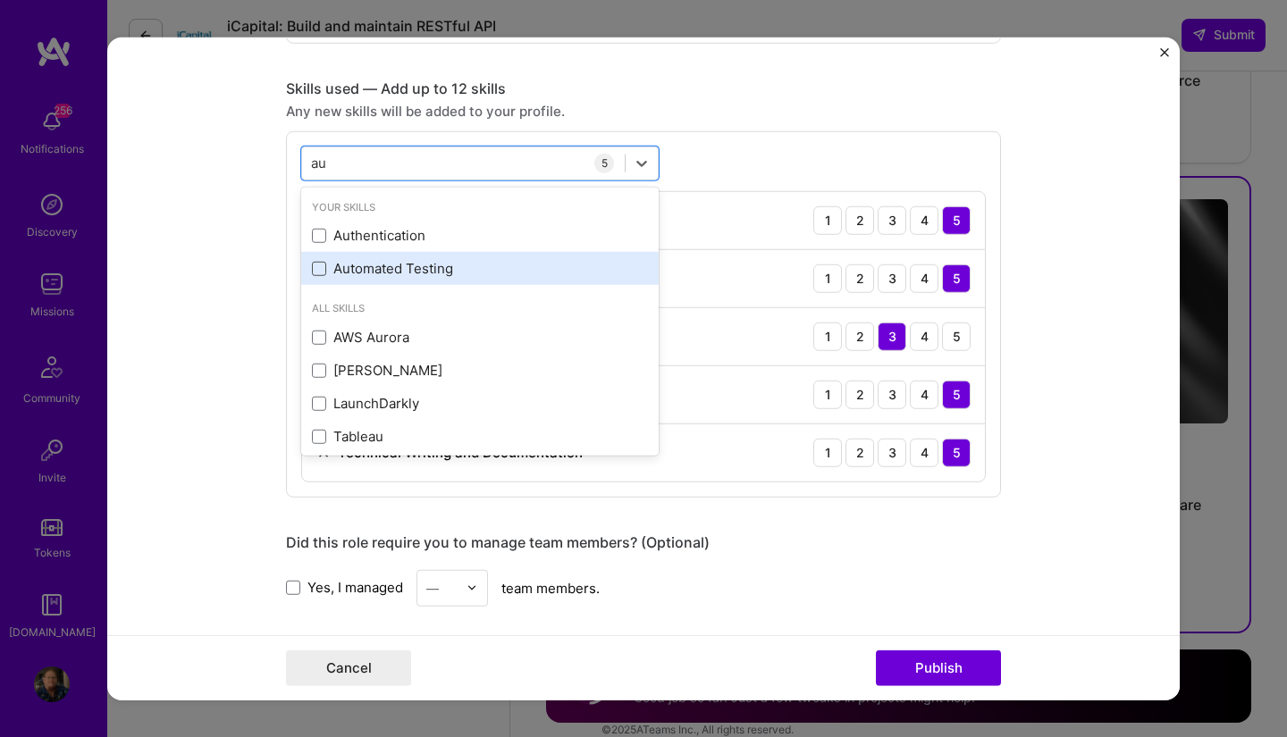
click at [315, 271] on span at bounding box center [319, 269] width 14 height 14
click at [0, 0] on input "checkbox" at bounding box center [0, 0] width 0 height 0
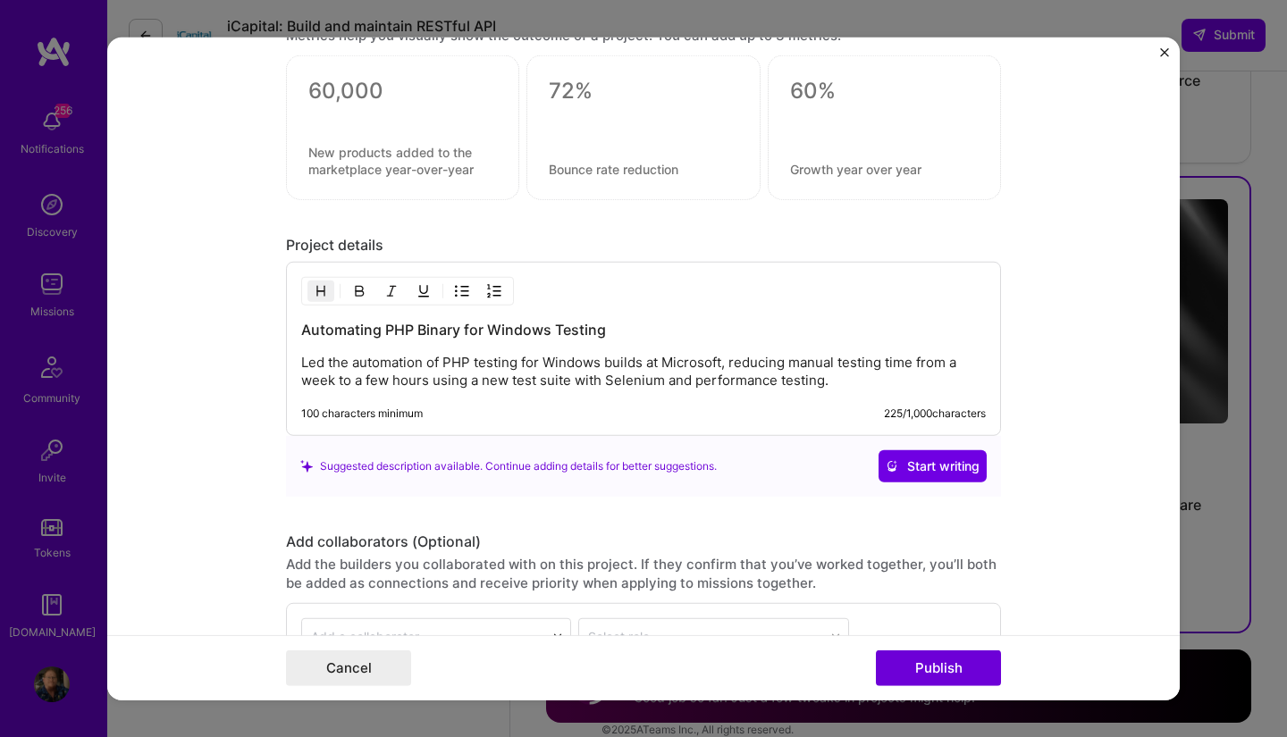
scroll to position [1582, 0]
type input "au"
click at [935, 669] on button "Publish" at bounding box center [938, 669] width 125 height 36
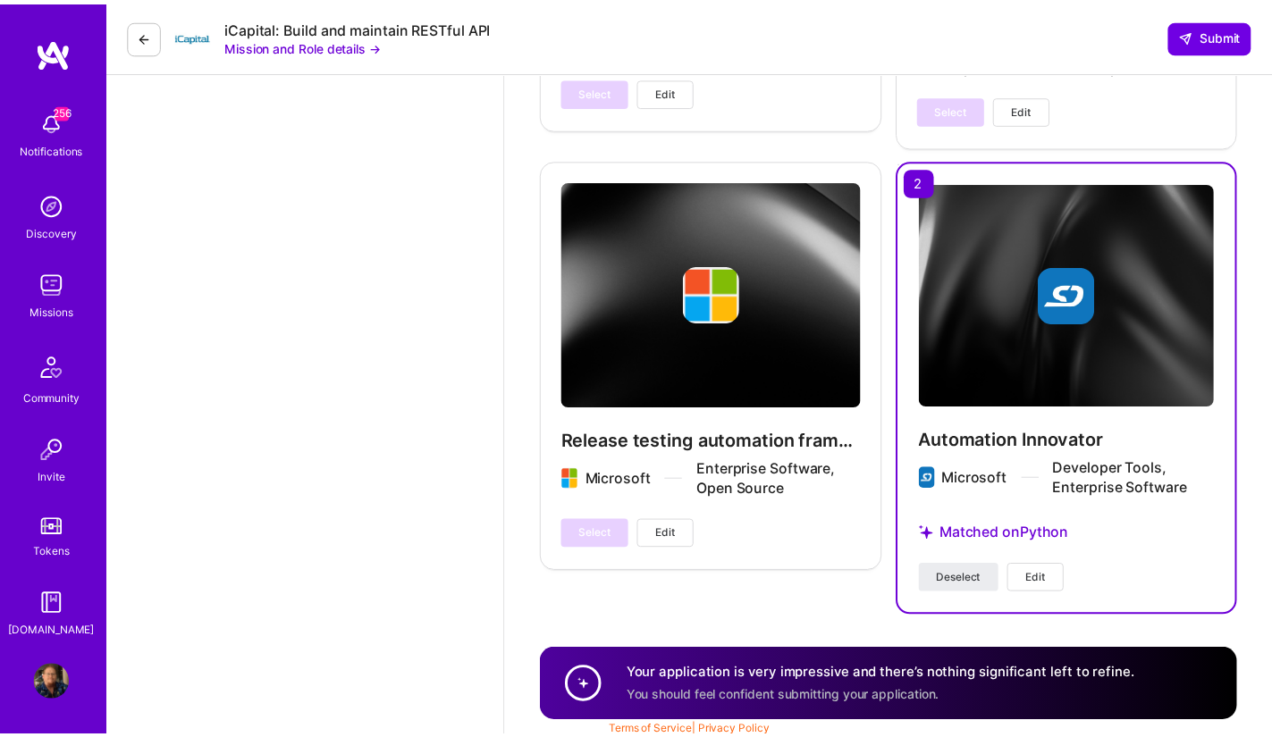
scroll to position [3431, 0]
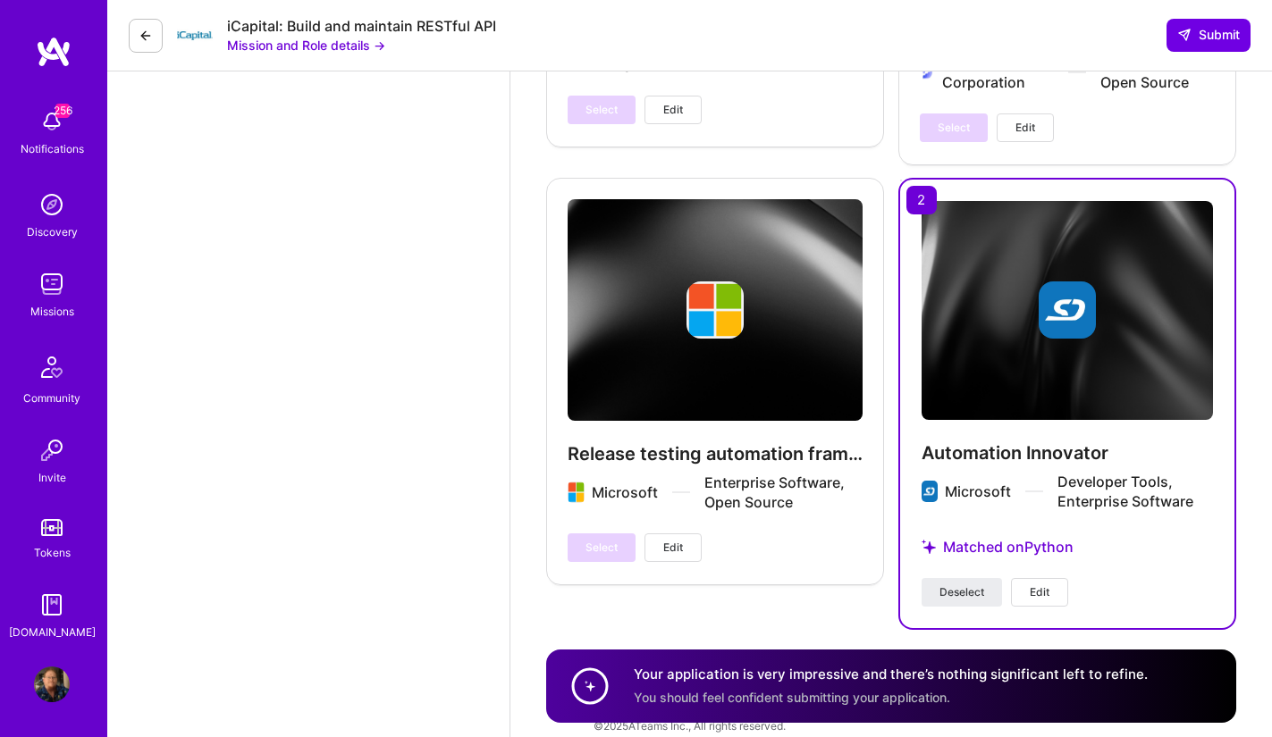
click at [356, 46] on button "Mission and Role details →" at bounding box center [306, 45] width 158 height 19
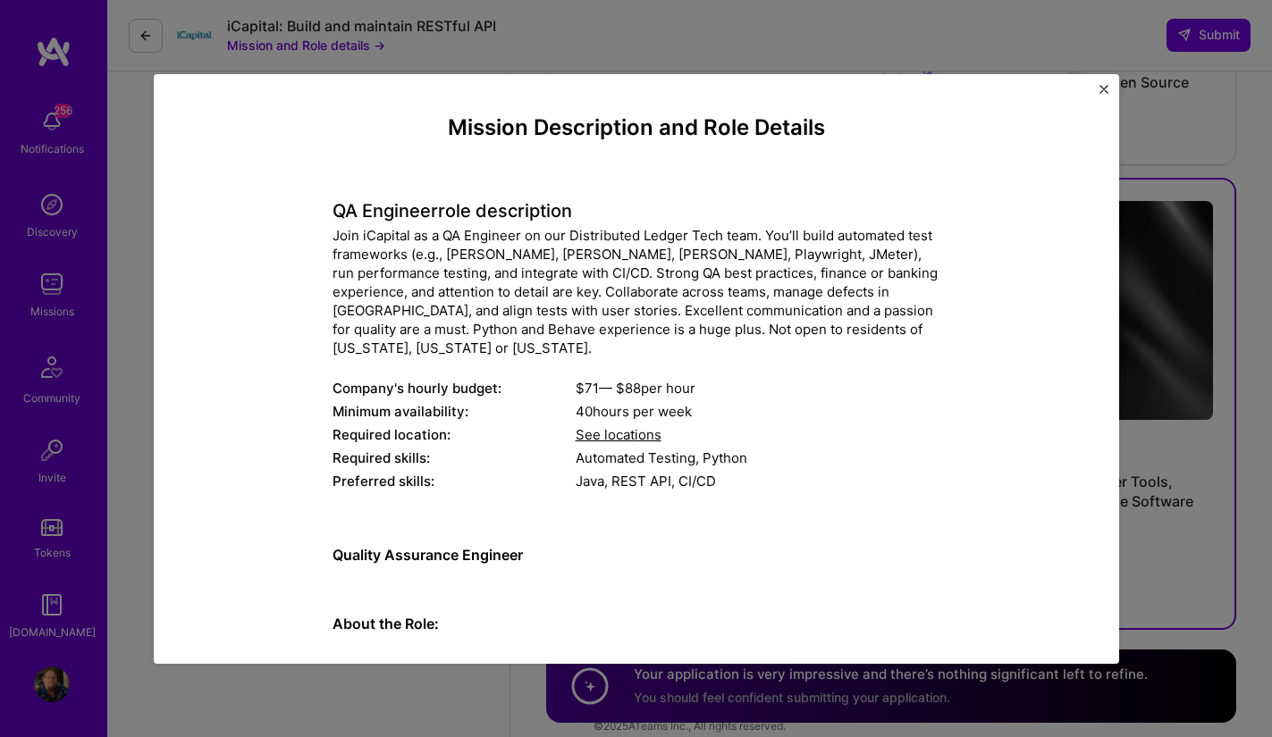
click at [1104, 101] on button "Close" at bounding box center [1103, 94] width 9 height 19
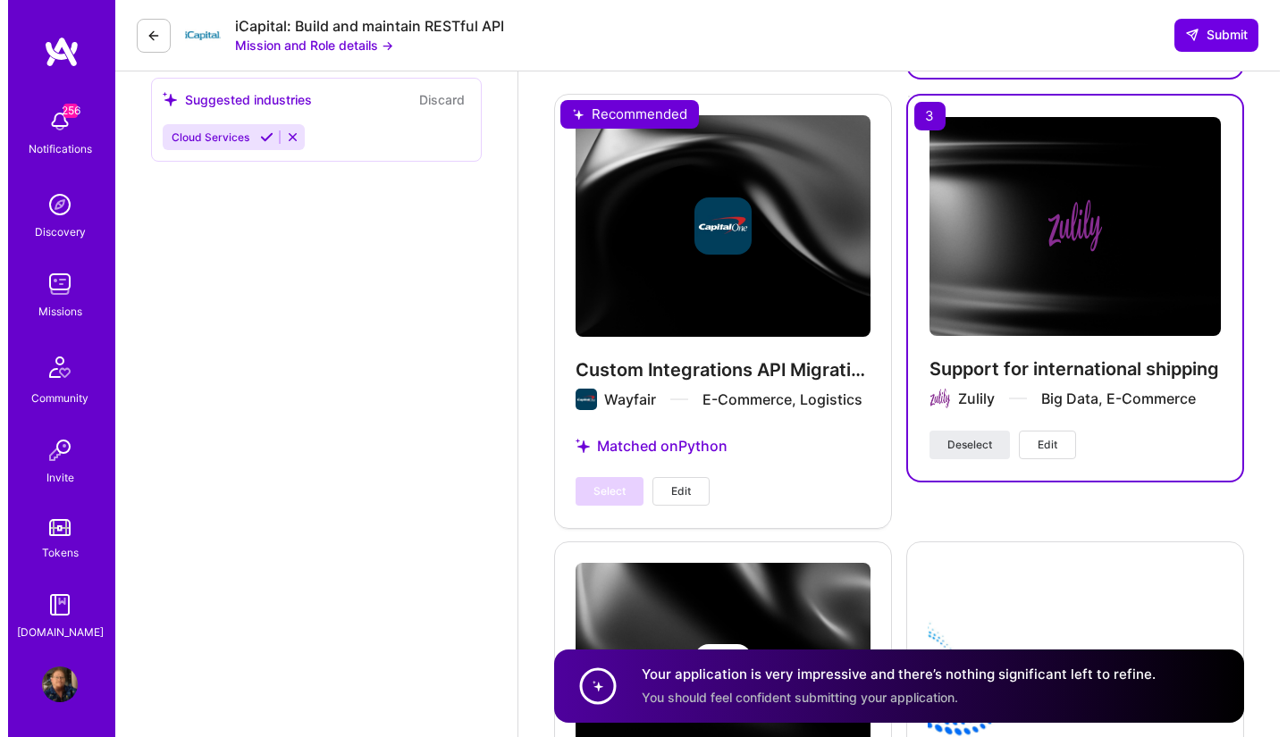
scroll to position [2643, 0]
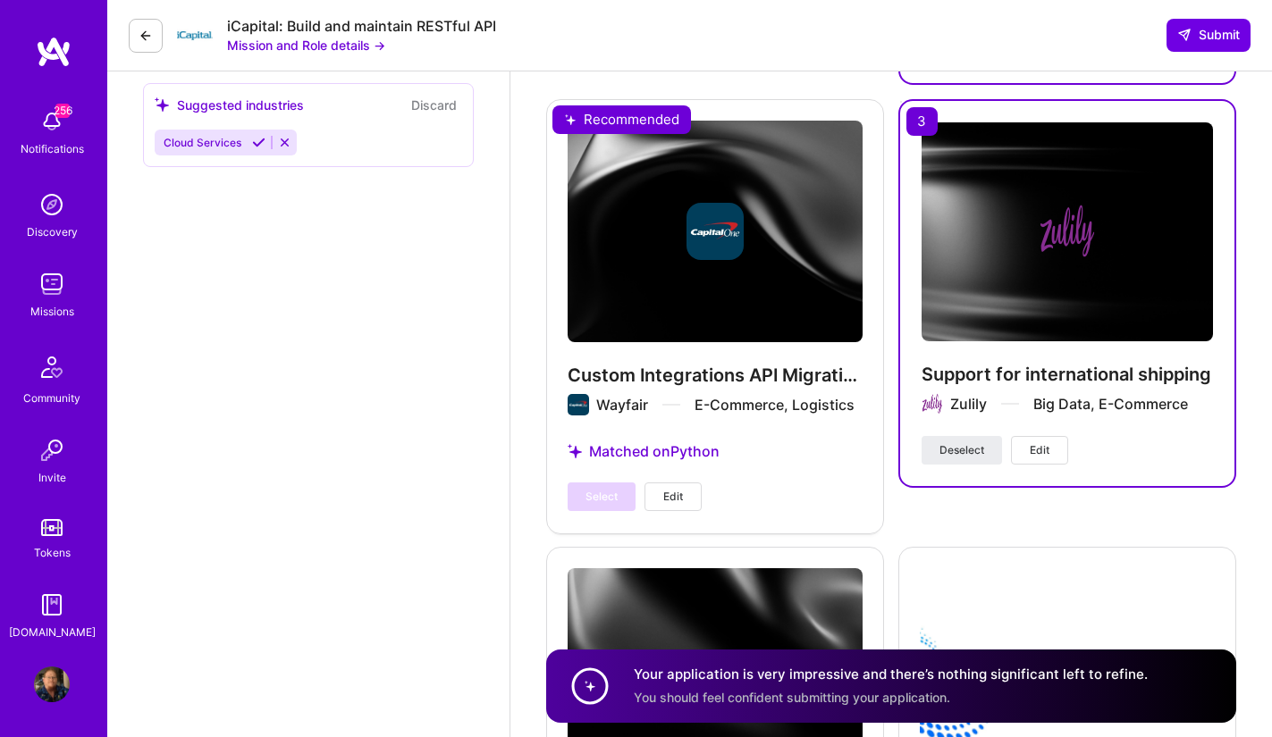
click at [1048, 442] on span "Edit" at bounding box center [1040, 450] width 20 height 16
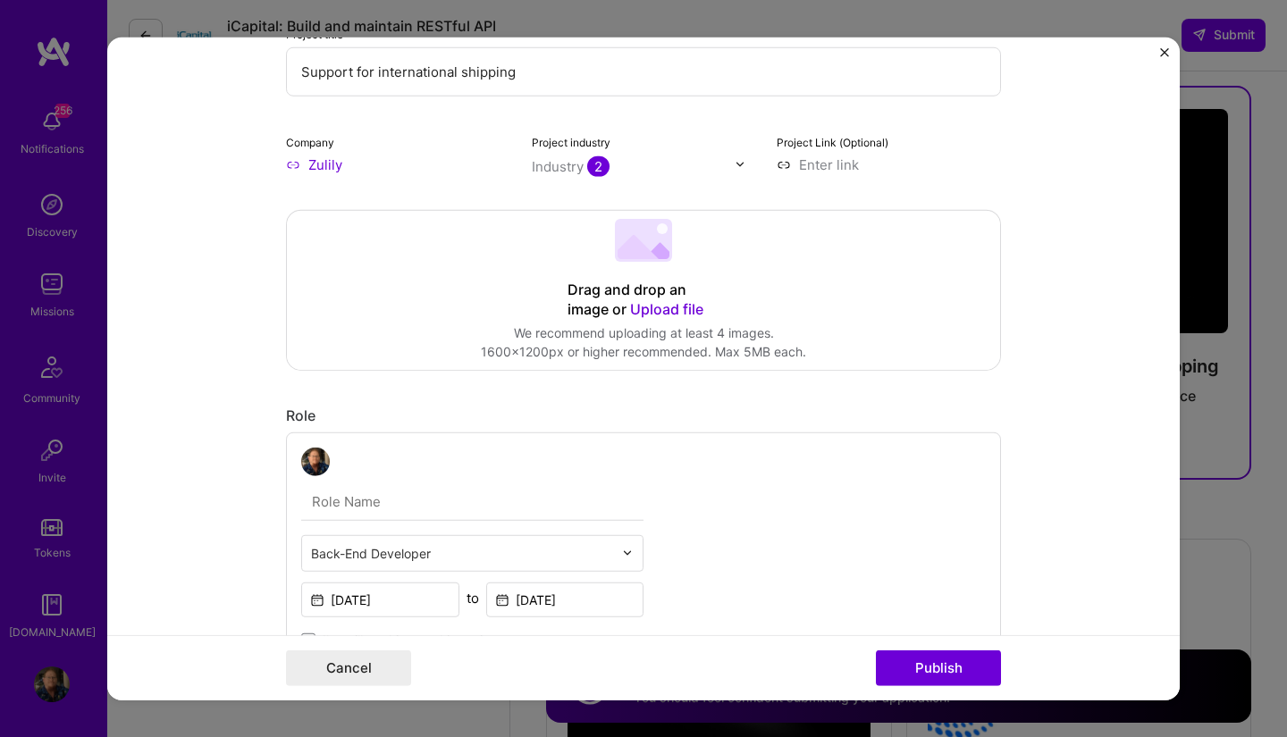
scroll to position [150, 0]
click at [1163, 58] on button "Close" at bounding box center [1164, 56] width 9 height 19
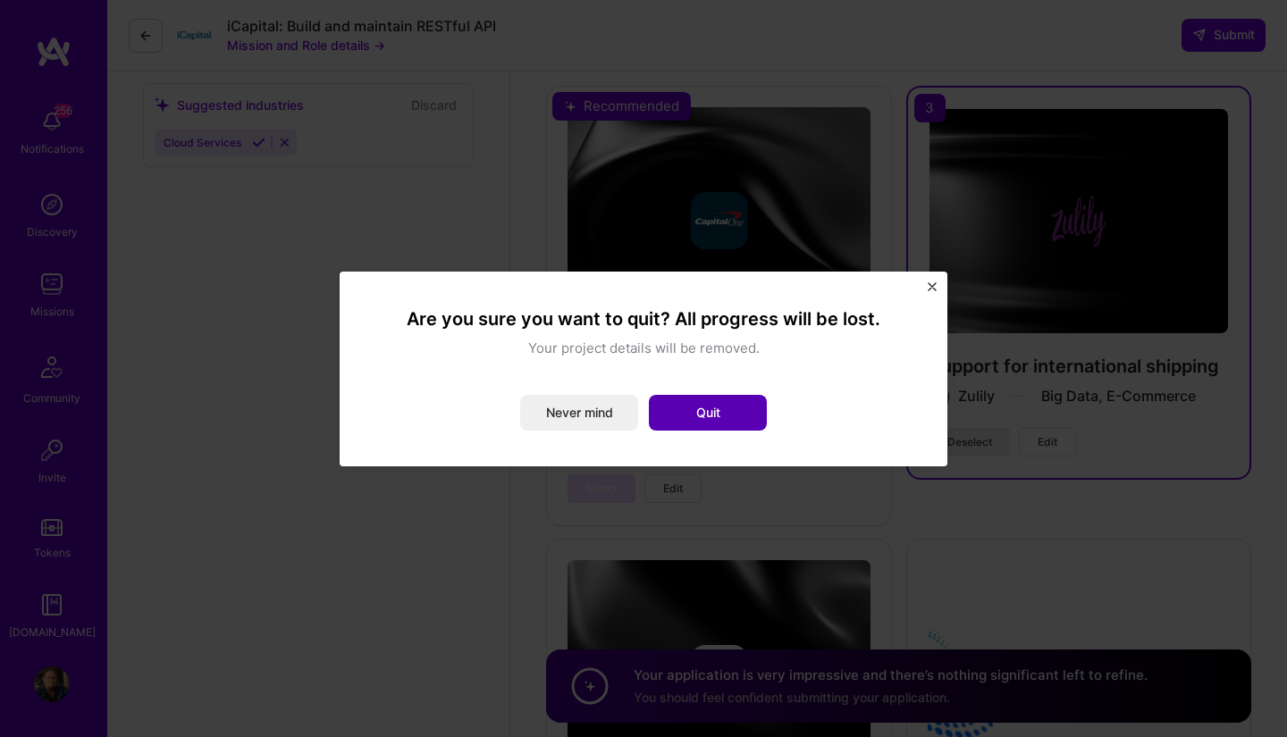
click at [720, 413] on button "Quit" at bounding box center [708, 413] width 118 height 36
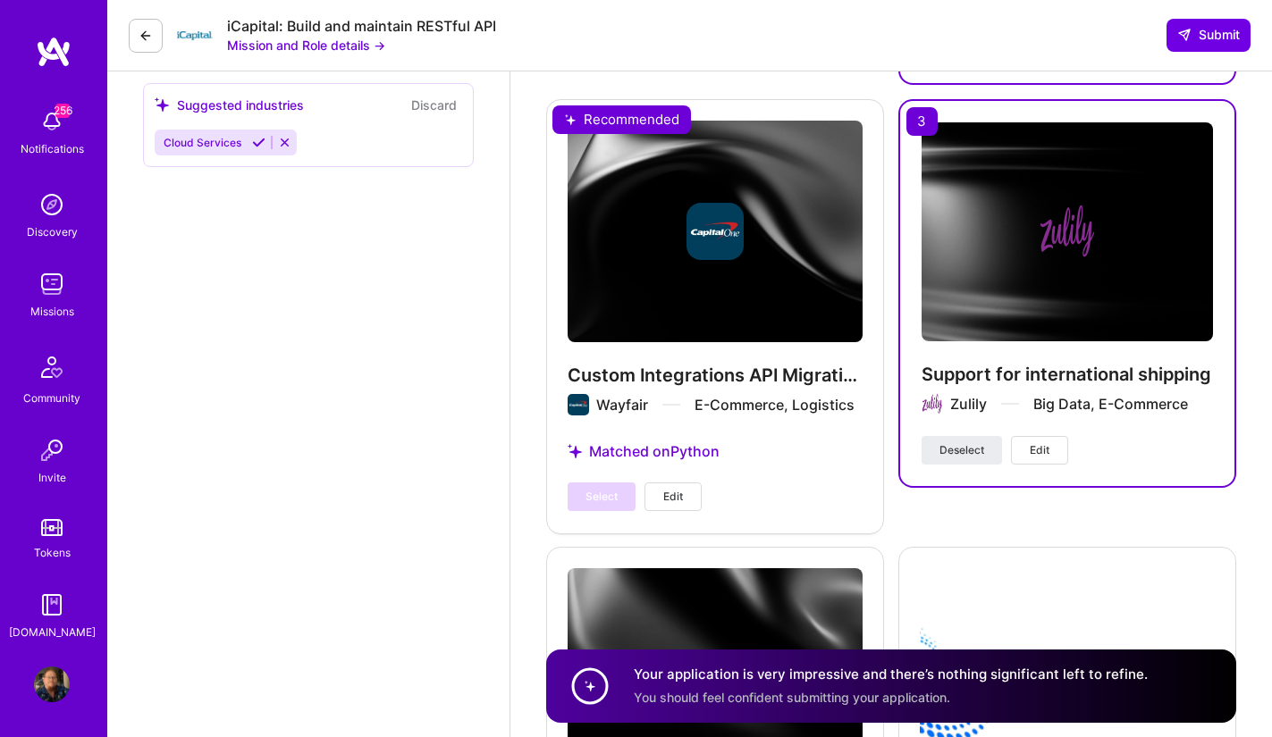
click at [680, 489] on span "Edit" at bounding box center [673, 497] width 20 height 16
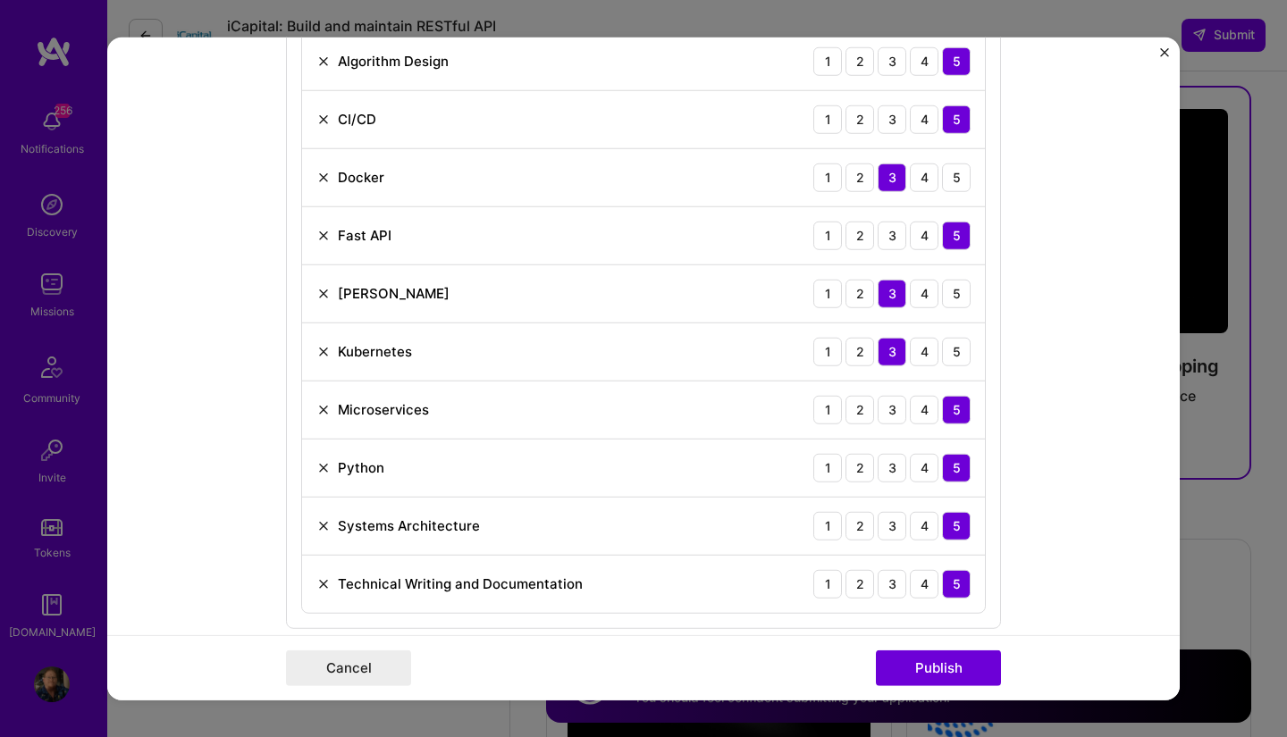
scroll to position [1045, 0]
click at [316, 243] on img at bounding box center [323, 236] width 14 height 14
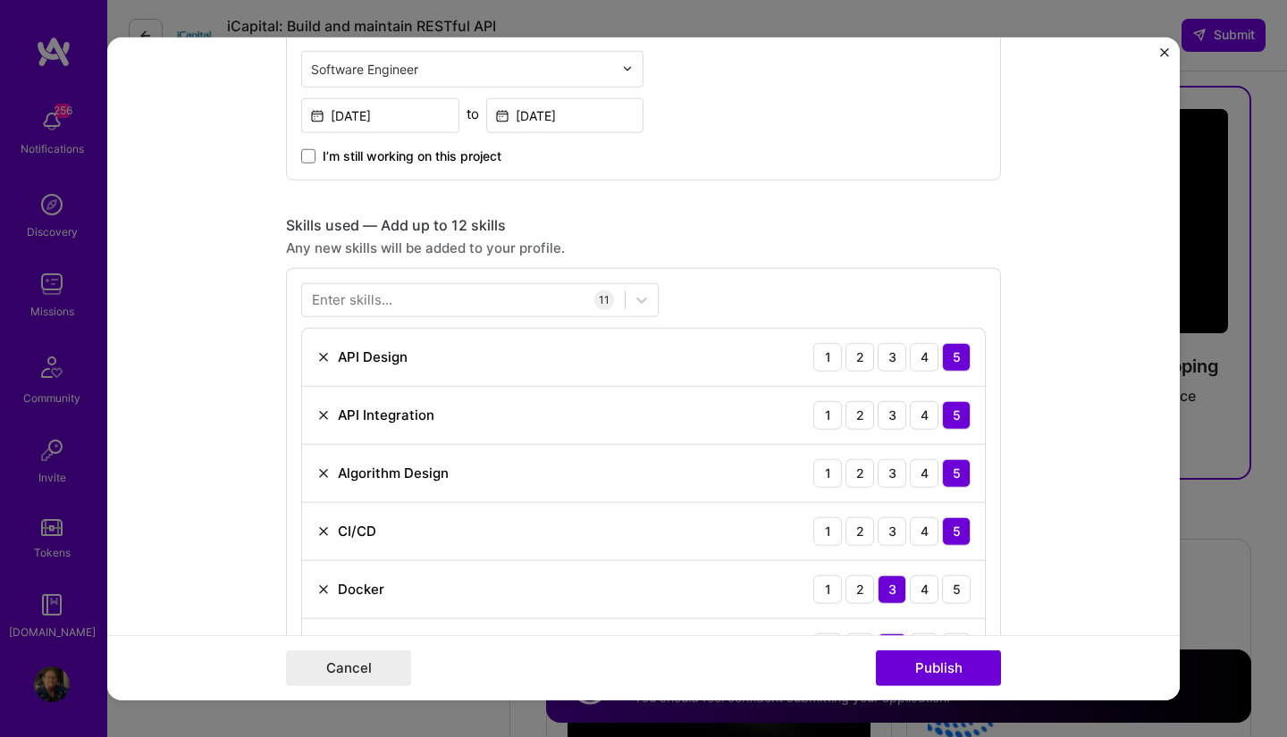
scroll to position [628, 0]
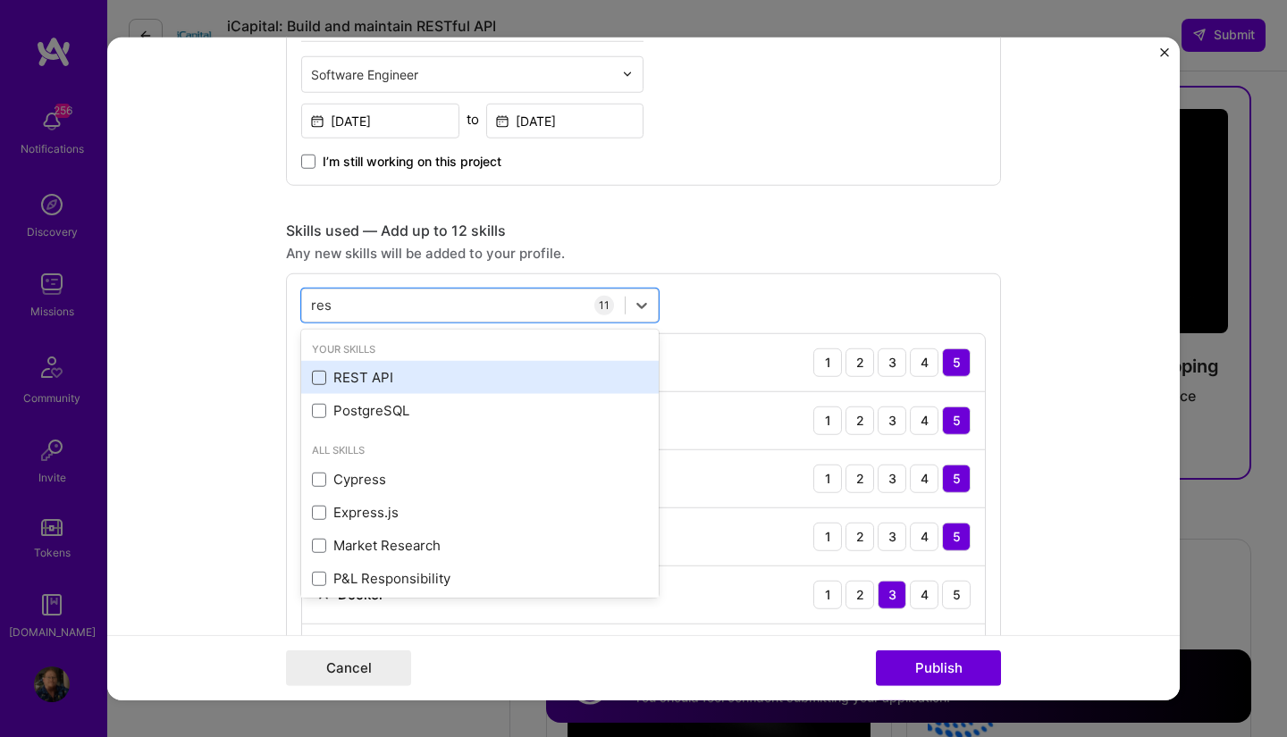
click at [312, 372] on span at bounding box center [319, 378] width 14 height 14
click at [0, 0] on input "checkbox" at bounding box center [0, 0] width 0 height 0
type input "res"
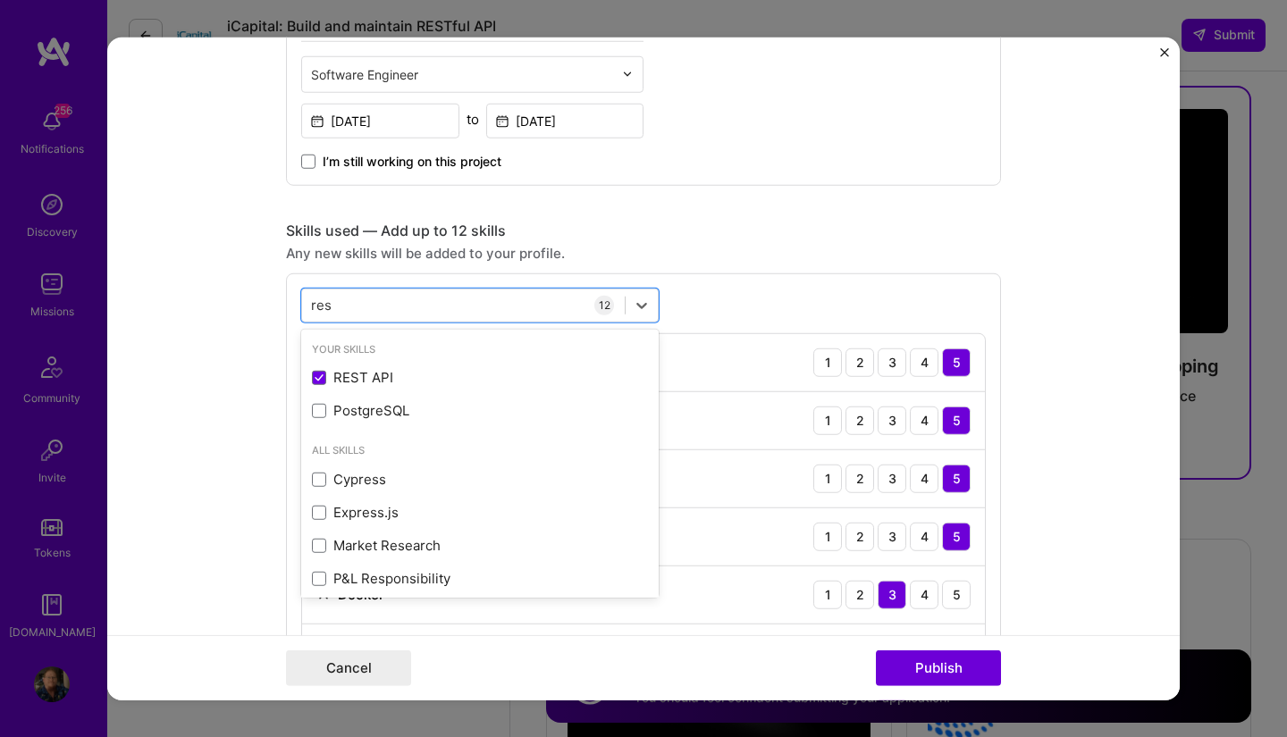
click at [1107, 400] on form "Project title Custom Integrations API Migration Company Wayfair Project industr…" at bounding box center [643, 369] width 1073 height 664
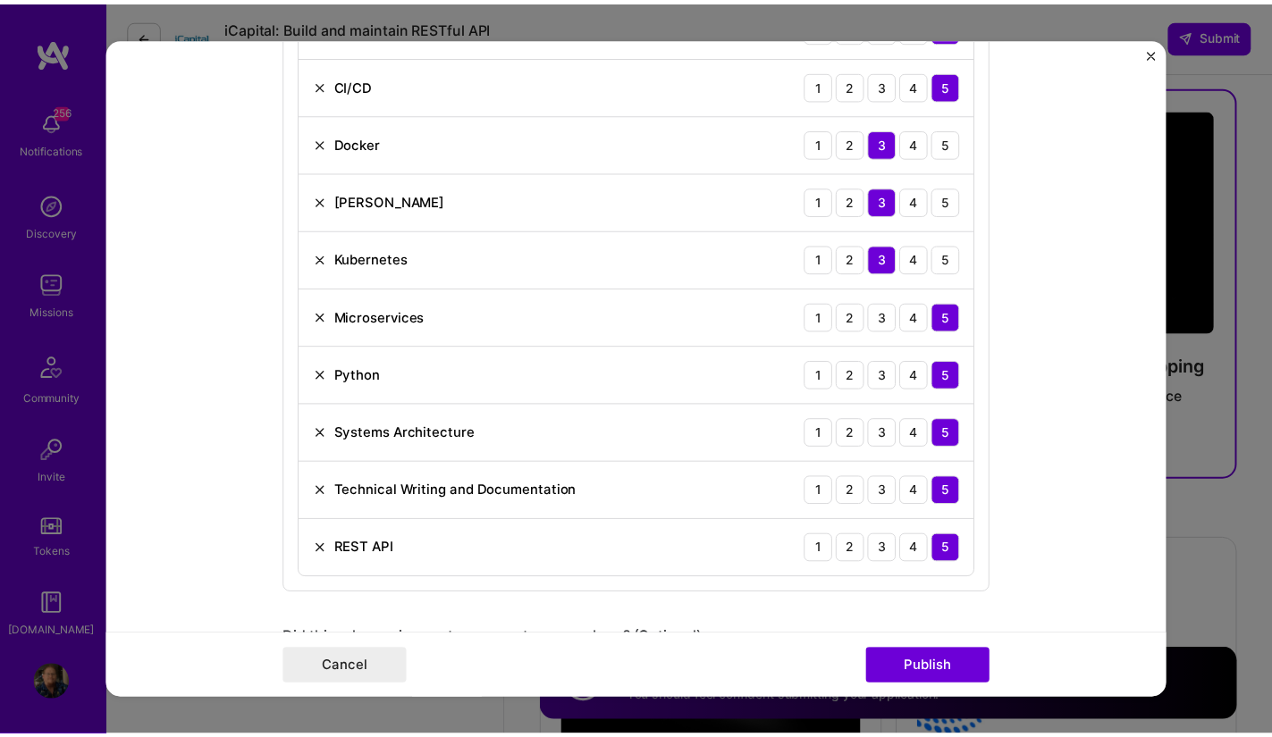
scroll to position [1086, 0]
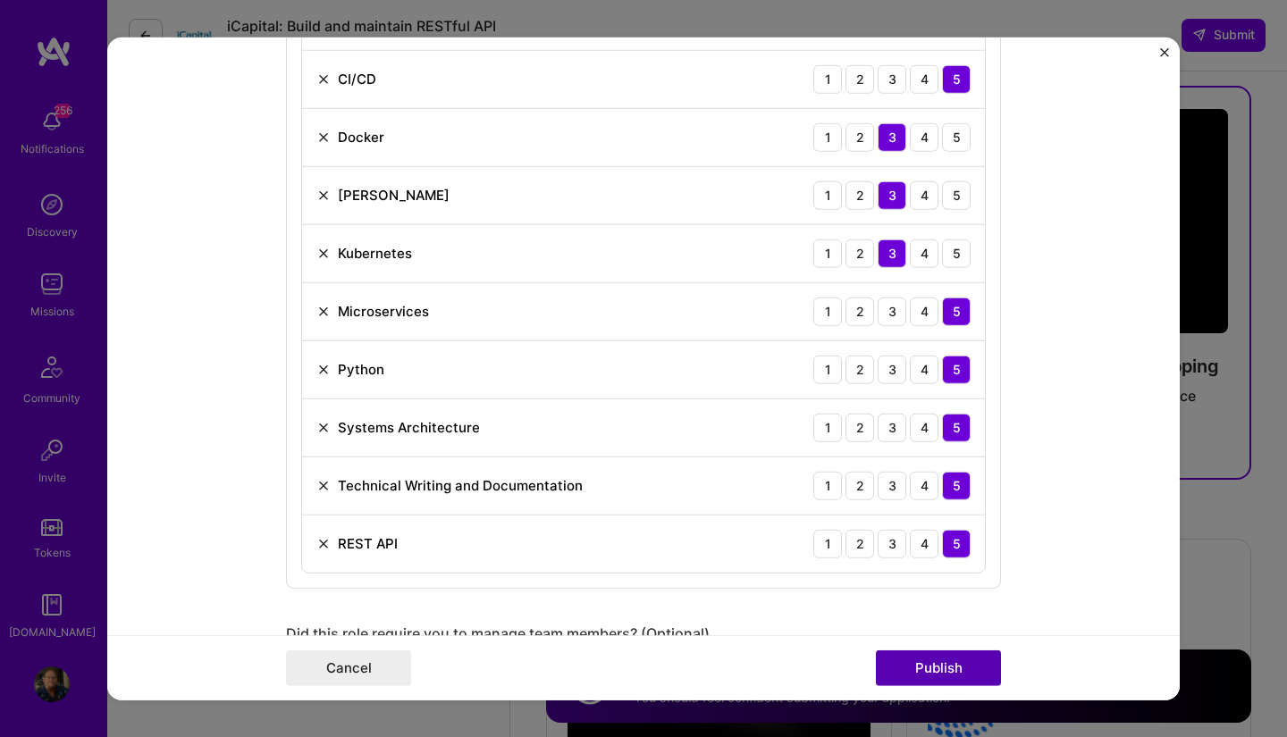
click at [947, 667] on button "Publish" at bounding box center [938, 669] width 125 height 36
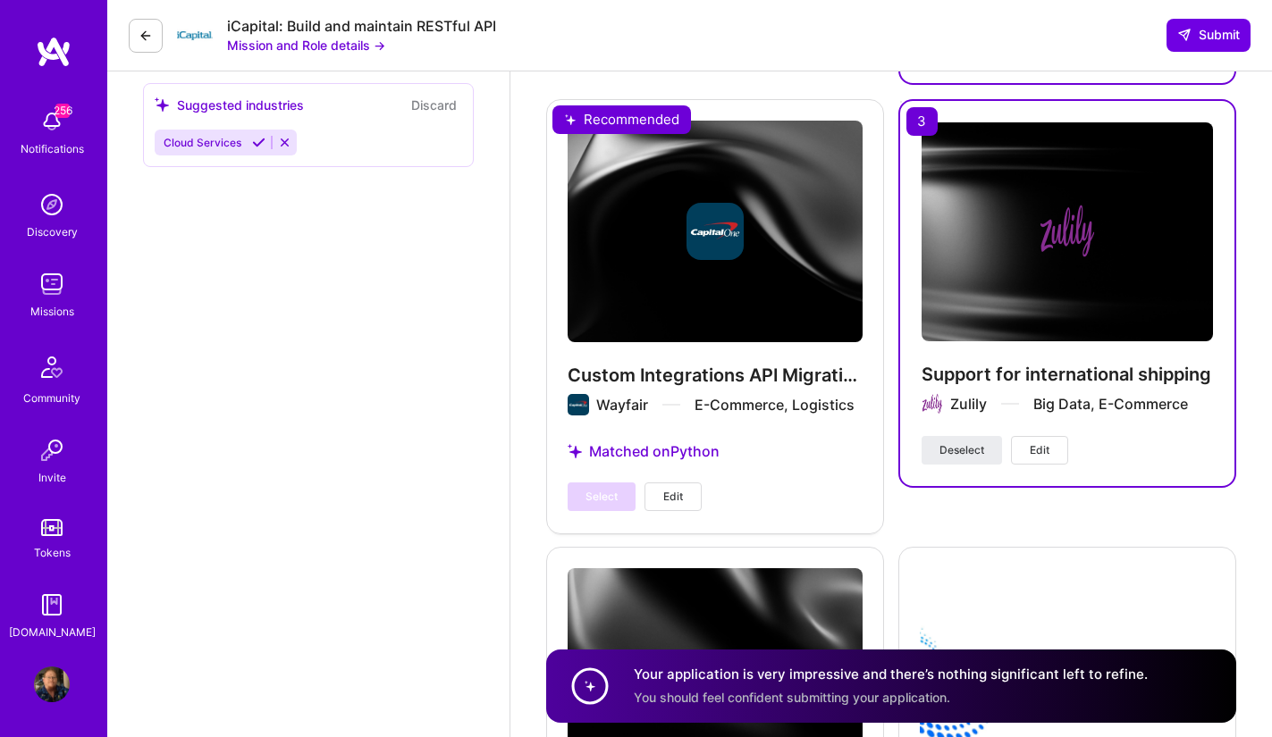
click at [346, 42] on button "Mission and Role details →" at bounding box center [306, 45] width 158 height 19
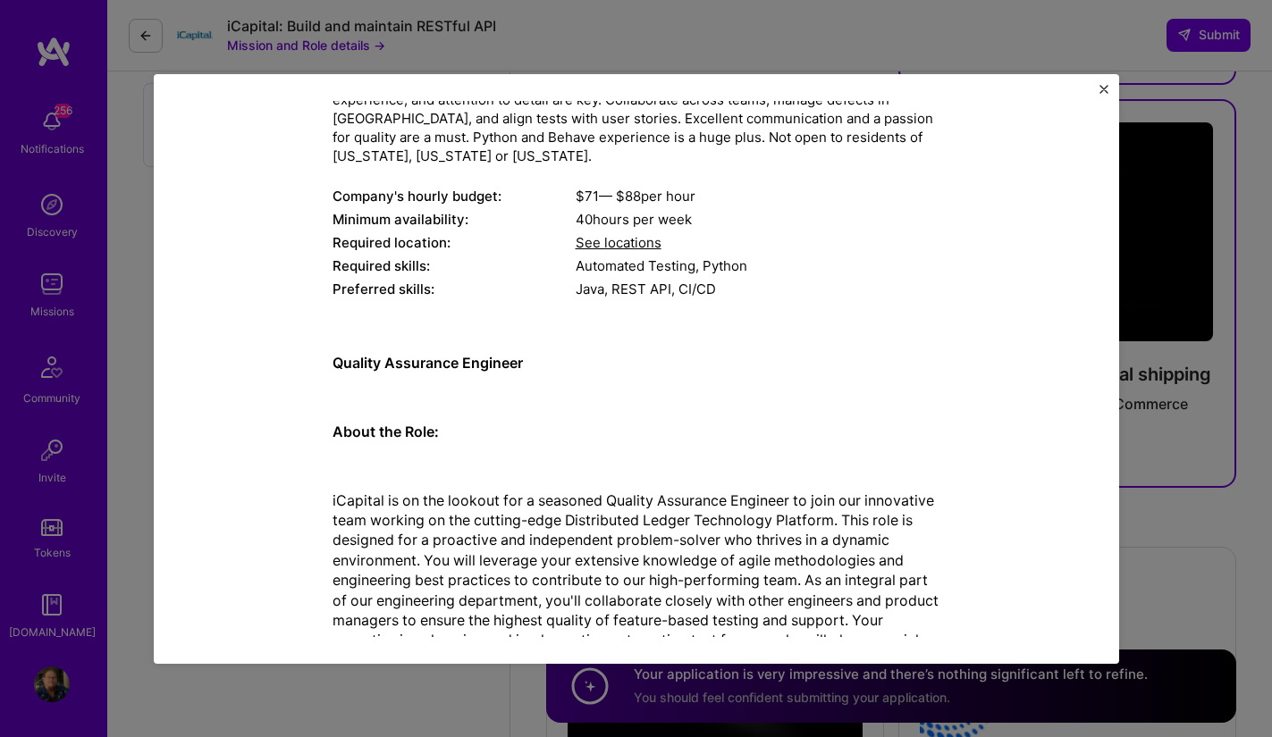
scroll to position [0, 0]
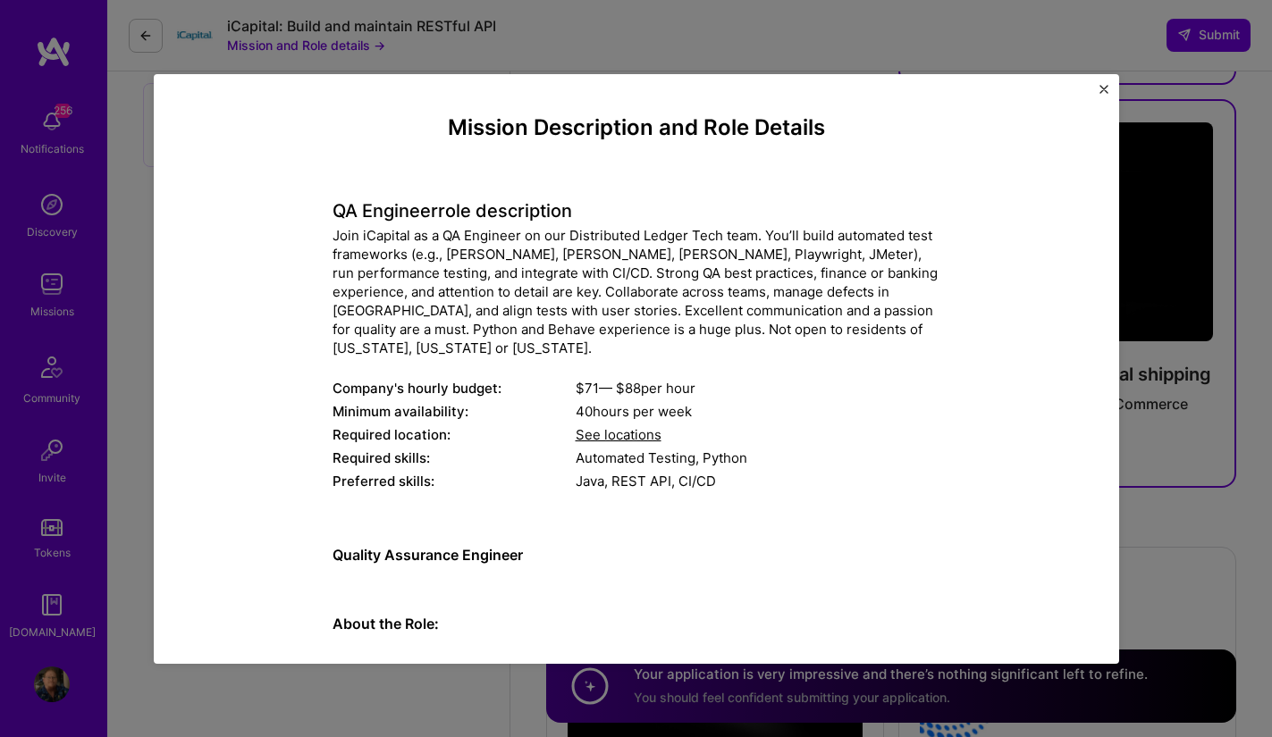
click at [1104, 88] on img "Close" at bounding box center [1103, 89] width 9 height 9
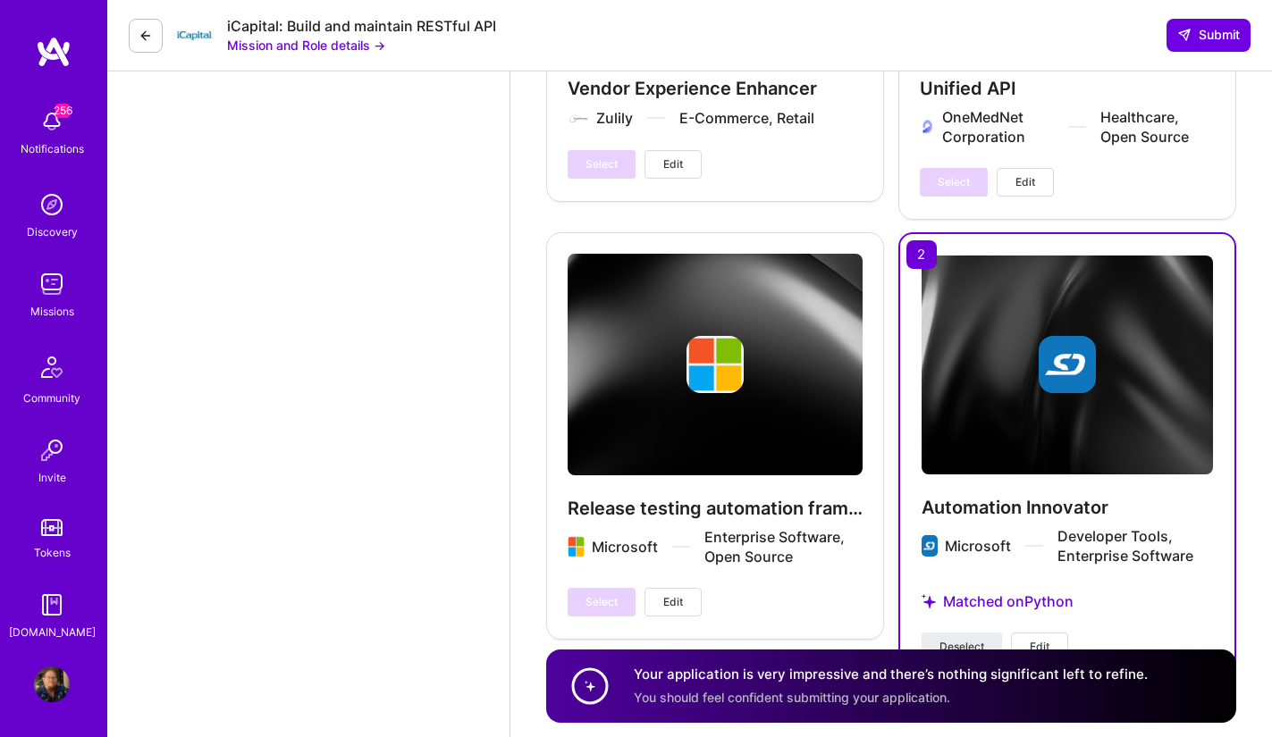
scroll to position [3431, 0]
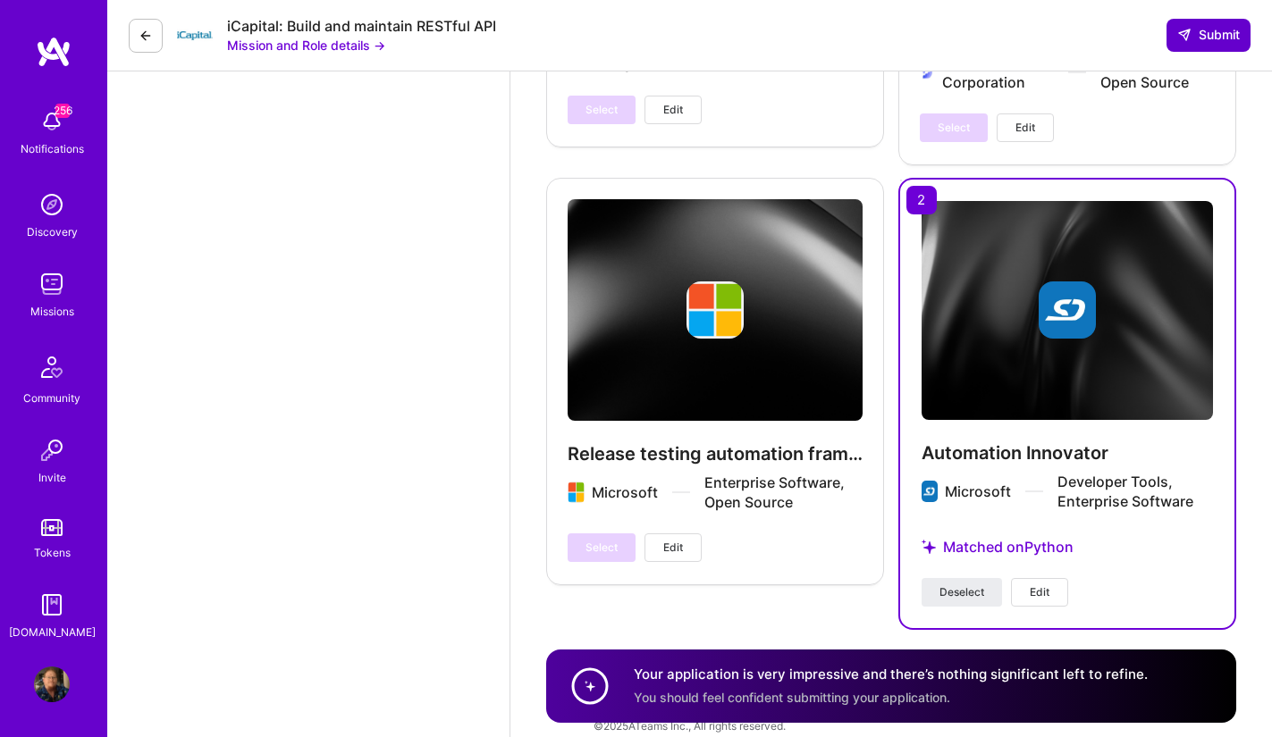
click at [1219, 33] on span "Submit" at bounding box center [1208, 35] width 63 height 18
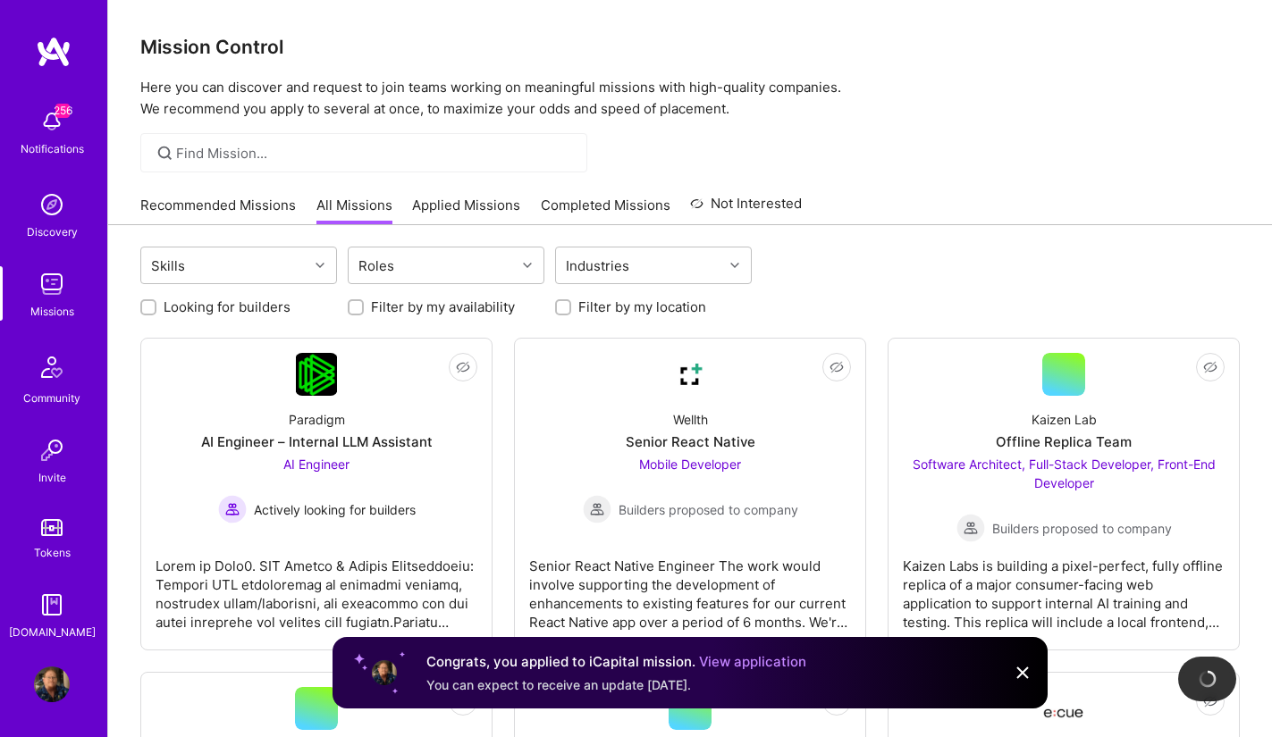
click at [1022, 669] on img at bounding box center [1022, 672] width 21 height 21
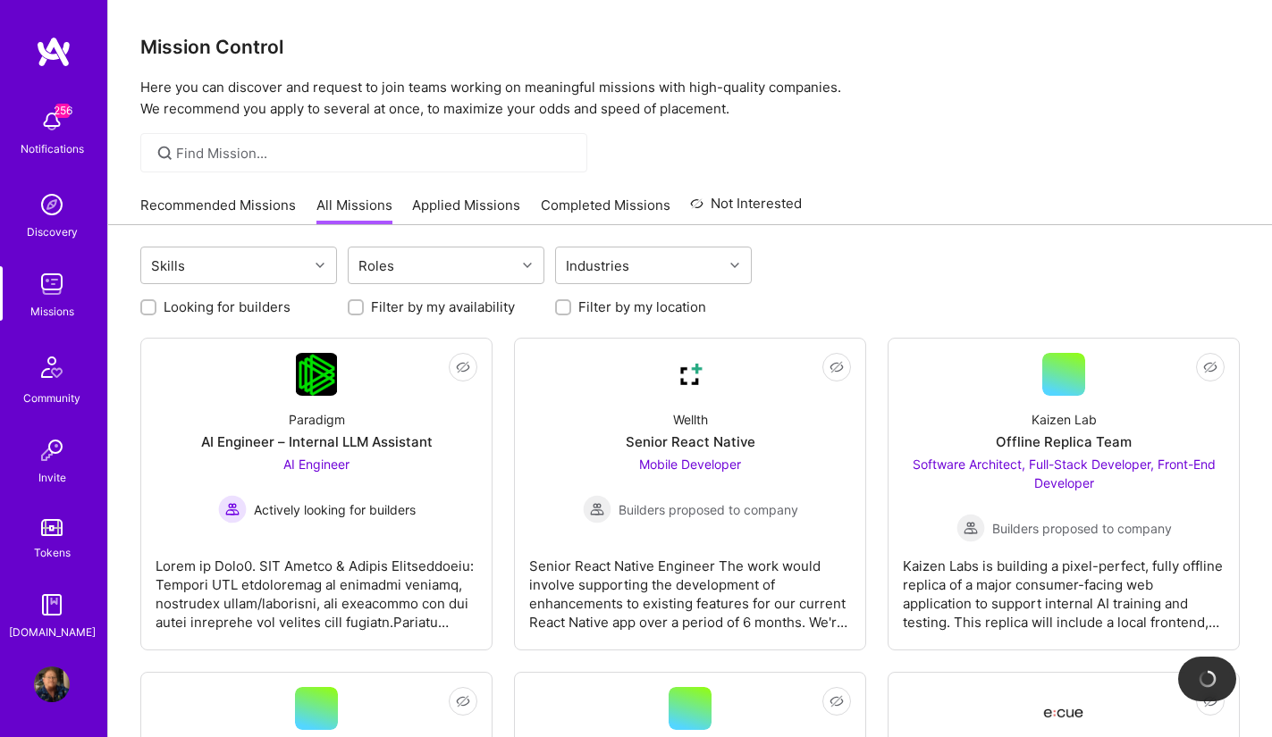
click at [483, 201] on link "Applied Missions" at bounding box center [466, 210] width 108 height 29
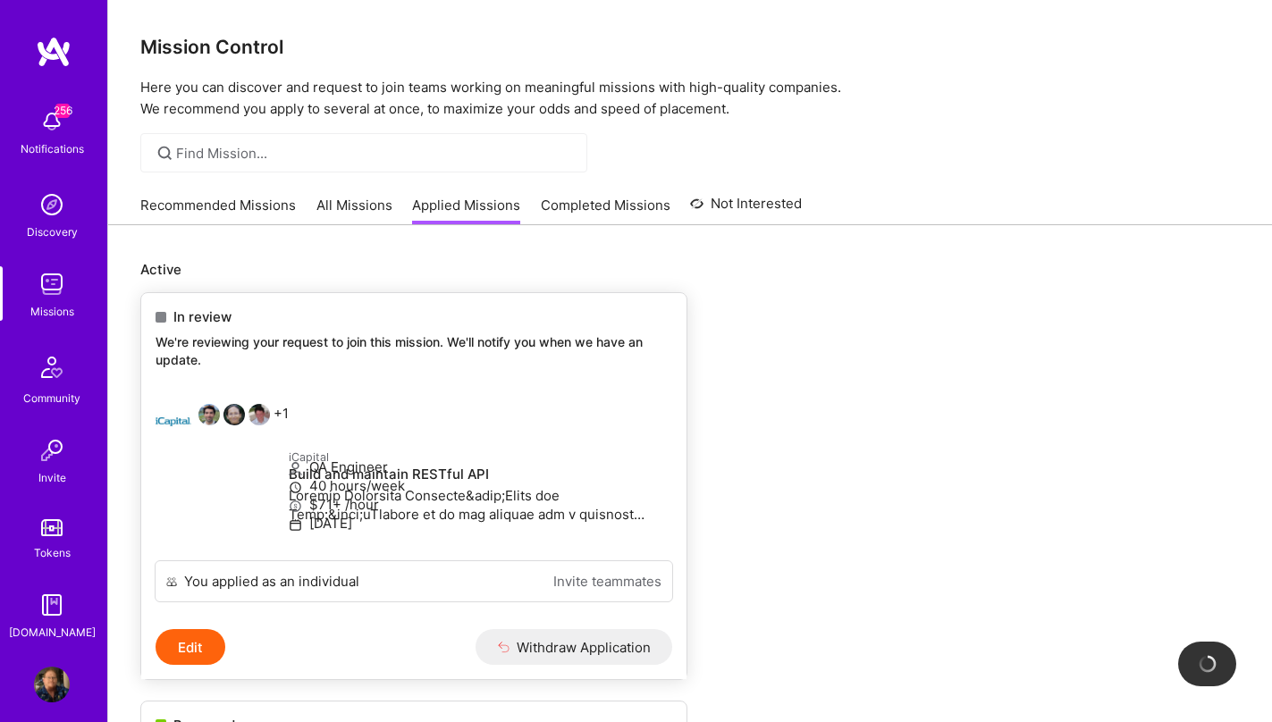
click at [625, 591] on link "Invite teammates" at bounding box center [607, 581] width 108 height 19
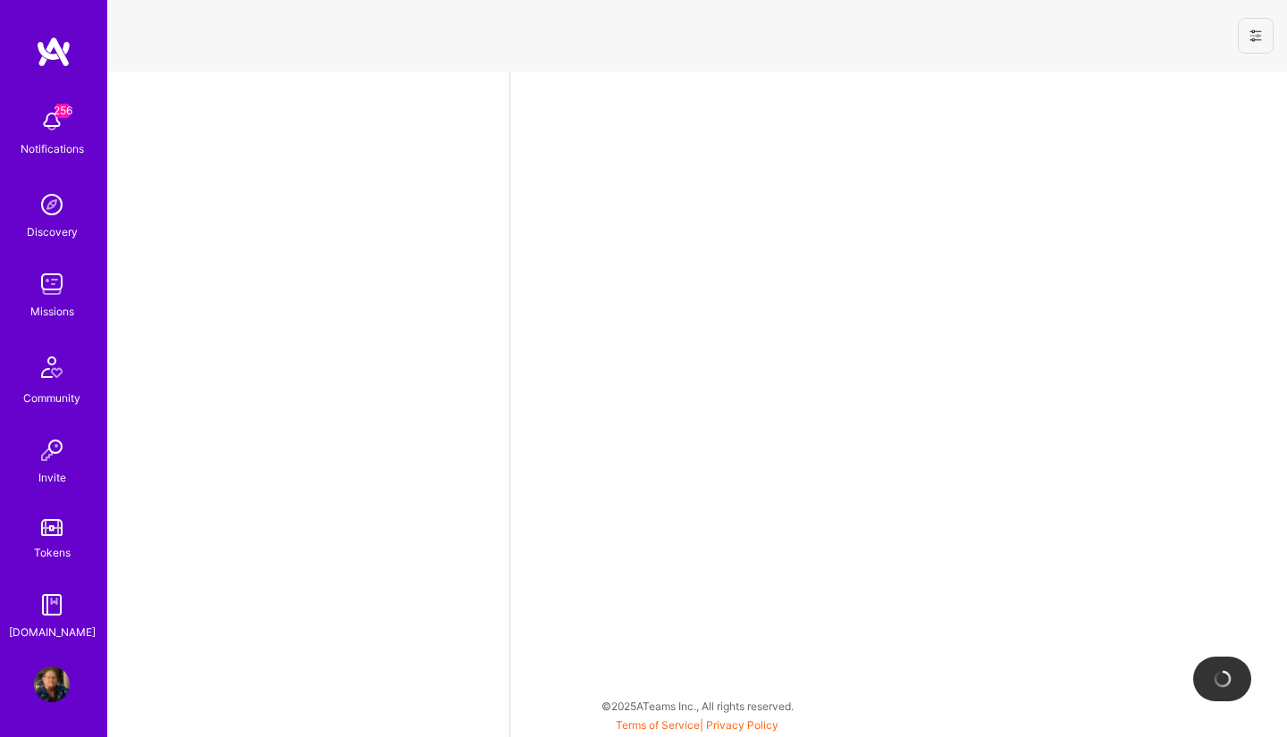
select select "US"
